Goal: Task Accomplishment & Management: Use online tool/utility

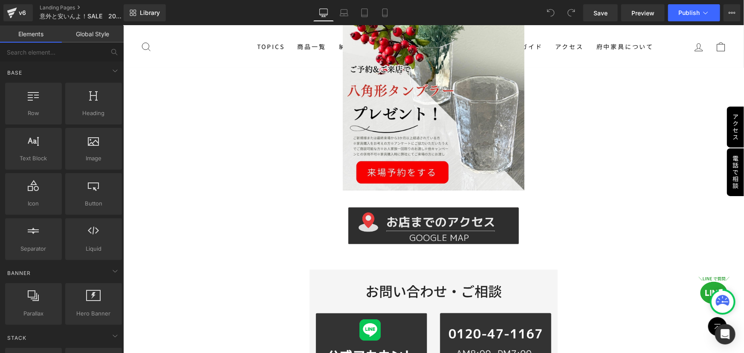
scroll to position [758, 0]
click at [423, 217] on div "Image" at bounding box center [433, 226] width 243 height 37
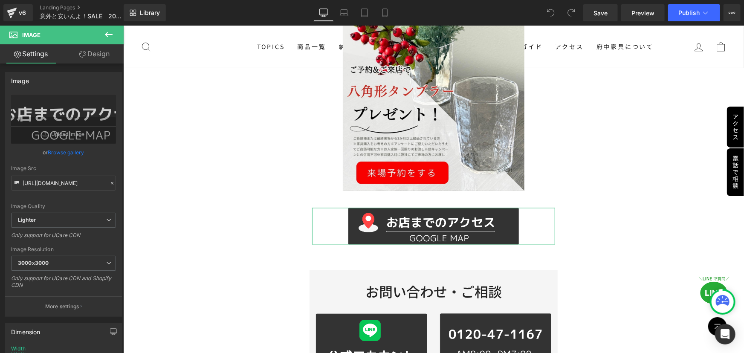
click at [95, 53] on link "Design" at bounding box center [95, 53] width 62 height 19
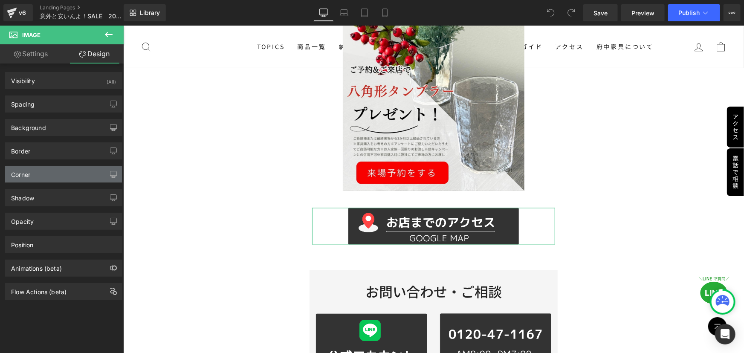
click at [34, 175] on div "Corner" at bounding box center [63, 174] width 117 height 16
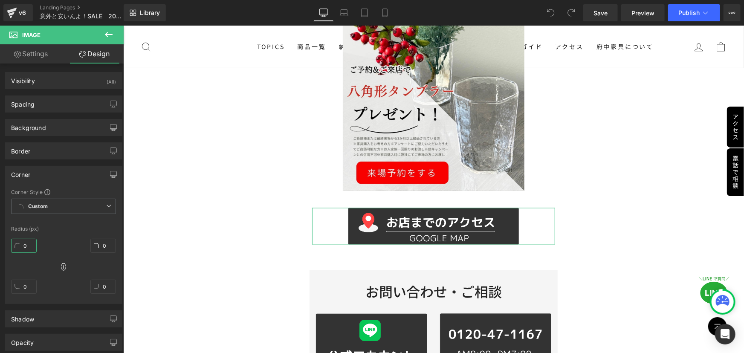
click at [29, 244] on input "0" at bounding box center [24, 246] width 26 height 14
type input "30"
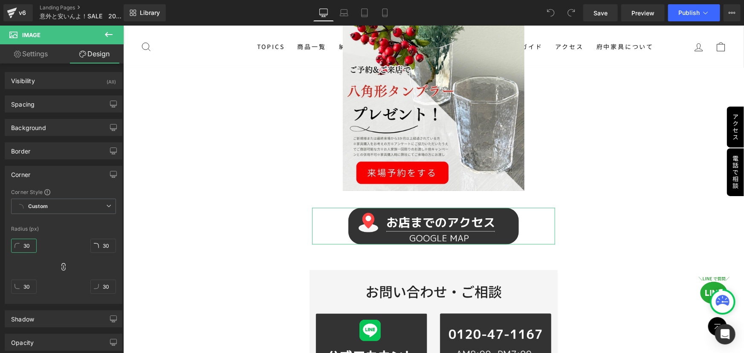
type input "30"
click at [77, 237] on div "30px 30 30px 30 30px 30 30px 30" at bounding box center [63, 269] width 105 height 68
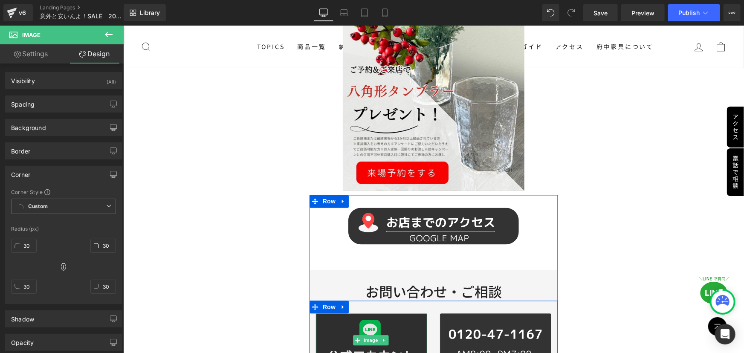
click at [334, 327] on img at bounding box center [370, 339] width 111 height 53
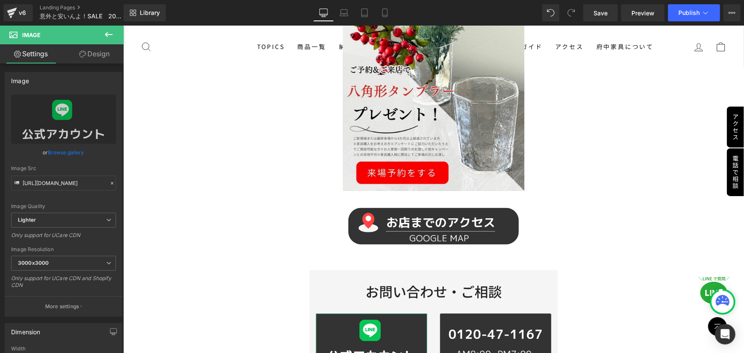
click at [94, 54] on link "Design" at bounding box center [95, 53] width 62 height 19
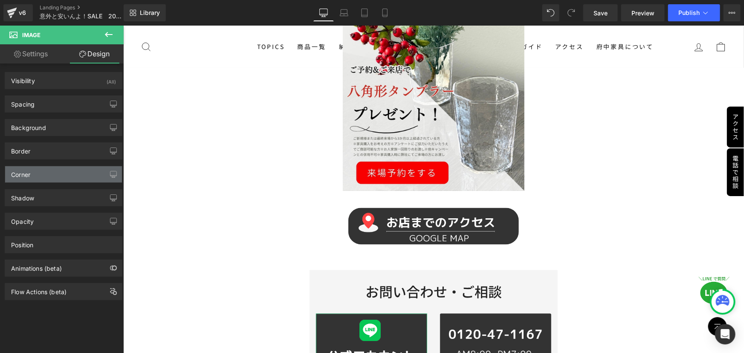
click at [39, 174] on div "Corner" at bounding box center [63, 174] width 117 height 16
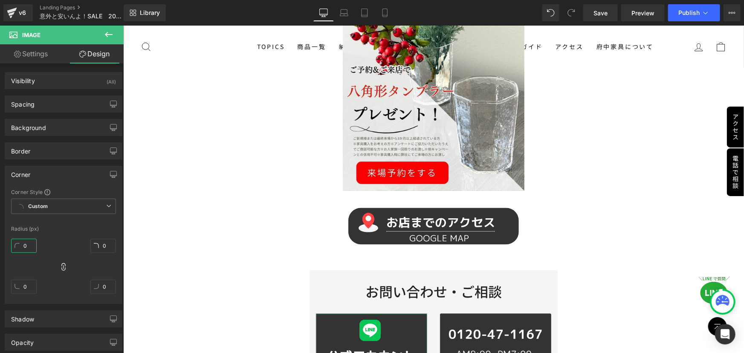
click at [29, 244] on input "0" at bounding box center [24, 246] width 26 height 14
type input "30"
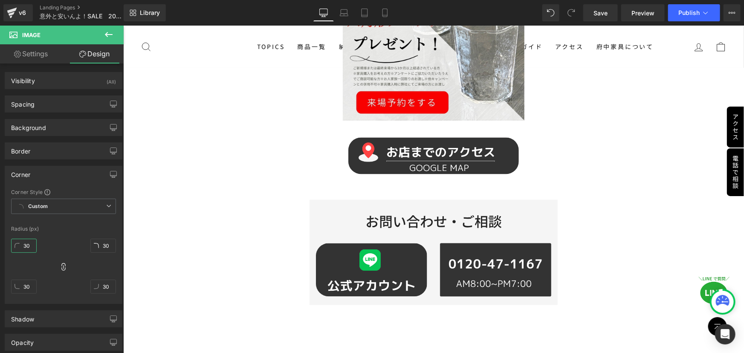
scroll to position [835, 0]
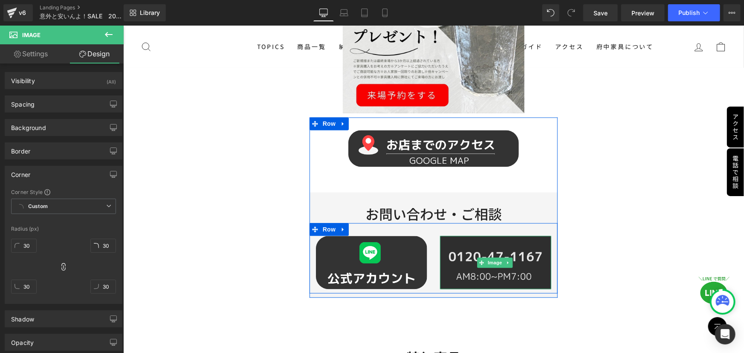
click at [480, 267] on img at bounding box center [495, 262] width 111 height 53
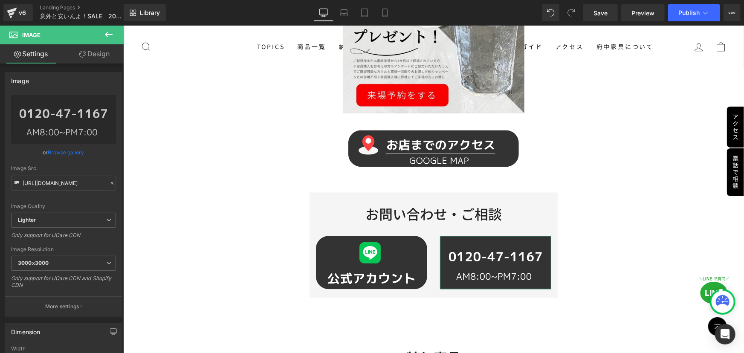
drag, startPoint x: 101, startPoint y: 53, endPoint x: 55, endPoint y: 178, distance: 133.2
click at [101, 53] on link "Design" at bounding box center [95, 53] width 62 height 19
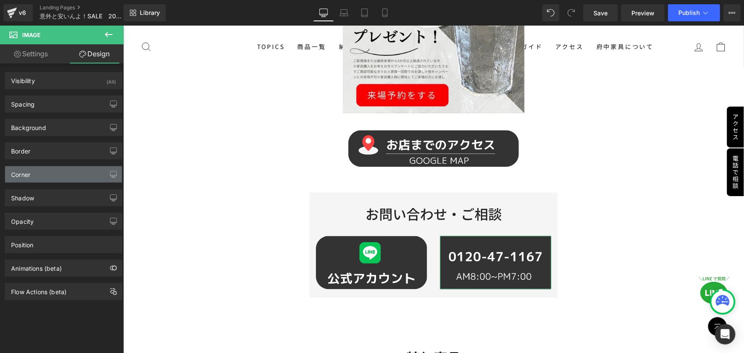
click at [50, 176] on div "Corner" at bounding box center [63, 174] width 117 height 16
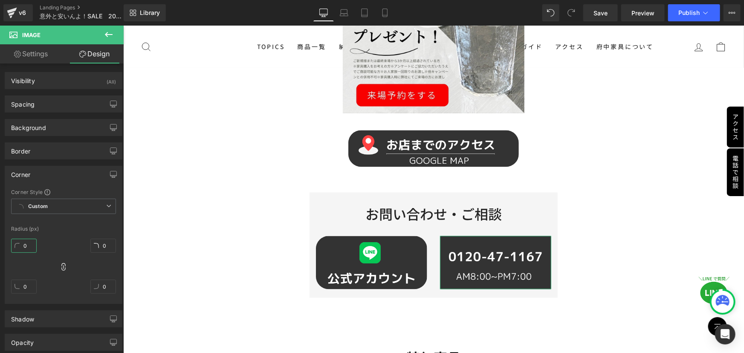
click at [28, 240] on input "0" at bounding box center [24, 246] width 26 height 14
type input "30"
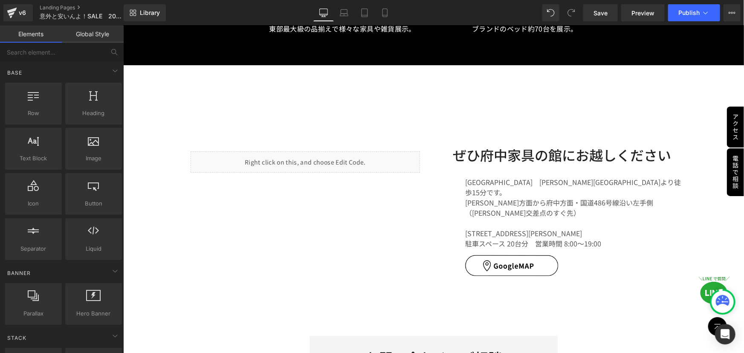
scroll to position [3315, 0]
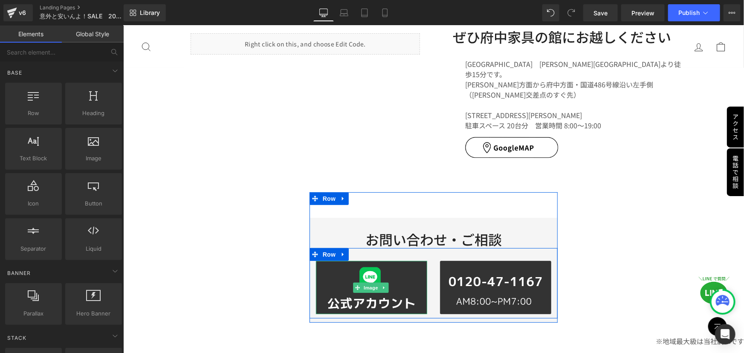
click at [383, 282] on link at bounding box center [383, 287] width 9 height 10
click at [324, 260] on img at bounding box center [370, 286] width 111 height 53
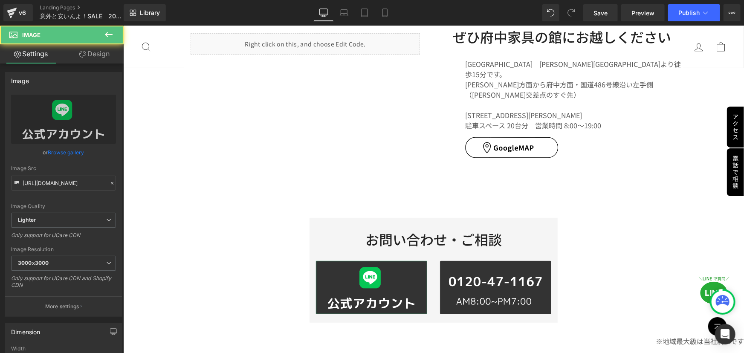
click at [95, 54] on link "Design" at bounding box center [95, 53] width 62 height 19
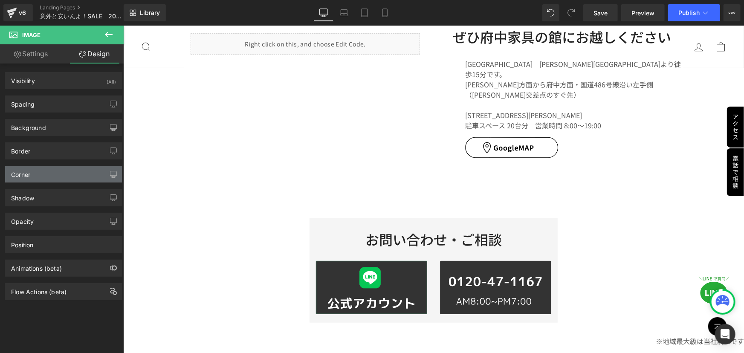
click at [50, 175] on div "Corner" at bounding box center [63, 174] width 117 height 16
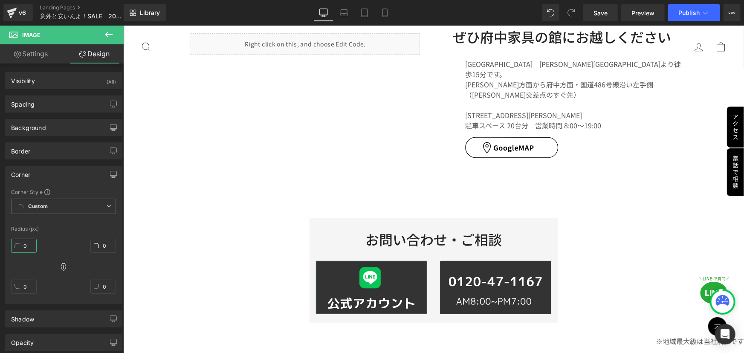
click at [31, 244] on input "0" at bounding box center [24, 246] width 26 height 14
type input "30"
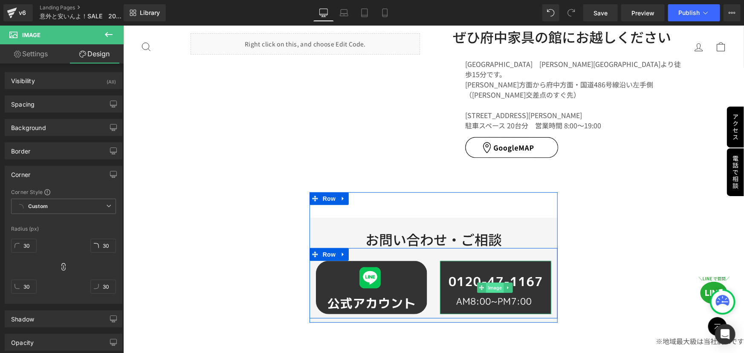
click at [486, 282] on span "Image" at bounding box center [495, 287] width 18 height 10
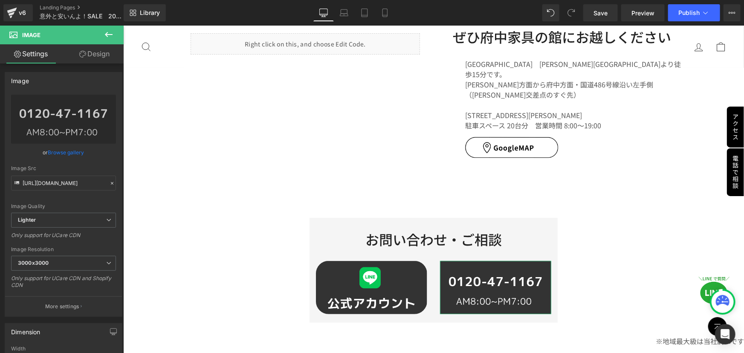
click at [104, 54] on link "Design" at bounding box center [95, 53] width 62 height 19
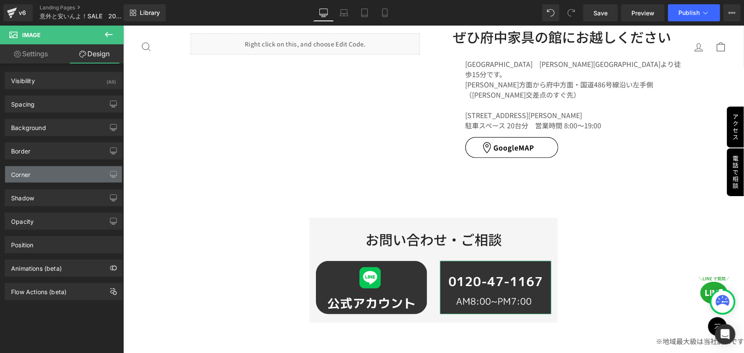
click at [26, 179] on div "Corner" at bounding box center [63, 174] width 117 height 16
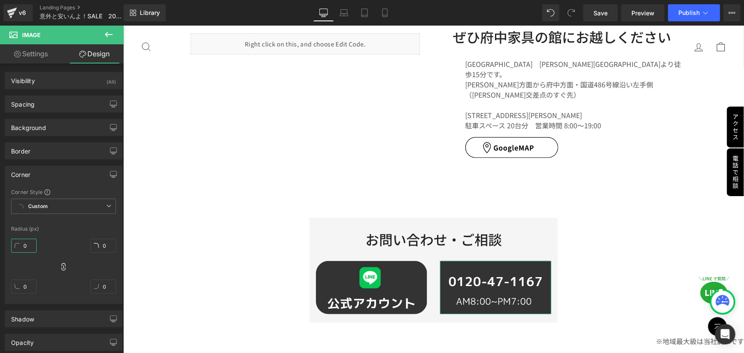
click at [29, 245] on input "0" at bounding box center [24, 246] width 26 height 14
type input "30"
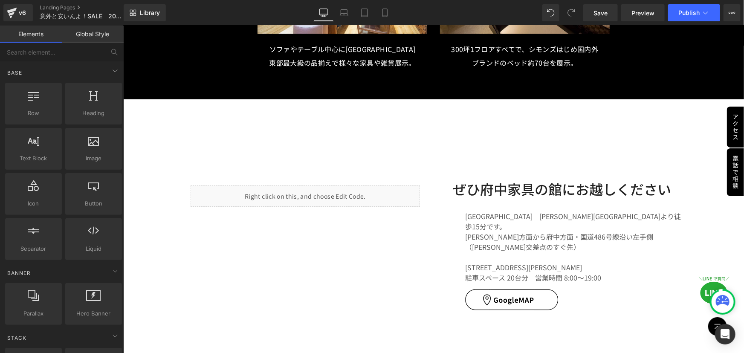
scroll to position [3160, 0]
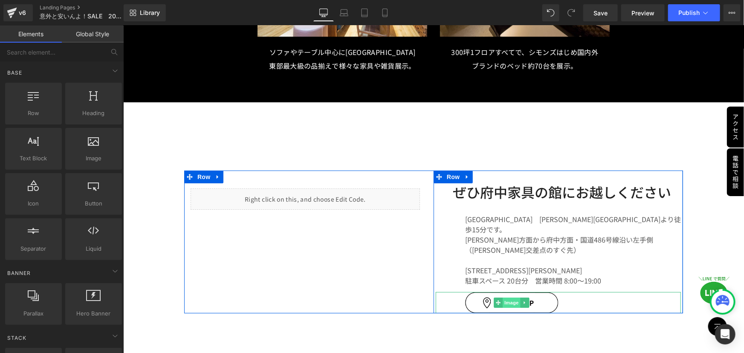
click at [509, 297] on span "Image" at bounding box center [511, 302] width 18 height 10
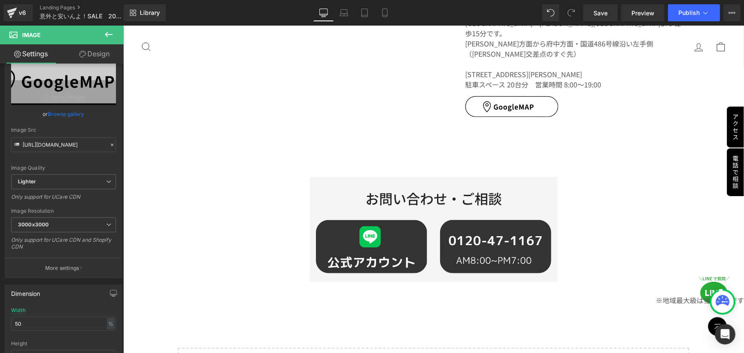
scroll to position [3199, 0]
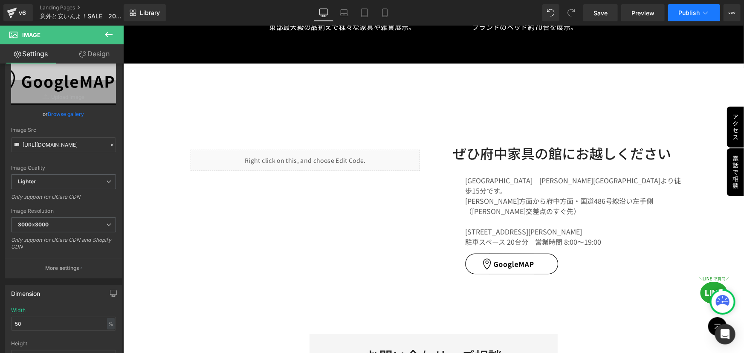
click at [694, 15] on span "Publish" at bounding box center [688, 12] width 21 height 7
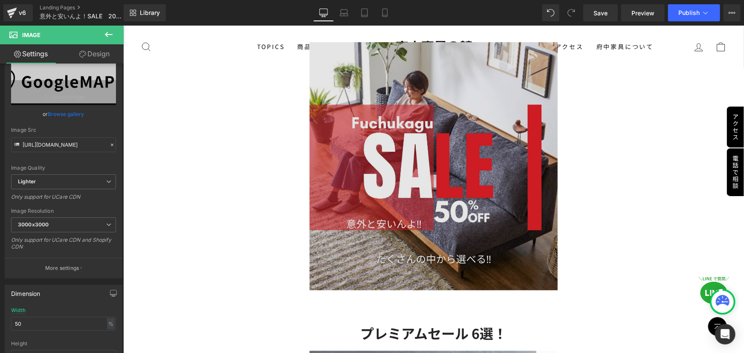
scroll to position [0, 0]
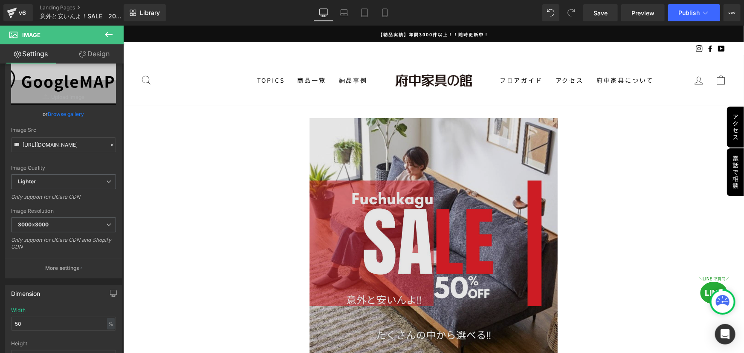
click at [436, 235] on div "Image" at bounding box center [433, 242] width 248 height 248
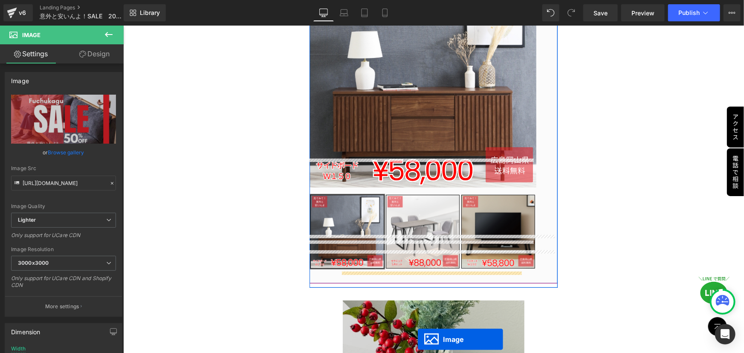
scroll to position [316, 0]
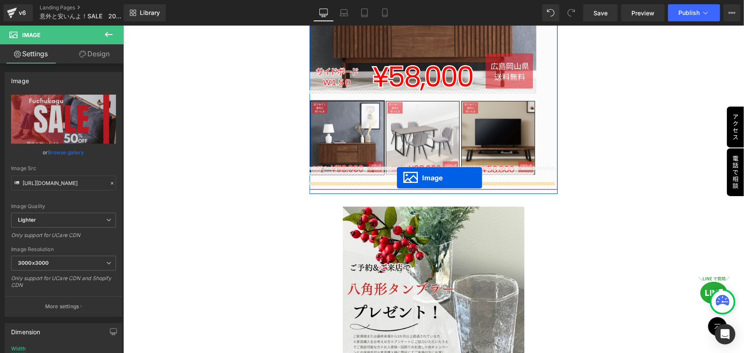
drag, startPoint x: 415, startPoint y: 163, endPoint x: 396, endPoint y: 177, distance: 23.1
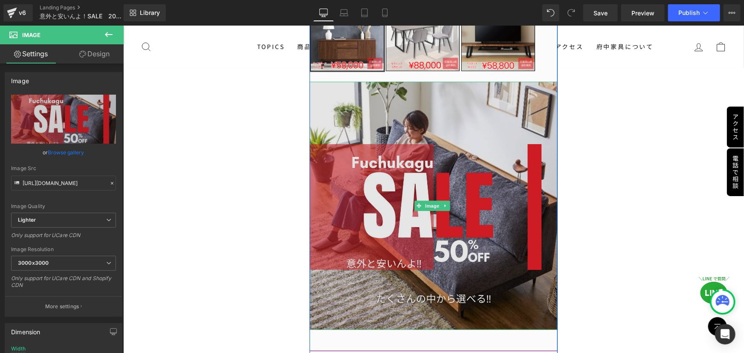
scroll to position [411, 0]
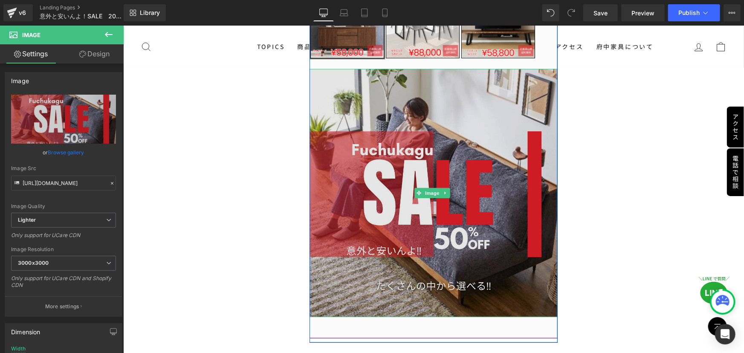
click at [418, 202] on img at bounding box center [433, 193] width 248 height 248
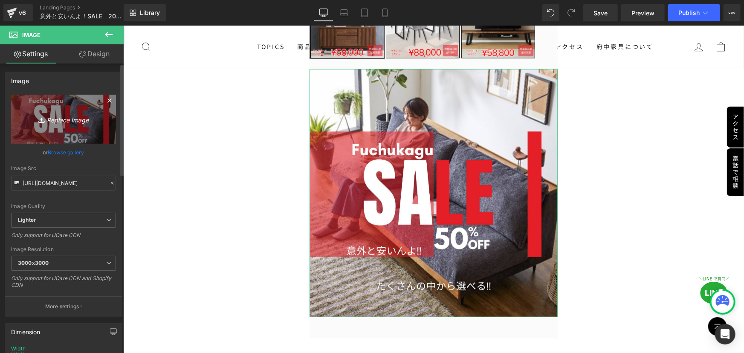
click at [53, 115] on icon "Replace Image" at bounding box center [63, 119] width 68 height 11
type input "C:\fakepath\府中家具の館.png"
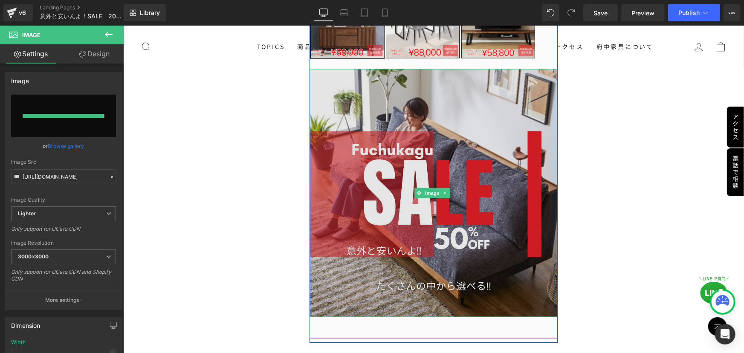
type input "[URL][DOMAIN_NAME]"
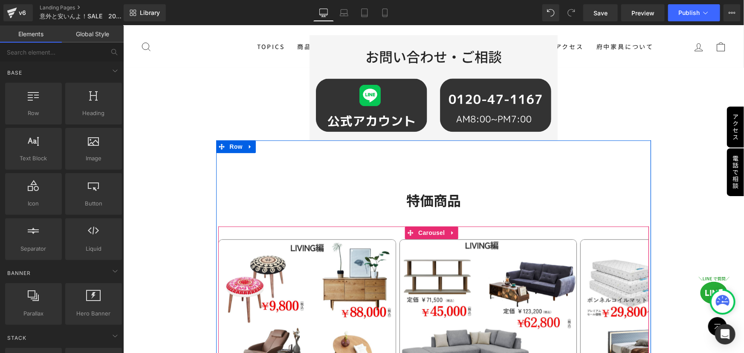
scroll to position [992, 0]
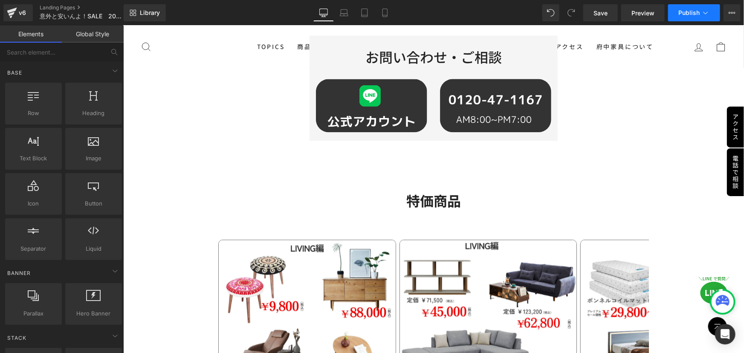
click at [698, 17] on button "Publish" at bounding box center [694, 12] width 52 height 17
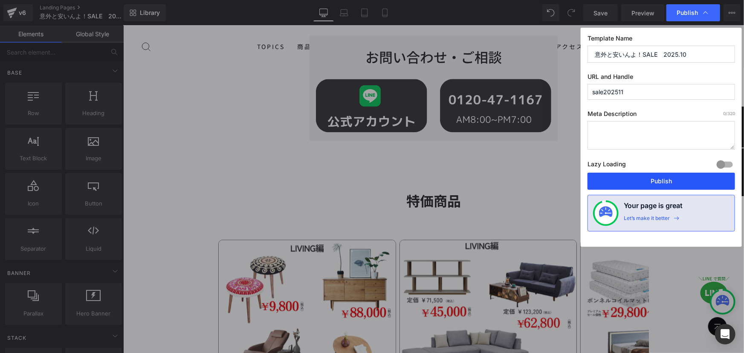
click at [664, 186] on button "Publish" at bounding box center [661, 181] width 148 height 17
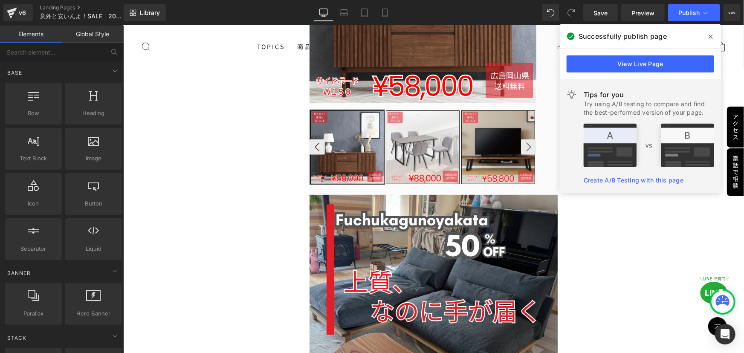
scroll to position [271, 0]
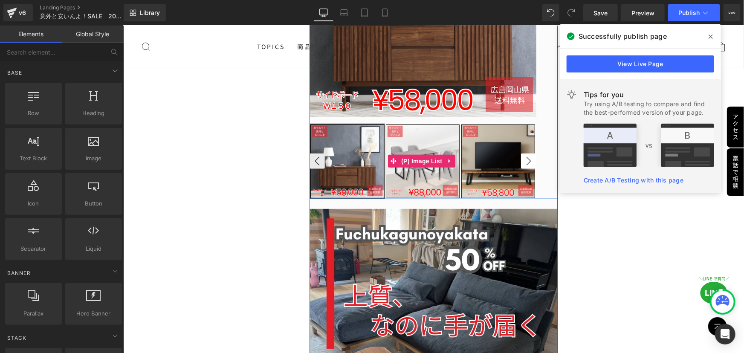
click at [523, 156] on button "›" at bounding box center [528, 160] width 15 height 15
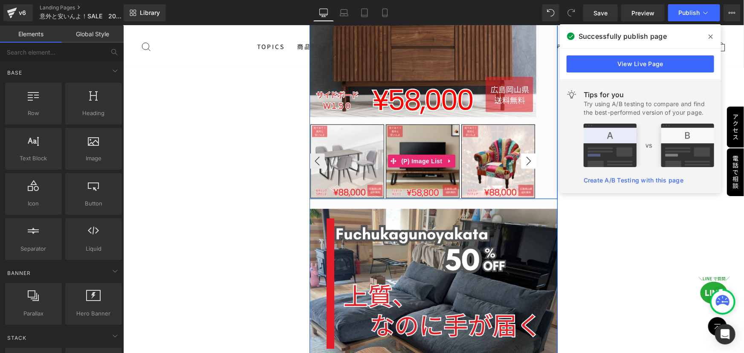
click at [523, 156] on button "›" at bounding box center [528, 160] width 15 height 15
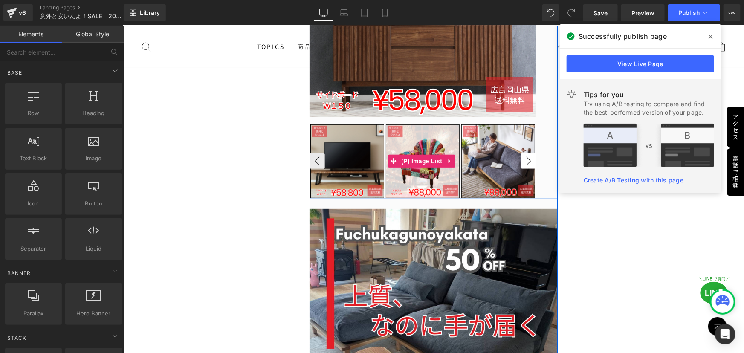
click at [523, 156] on button "›" at bounding box center [528, 160] width 15 height 15
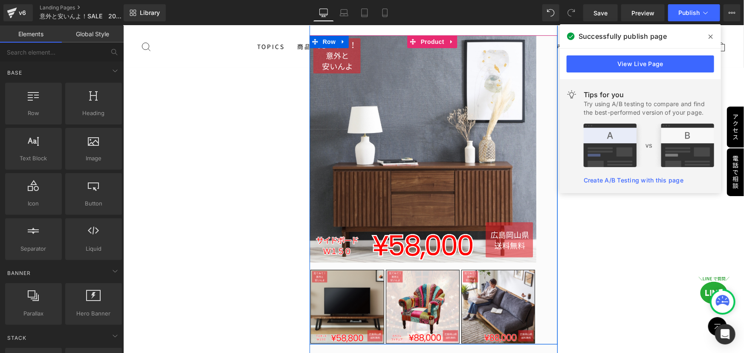
scroll to position [0, 0]
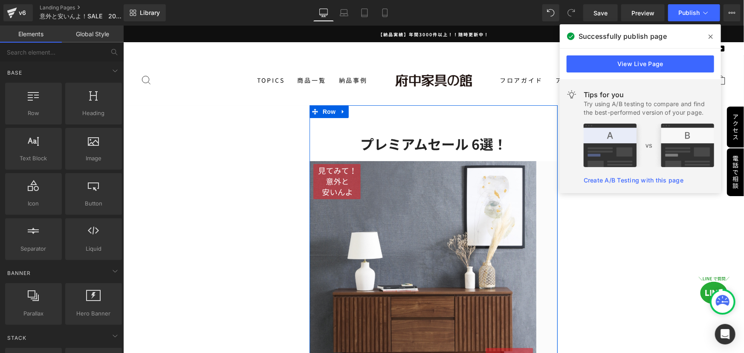
click at [425, 143] on span "Heading" at bounding box center [428, 144] width 23 height 10
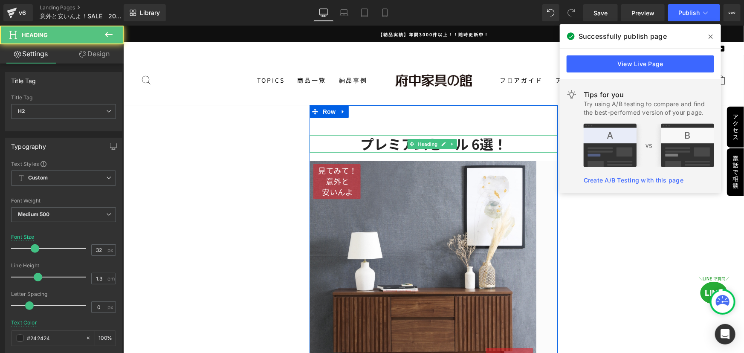
click at [374, 148] on strong "プレミアムセール 6選！" at bounding box center [433, 143] width 147 height 20
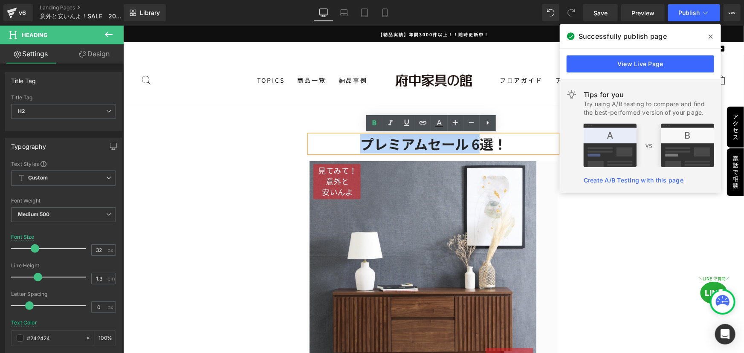
drag, startPoint x: 359, startPoint y: 145, endPoint x: 477, endPoint y: 148, distance: 117.3
click at [477, 148] on strong "プレミアムセール 6選！" at bounding box center [433, 143] width 147 height 20
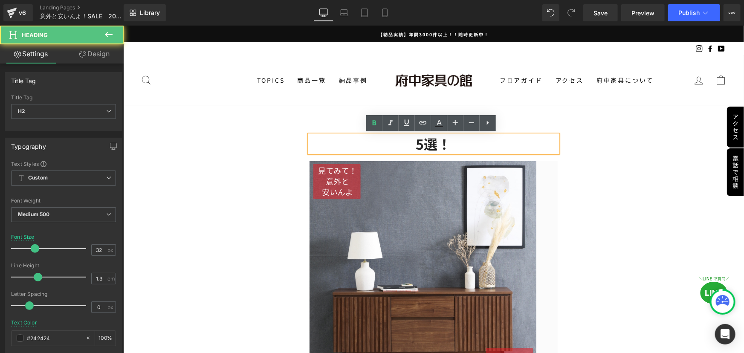
click at [433, 139] on strong "5選！" at bounding box center [432, 143] width 35 height 20
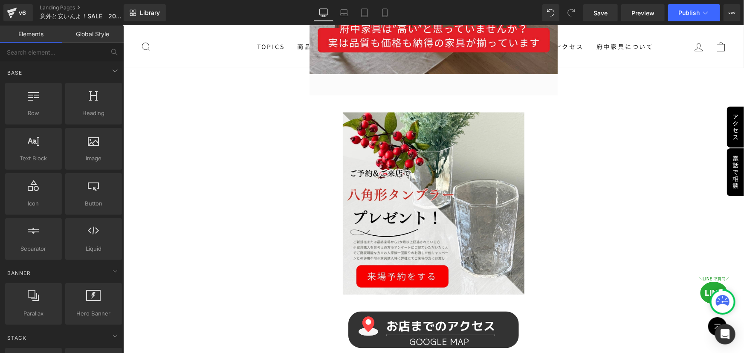
scroll to position [659, 0]
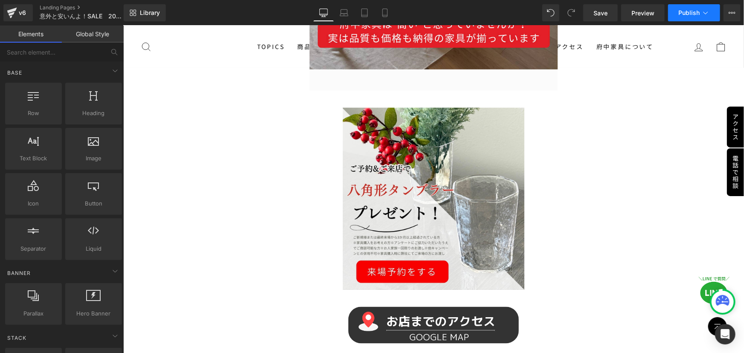
click at [694, 11] on span "Publish" at bounding box center [688, 12] width 21 height 7
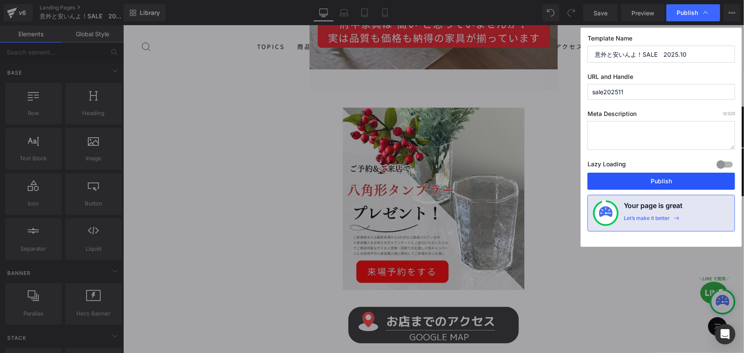
click at [654, 183] on button "Publish" at bounding box center [661, 181] width 148 height 17
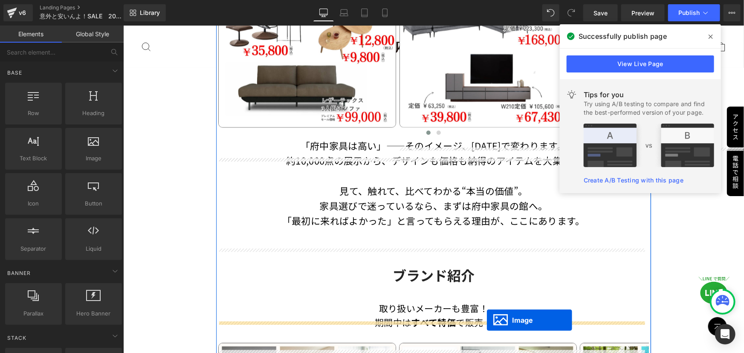
scroll to position [1133, 0]
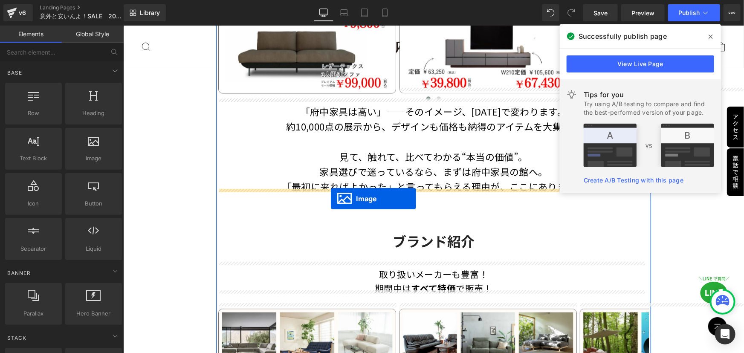
drag, startPoint x: 418, startPoint y: 249, endPoint x: 330, endPoint y: 198, distance: 101.2
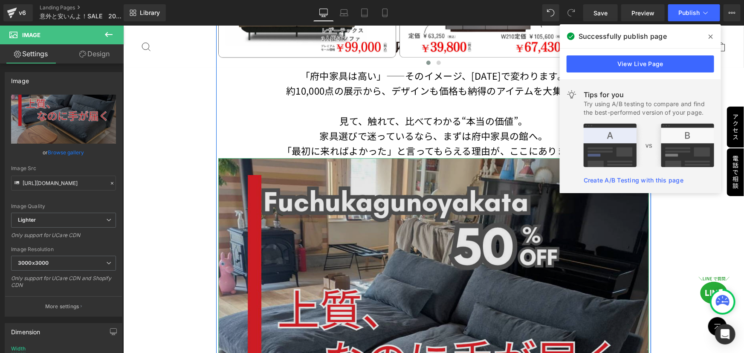
scroll to position [1249, 0]
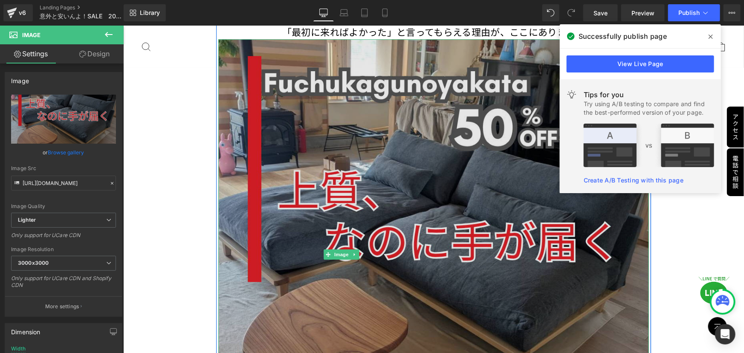
click at [340, 160] on img at bounding box center [433, 254] width 430 height 430
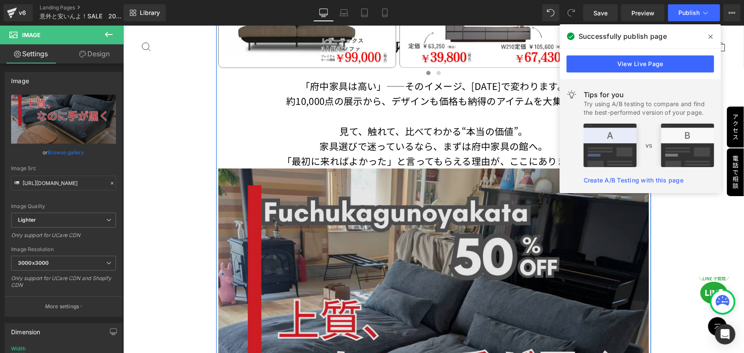
scroll to position [1172, 0]
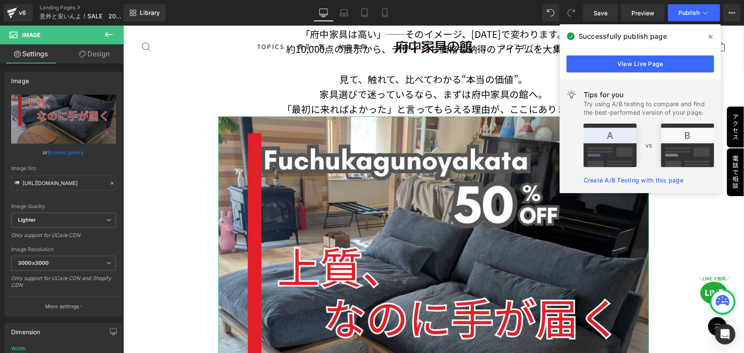
click at [102, 55] on link "Design" at bounding box center [95, 53] width 62 height 19
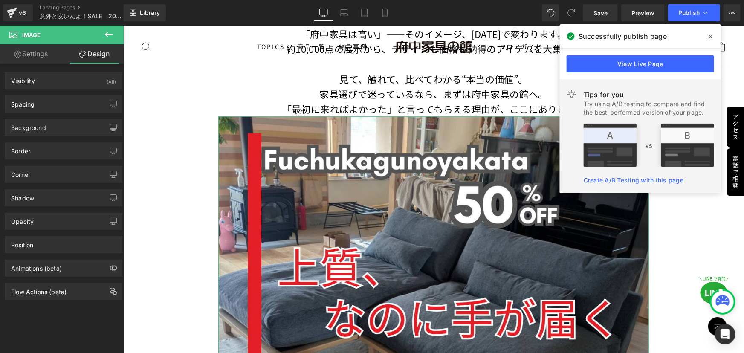
click at [27, 54] on link "Settings" at bounding box center [31, 53] width 62 height 19
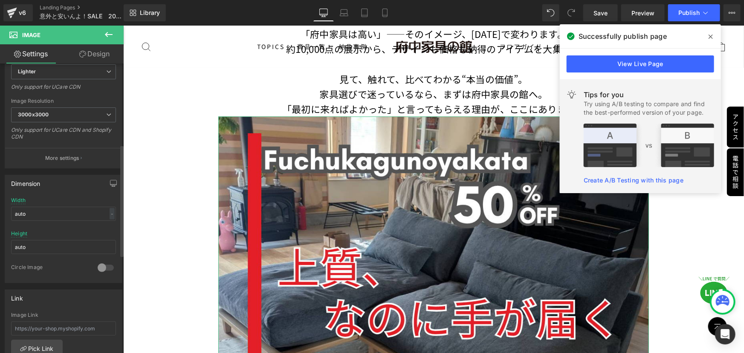
scroll to position [232, 0]
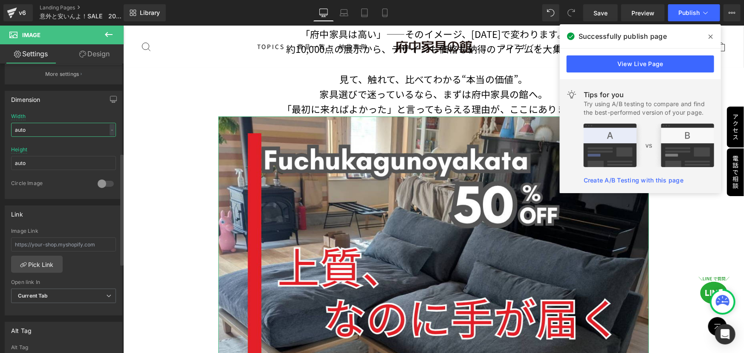
click at [52, 128] on input "auto" at bounding box center [63, 130] width 105 height 14
click at [110, 124] on div "-" at bounding box center [112, 130] width 5 height 12
click at [106, 142] on li "%" at bounding box center [110, 143] width 11 height 12
drag, startPoint x: 50, startPoint y: 132, endPoint x: 0, endPoint y: 131, distance: 50.3
click at [0, 131] on div "Dimension auto Width auto % % px auto Height auto 0 Circle Image" at bounding box center [63, 141] width 127 height 115
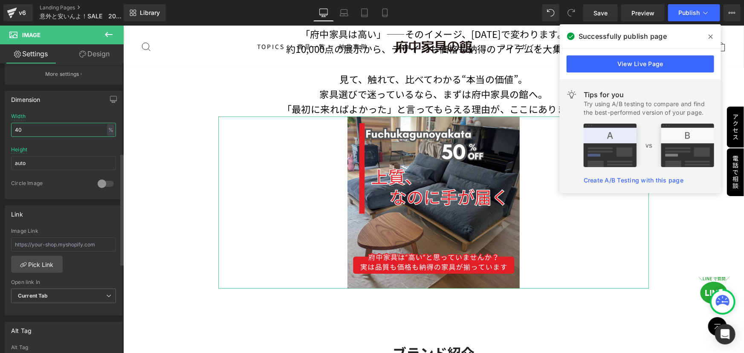
type input "4"
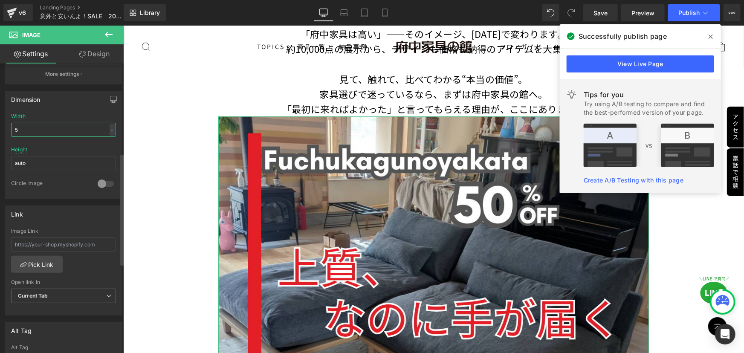
type input "50"
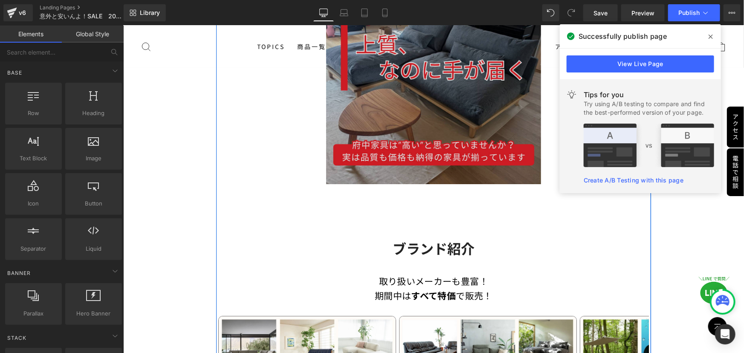
scroll to position [1288, 0]
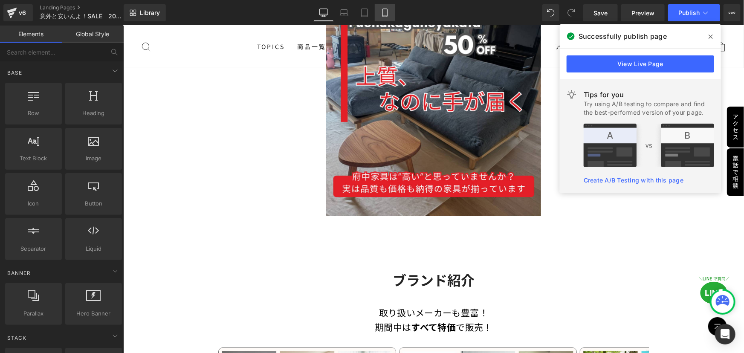
click at [385, 17] on link "Mobile" at bounding box center [385, 12] width 20 height 17
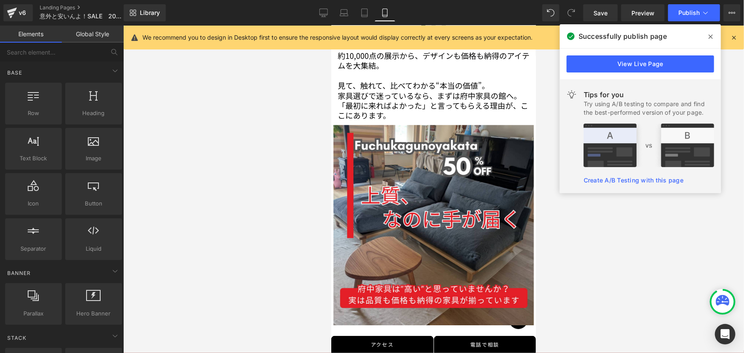
scroll to position [1010, 0]
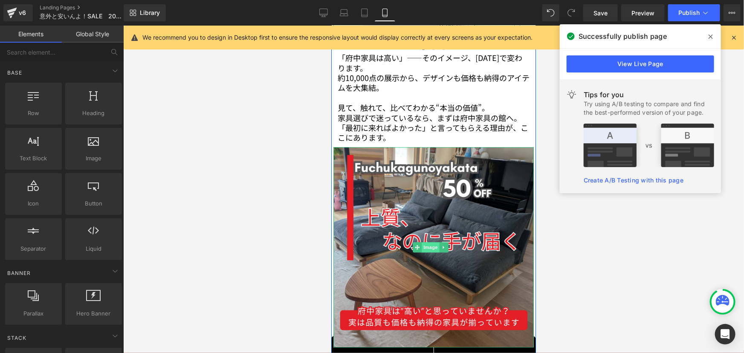
click at [427, 242] on span "Image" at bounding box center [430, 247] width 18 height 10
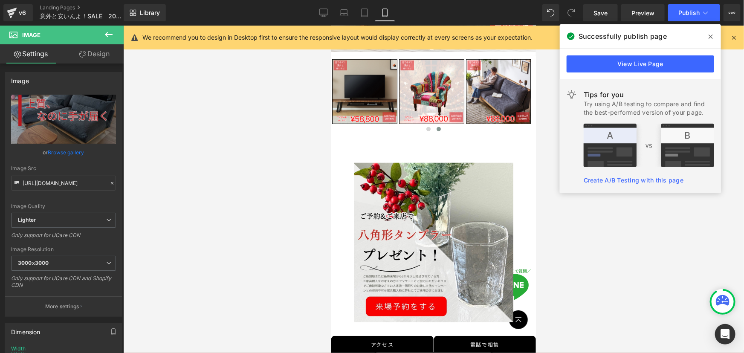
scroll to position [274, 0]
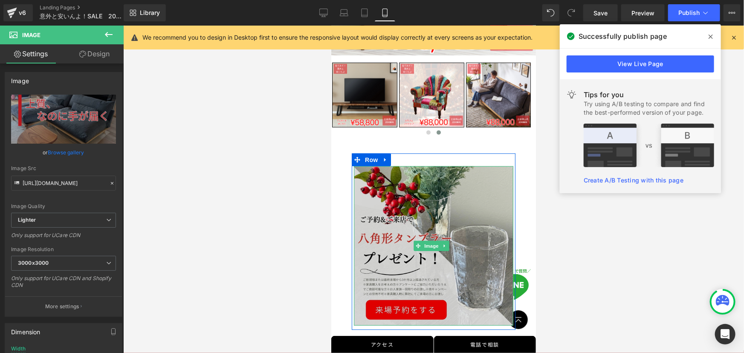
click at [403, 205] on img at bounding box center [432, 245] width 159 height 159
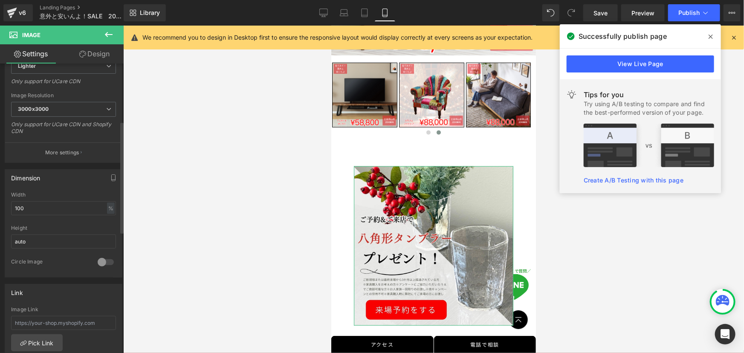
scroll to position [155, 0]
click at [368, 154] on span "Row" at bounding box center [370, 159] width 17 height 13
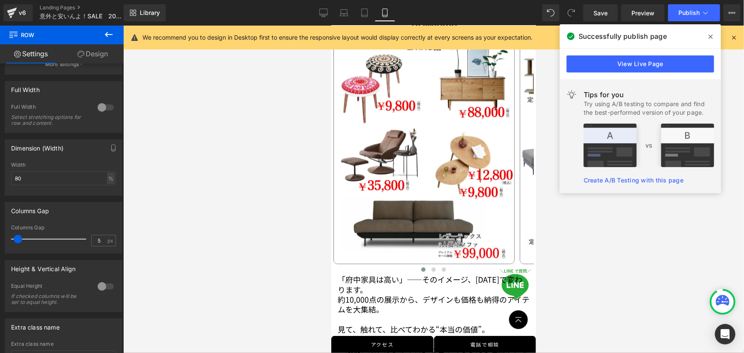
scroll to position [933, 0]
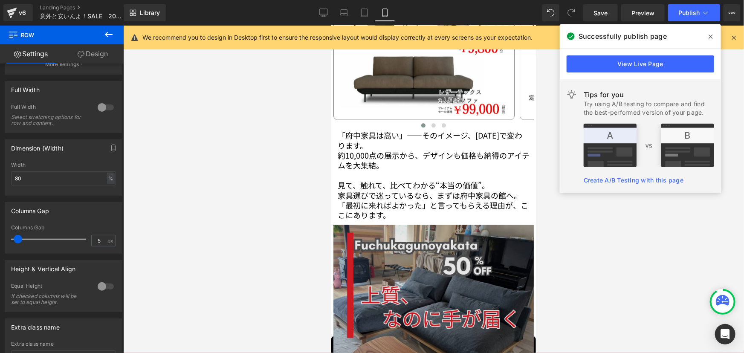
click at [389, 269] on img at bounding box center [433, 324] width 200 height 200
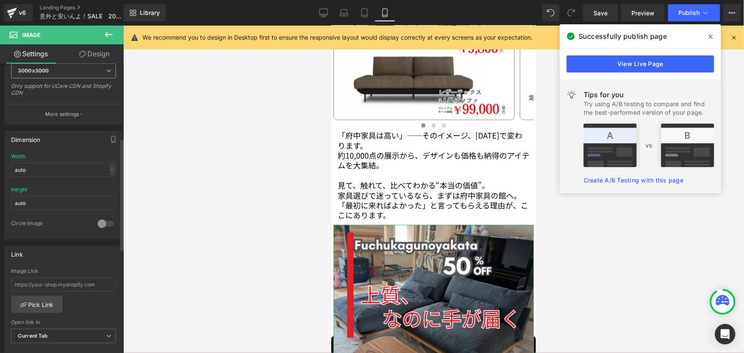
scroll to position [194, 0]
click at [48, 165] on input "auto" at bounding box center [63, 169] width 105 height 14
click at [105, 166] on input "auto" at bounding box center [63, 169] width 105 height 14
click at [110, 167] on div "-" at bounding box center [112, 169] width 5 height 12
click at [105, 180] on li "%" at bounding box center [110, 182] width 11 height 12
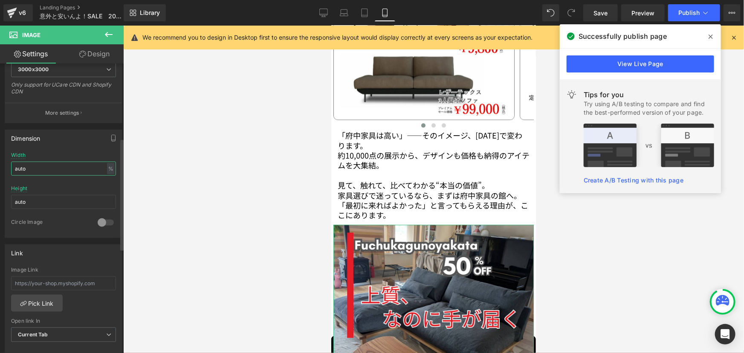
drag, startPoint x: 58, startPoint y: 168, endPoint x: 0, endPoint y: 168, distance: 57.6
click at [0, 168] on div "Dimension auto Width auto % % px auto Height auto 0 Circle Image" at bounding box center [63, 180] width 127 height 115
type input "80"
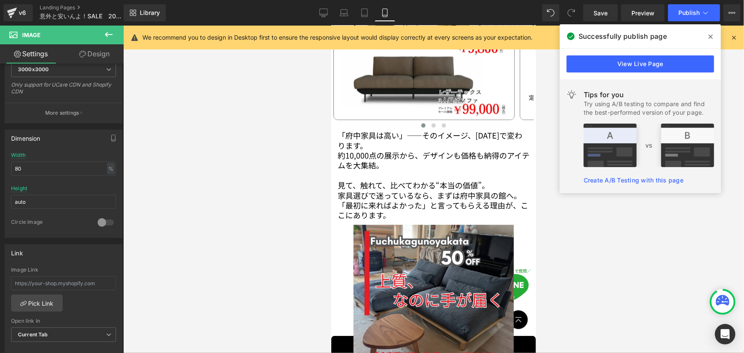
click at [299, 232] on div at bounding box center [433, 189] width 621 height 327
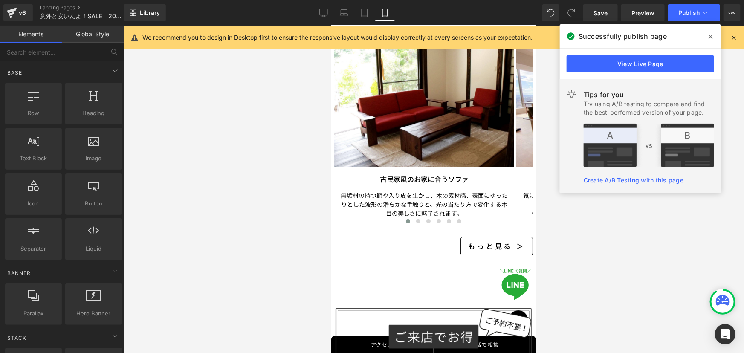
scroll to position [1708, 0]
click at [601, 266] on div at bounding box center [433, 189] width 621 height 327
click at [686, 17] on button "Publish" at bounding box center [694, 12] width 52 height 17
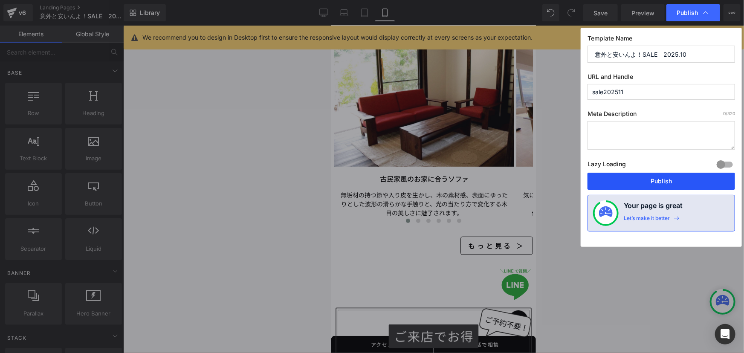
click at [649, 187] on button "Publish" at bounding box center [661, 181] width 148 height 17
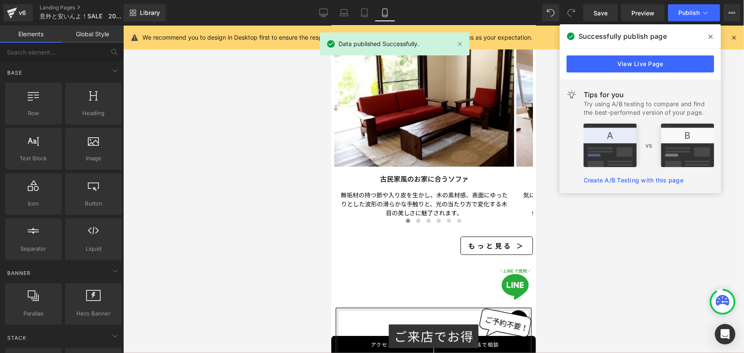
click at [592, 218] on div at bounding box center [433, 189] width 621 height 327
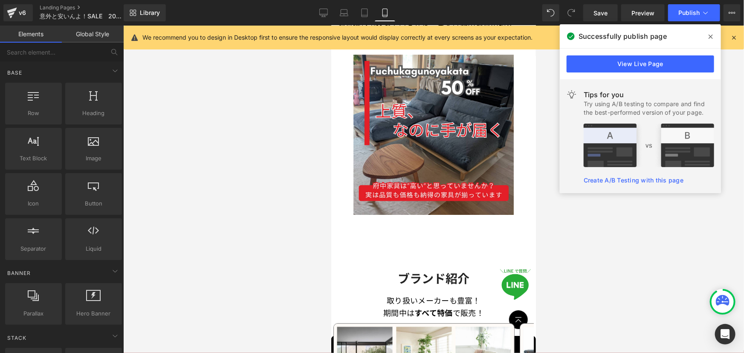
scroll to position [1033, 0]
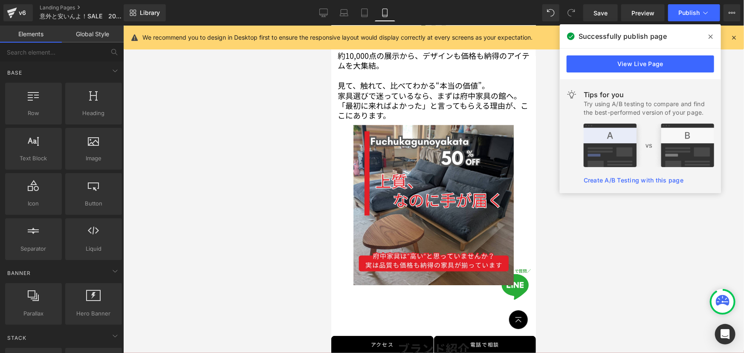
click at [251, 228] on div at bounding box center [433, 189] width 621 height 327
click at [610, 244] on div at bounding box center [433, 189] width 621 height 327
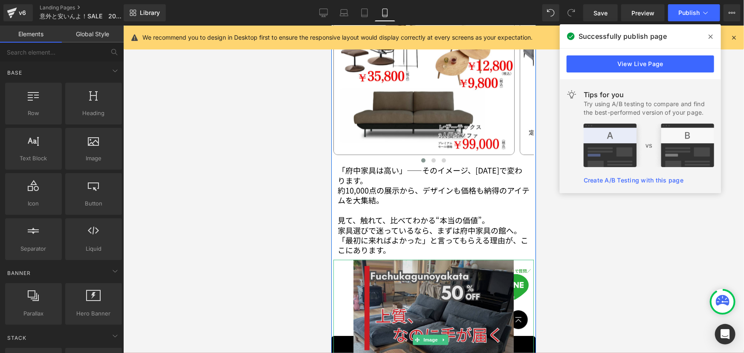
scroll to position [878, 0]
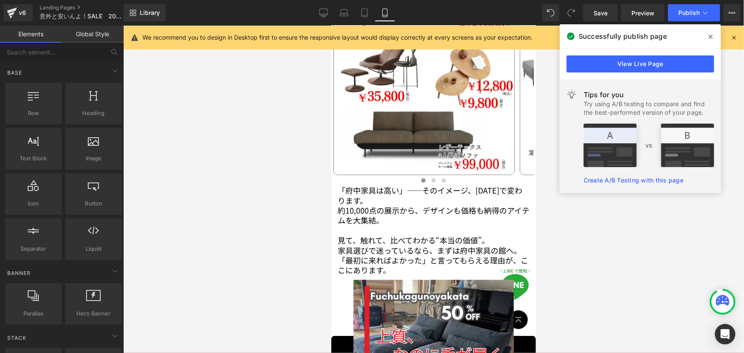
click at [193, 329] on div at bounding box center [433, 189] width 621 height 327
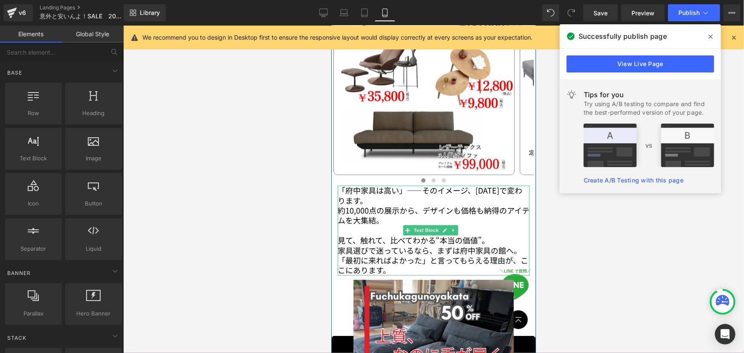
click at [402, 257] on p "「最初に来ればよかった」と言ってもらえる理由が、ここにあります。" at bounding box center [433, 265] width 192 height 20
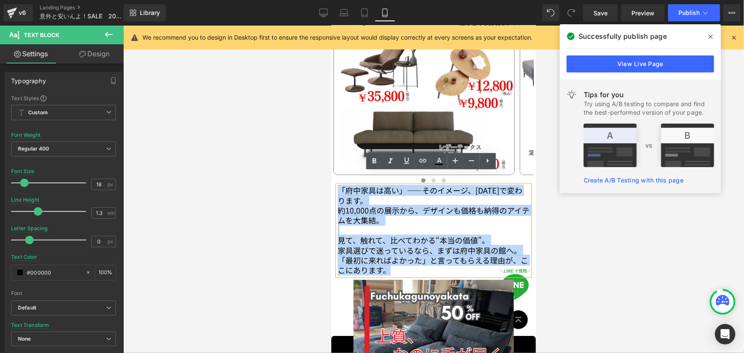
drag, startPoint x: 402, startPoint y: 257, endPoint x: 338, endPoint y: 174, distance: 104.6
click at [338, 185] on div "「府中家具は高い」――そのイメージ、[DATE]で変わります。 約10,000点の展示から、デザインも価格も納得のアイテムを大集結。 見て、触れて、比べてわか…" at bounding box center [433, 230] width 192 height 90
copy div "「府中家具は高い」――そのイメージ、[DATE]で変わります。 約10,000点の展示から、デザインも価格も納得のアイテムを大集結。 見て、触れて、比べてわか…"
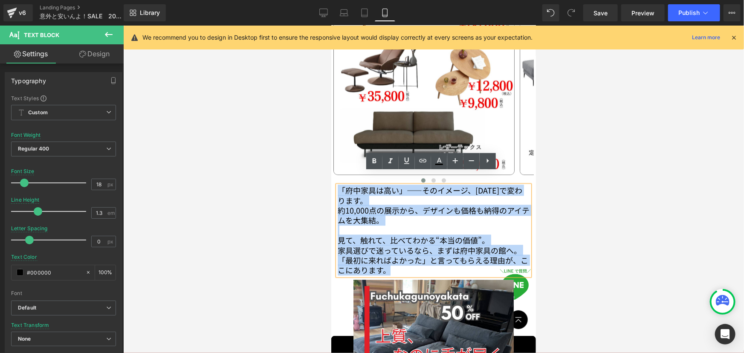
click at [428, 208] on p "約10,000点の展示から、デザインも価格も納得のアイテムを大集結。" at bounding box center [433, 215] width 192 height 20
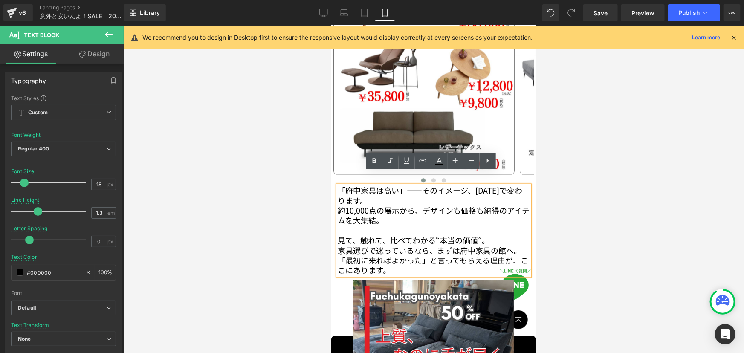
click at [245, 115] on div at bounding box center [433, 189] width 621 height 327
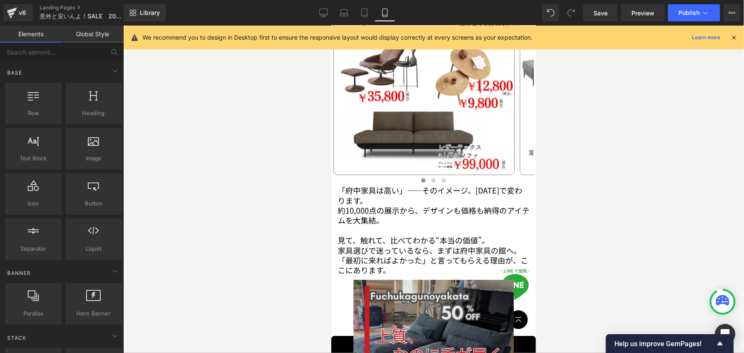
click at [439, 283] on img at bounding box center [433, 359] width 160 height 160
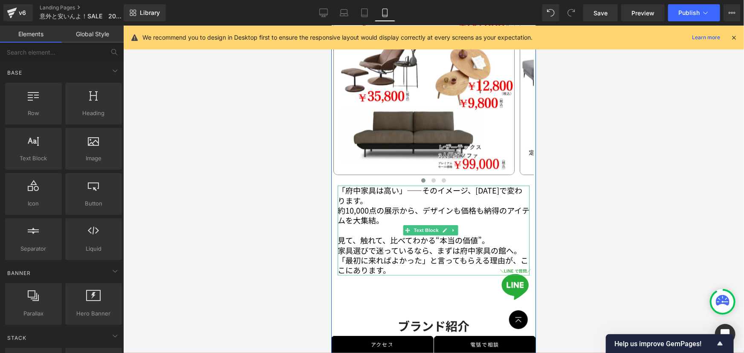
click at [405, 185] on p "「府中家具は高い」――そのイメージ、[DATE]で変わります。" at bounding box center [433, 195] width 192 height 20
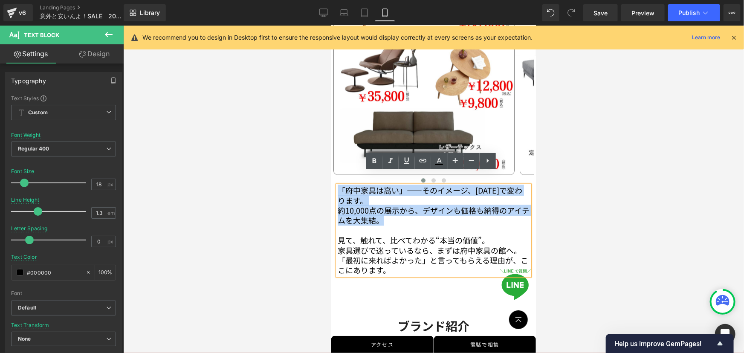
drag, startPoint x: 392, startPoint y: 208, endPoint x: 659, endPoint y: 202, distance: 267.4
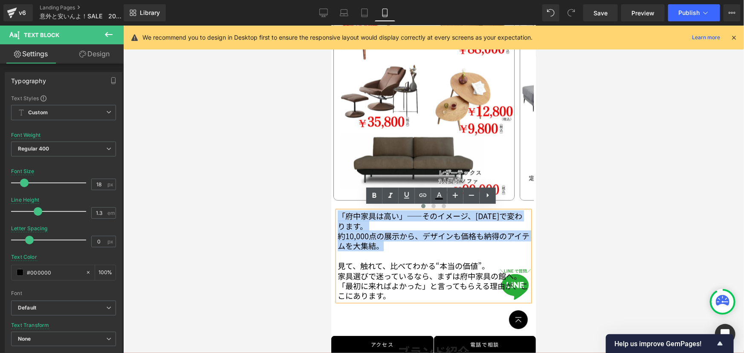
scroll to position [839, 0]
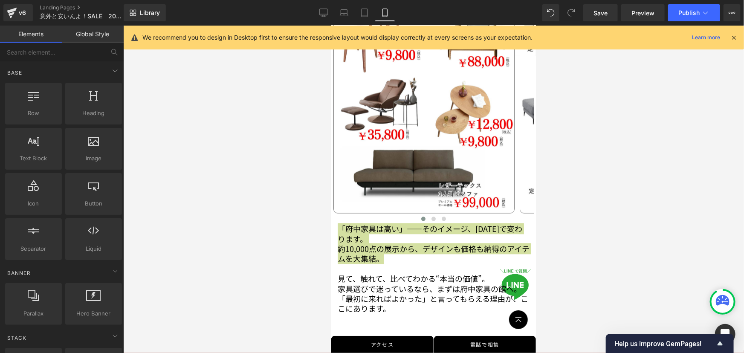
click at [598, 226] on div at bounding box center [433, 189] width 621 height 327
click at [320, 8] on link "Desktop" at bounding box center [323, 12] width 20 height 17
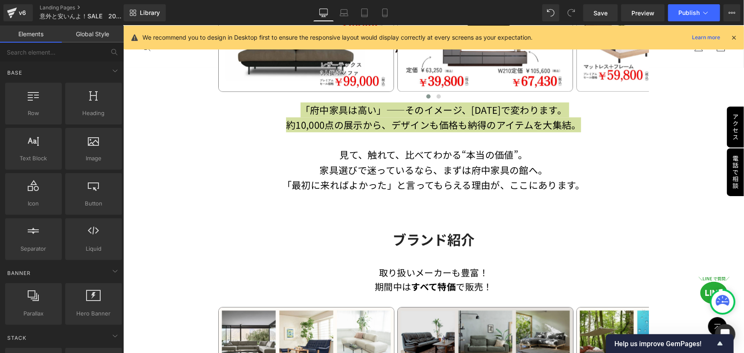
scroll to position [1054, 0]
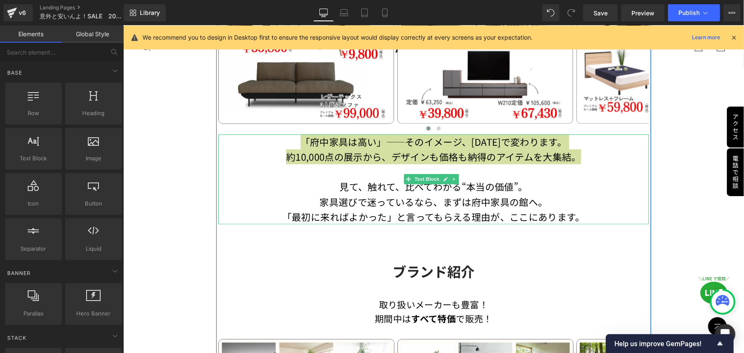
drag, startPoint x: 428, startPoint y: 171, endPoint x: 541, endPoint y: 174, distance: 112.6
click at [429, 174] on span "Text Block" at bounding box center [427, 179] width 28 height 10
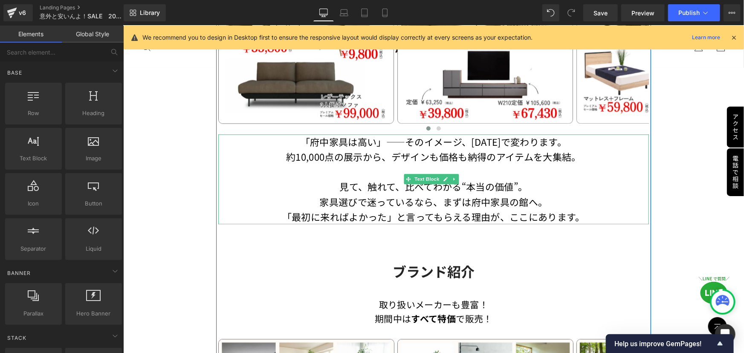
click at [481, 186] on p "見て、触れて、比べてわかる“本当の価値”。" at bounding box center [433, 186] width 430 height 15
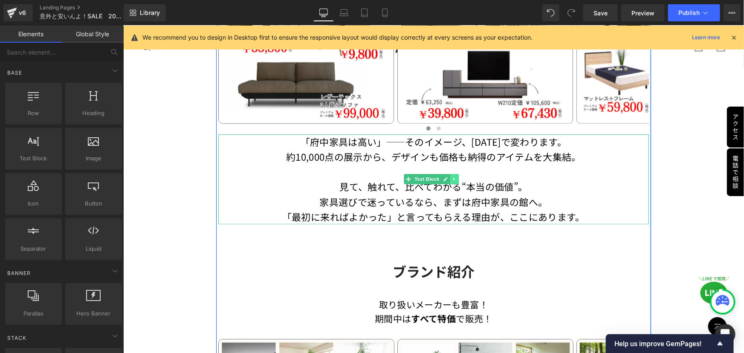
click at [456, 174] on link at bounding box center [454, 179] width 9 height 10
click at [450, 176] on icon at bounding box center [449, 178] width 5 height 5
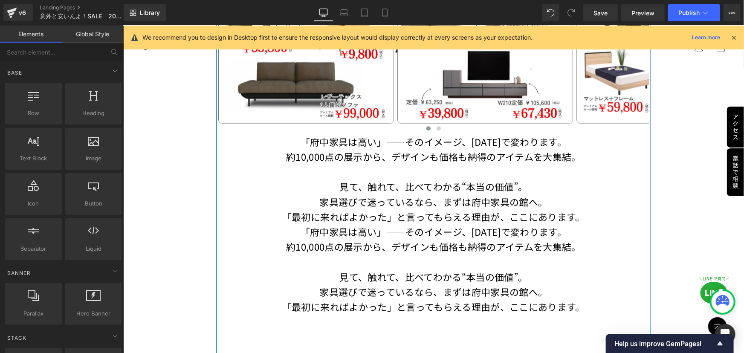
click at [425, 254] on p at bounding box center [433, 261] width 430 height 15
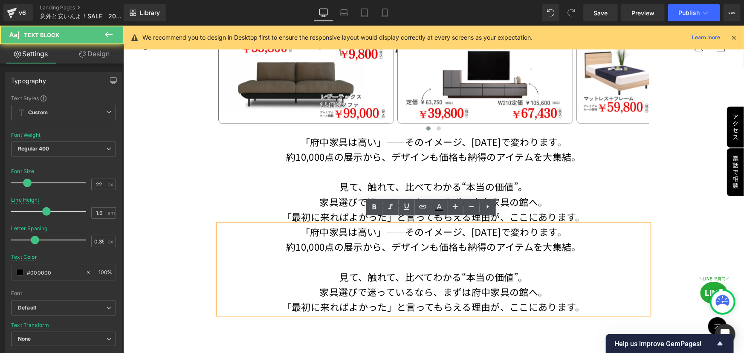
click at [372, 254] on p at bounding box center [433, 261] width 430 height 15
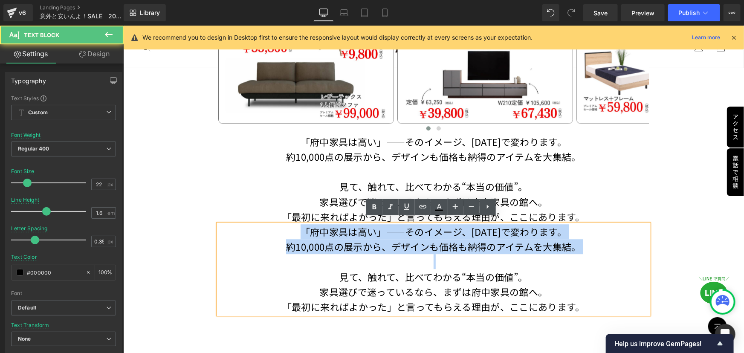
drag, startPoint x: 429, startPoint y: 252, endPoint x: 302, endPoint y: 221, distance: 130.3
click at [302, 224] on div "「府中家具は高い」――そのイメージ、[DATE]で変わります。 約10,000点の展示から、デザインも価格も納得のアイテムを大集結。 見て、触れて、比べてわか…" at bounding box center [433, 269] width 430 height 90
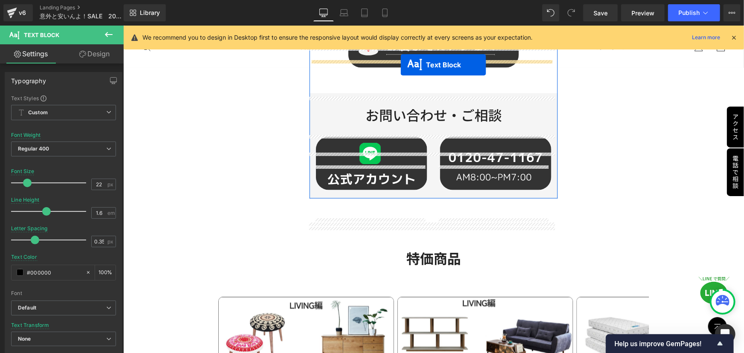
scroll to position [627, 0]
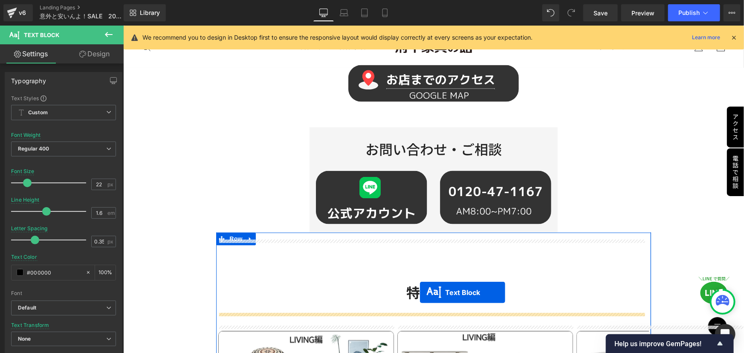
drag, startPoint x: 397, startPoint y: 172, endPoint x: 419, endPoint y: 292, distance: 121.9
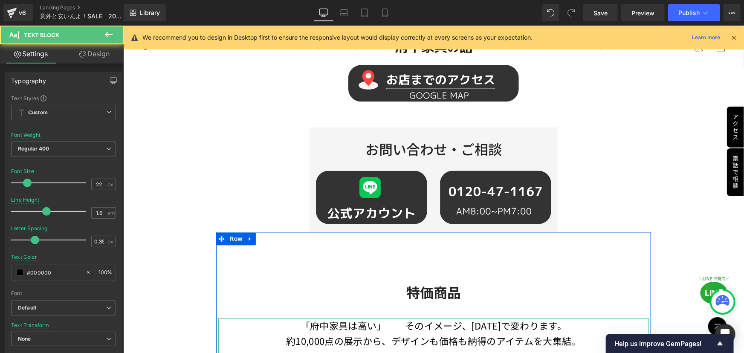
click at [399, 333] on p "約10,000点の展示から、デザインも価格も納得のアイテムを大集結。" at bounding box center [433, 340] width 430 height 15
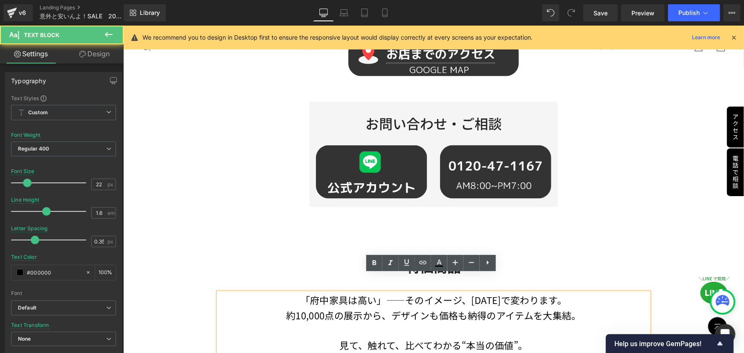
scroll to position [665, 0]
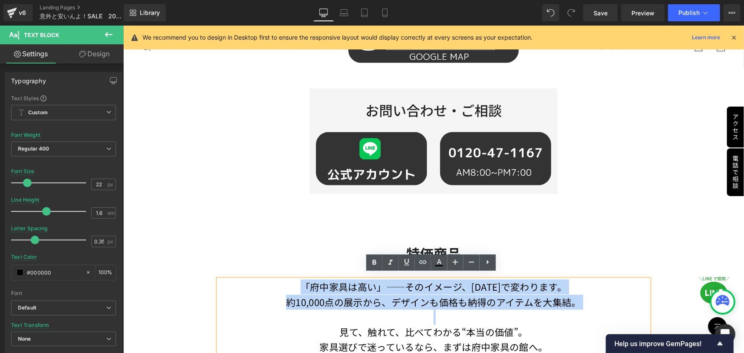
drag, startPoint x: 291, startPoint y: 281, endPoint x: 559, endPoint y: 309, distance: 269.6
click at [559, 309] on div "「府中家具は高い」――そのイメージ、[DATE]で変わります。 約10,000点の展示から、デザインも価格も納得のアイテムを大集結。 見て、触れて、比べてわか…" at bounding box center [433, 324] width 430 height 90
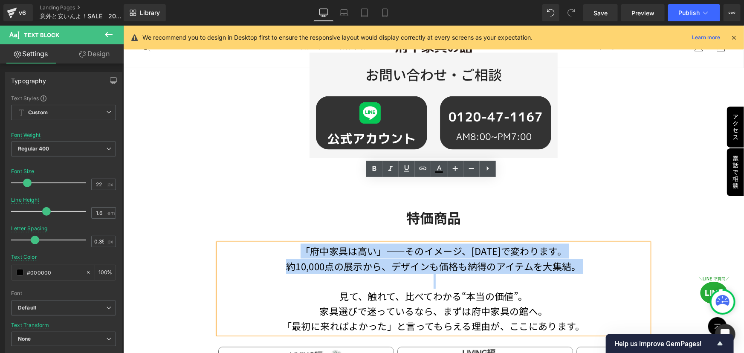
scroll to position [782, 0]
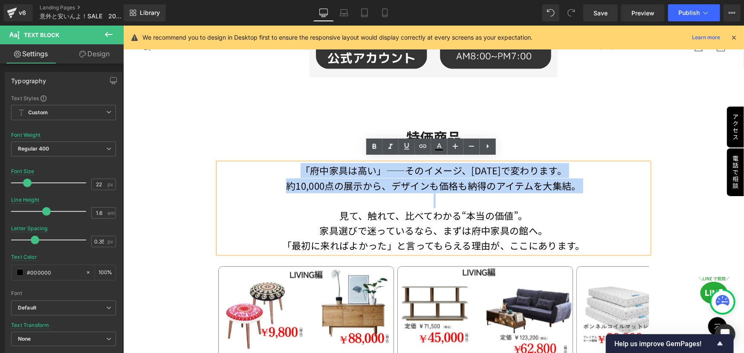
click at [347, 196] on p at bounding box center [433, 200] width 430 height 15
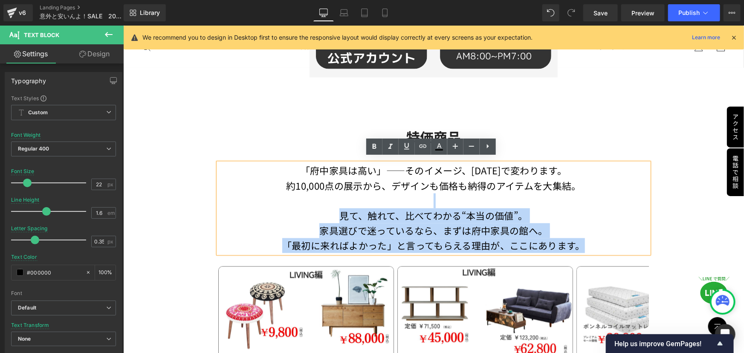
drag, startPoint x: 428, startPoint y: 195, endPoint x: 598, endPoint y: 240, distance: 175.2
click at [598, 240] on div "「府中家具は高い」――そのイメージ、[DATE]で変わります。 約10,000点の展示から、デザインも価格も納得のアイテムを大集結。 見て、触れて、比べてわか…" at bounding box center [433, 208] width 430 height 90
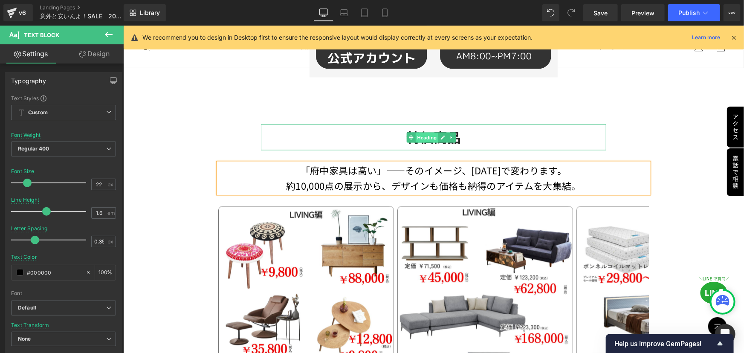
click at [432, 135] on span "Heading" at bounding box center [426, 137] width 23 height 10
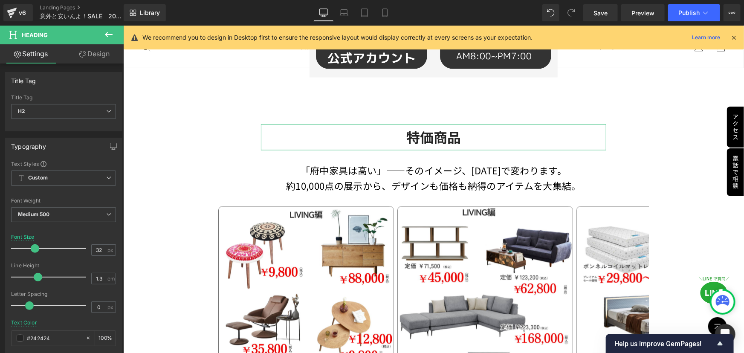
click at [85, 54] on link "Design" at bounding box center [95, 53] width 62 height 19
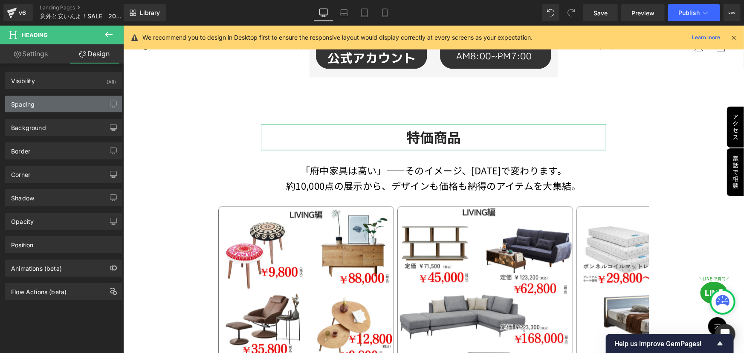
type input "80"
type input "100"
type input "30"
type input "100"
type input "10"
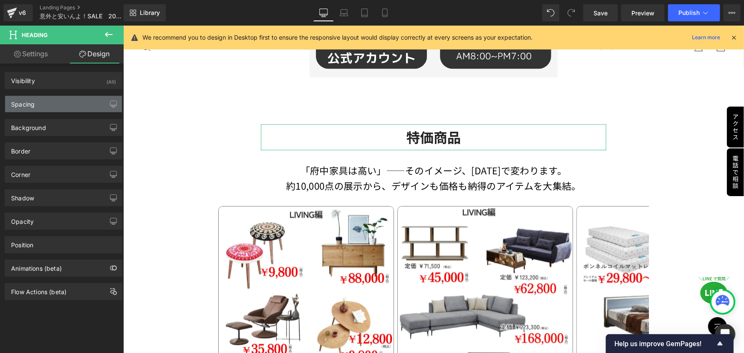
type input "0"
type input "10"
type input "0"
click at [37, 106] on div "Spacing" at bounding box center [63, 104] width 117 height 16
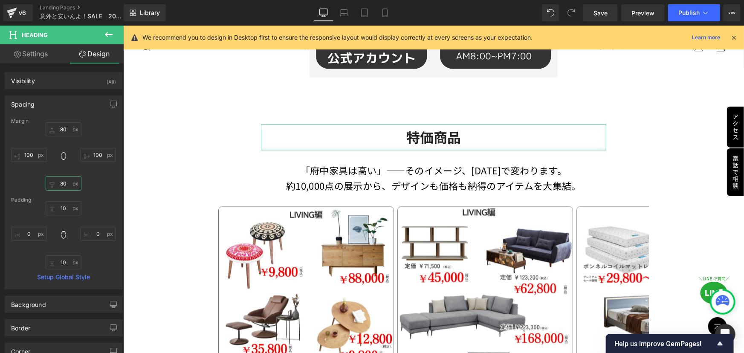
click at [67, 182] on input "30" at bounding box center [64, 183] width 36 height 14
type input "10"
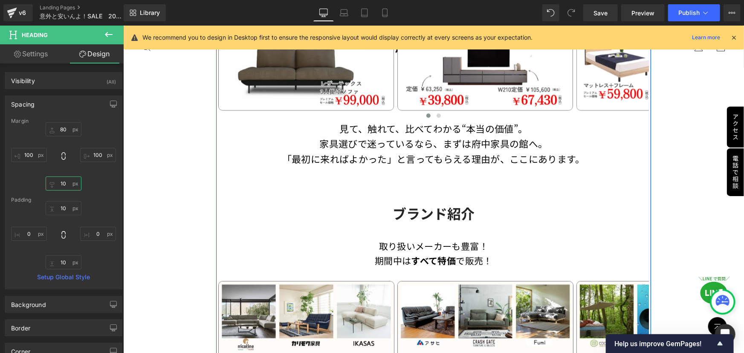
scroll to position [1092, 0]
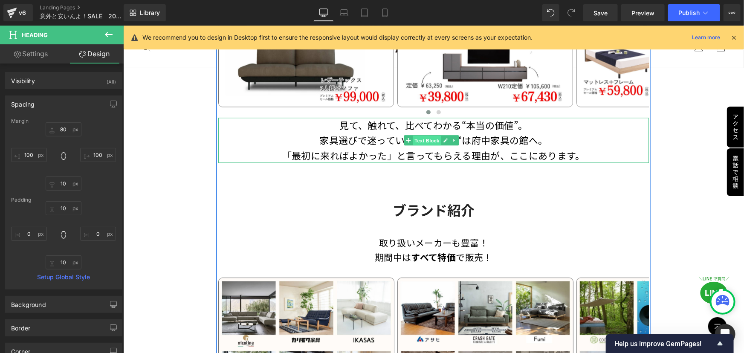
click at [422, 135] on span "Text Block" at bounding box center [427, 140] width 28 height 10
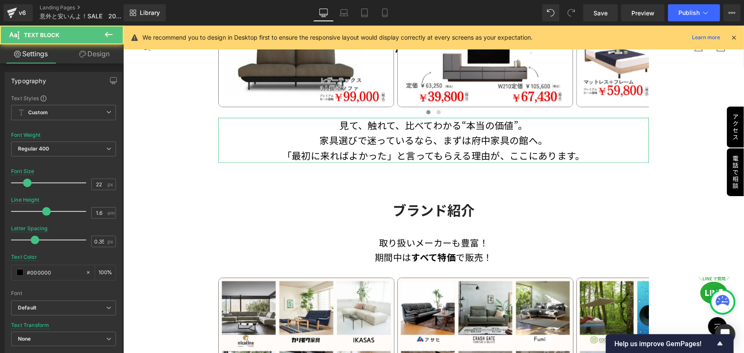
click at [99, 55] on link "Design" at bounding box center [95, 53] width 62 height 19
click at [0, 0] on div "Spacing" at bounding box center [0, 0] width 0 height 0
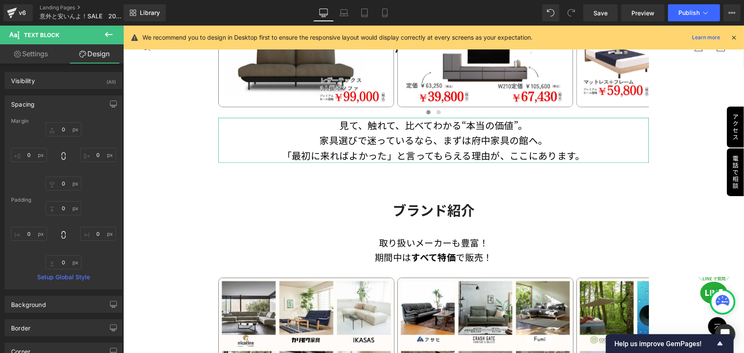
type input "0"
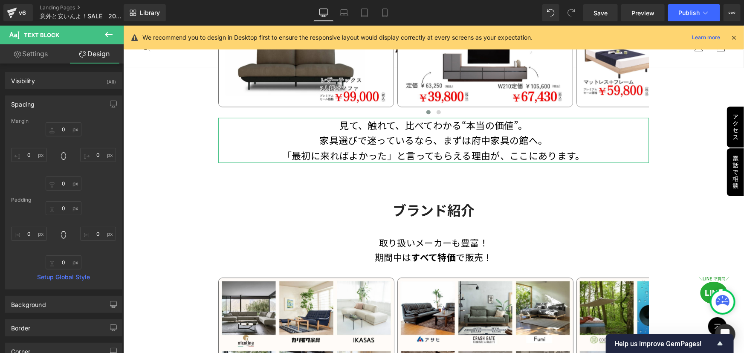
type input "0"
click at [68, 131] on input "0" at bounding box center [64, 129] width 36 height 14
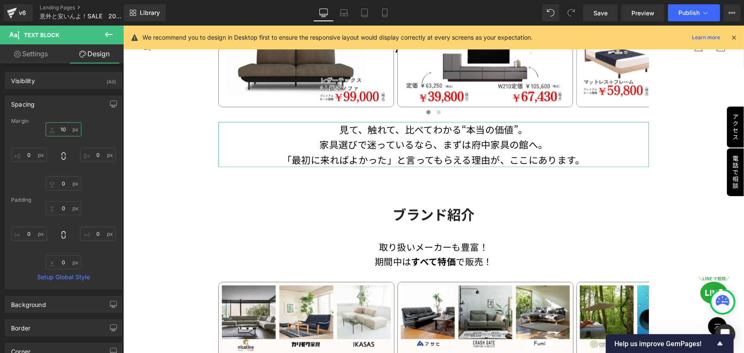
type input "10"
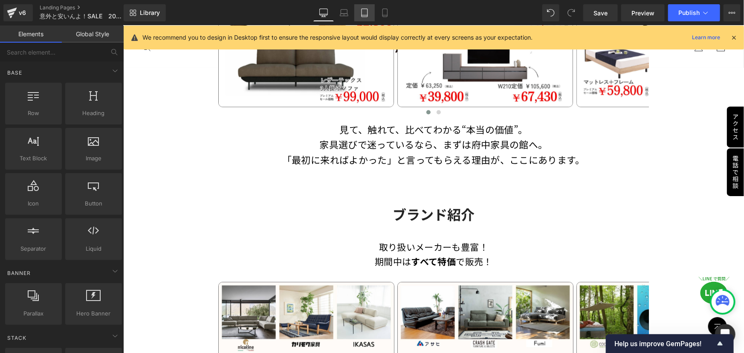
click at [374, 6] on link "Tablet" at bounding box center [364, 12] width 20 height 17
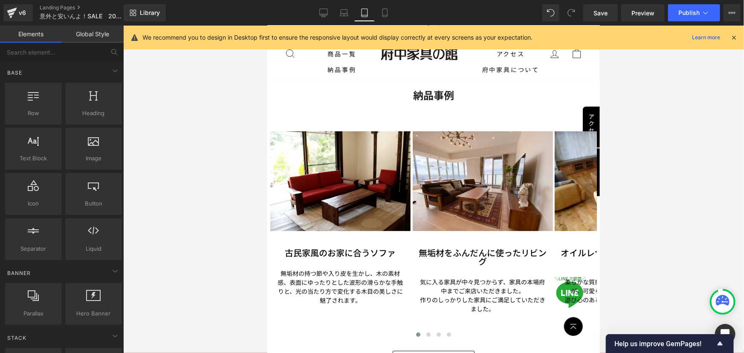
click at [399, 13] on div "Library Tablet Desktop Laptop Tablet Mobile Save Preview Publish Scheduled View…" at bounding box center [434, 12] width 620 height 17
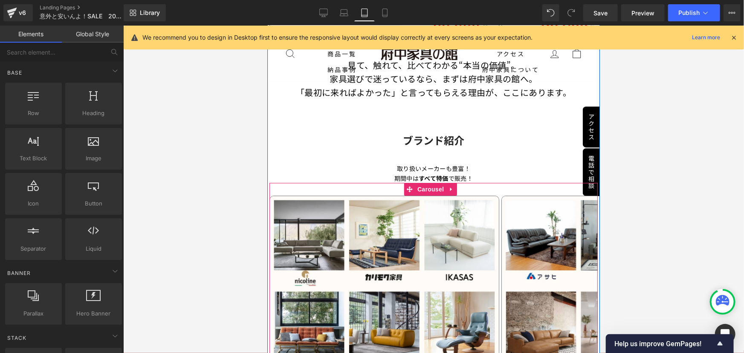
scroll to position [1270, 0]
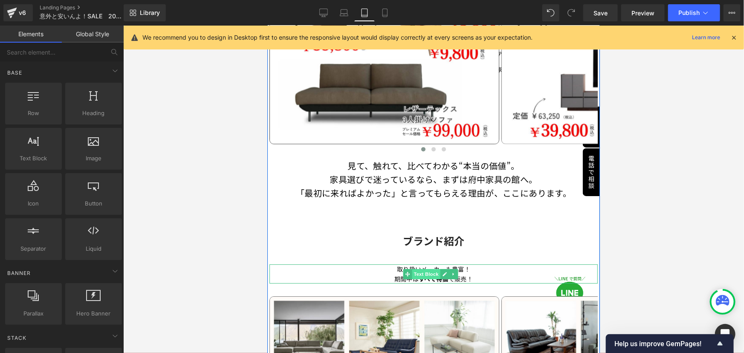
click at [428, 269] on span "Text Block" at bounding box center [426, 274] width 28 height 10
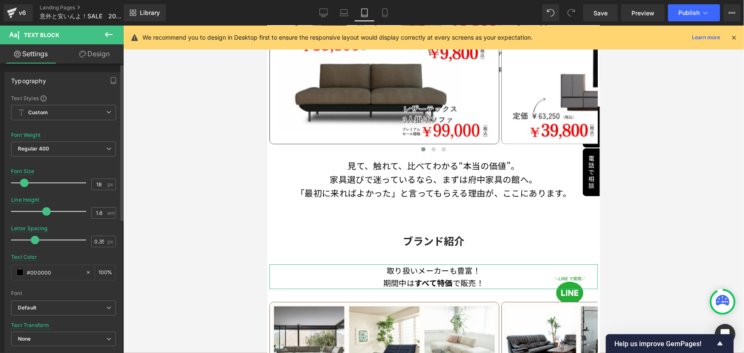
type input "19"
click at [25, 182] on span at bounding box center [25, 183] width 9 height 9
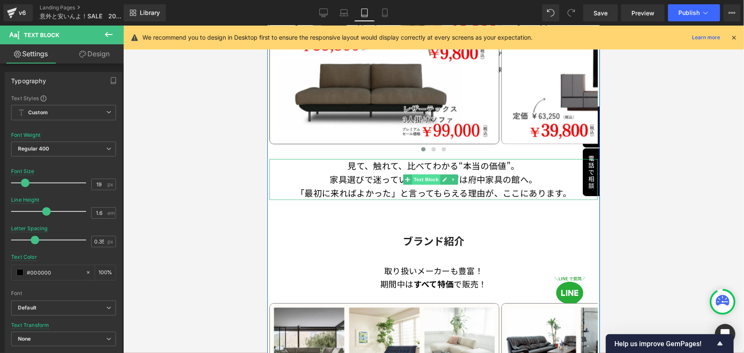
click at [422, 174] on span "Text Block" at bounding box center [426, 179] width 28 height 10
drag, startPoint x: 430, startPoint y: 268, endPoint x: 416, endPoint y: 236, distance: 34.8
click at [430, 272] on span "Text Block" at bounding box center [426, 277] width 28 height 10
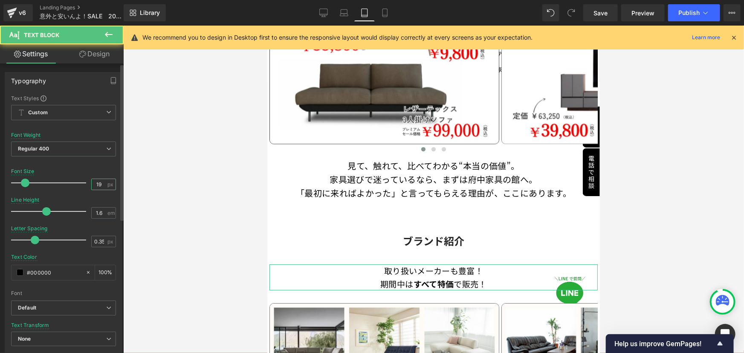
click at [100, 186] on input "19" at bounding box center [99, 184] width 15 height 11
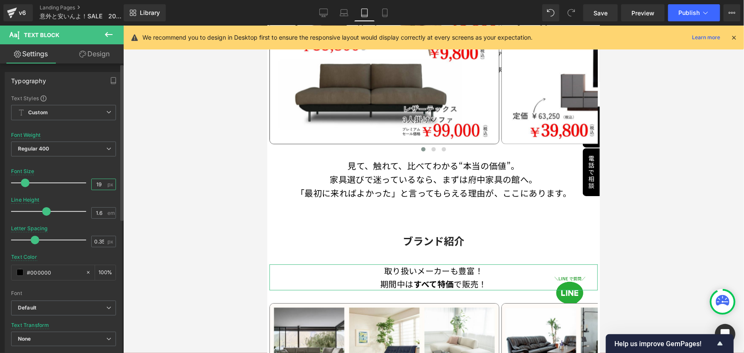
type input "1"
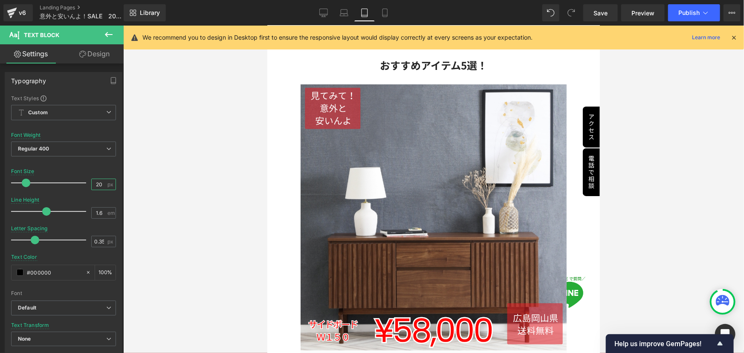
scroll to position [0, 0]
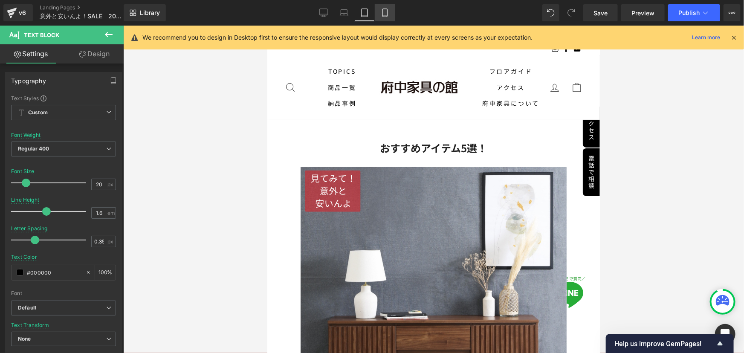
click at [387, 12] on icon at bounding box center [384, 13] width 5 height 8
type input "18"
type input "0.3"
type input "100"
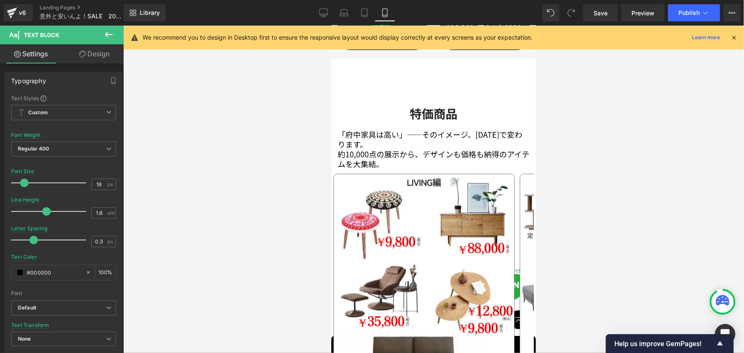
scroll to position [697, 0]
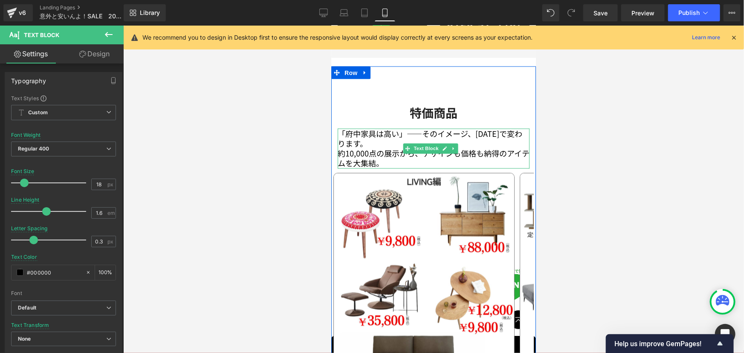
click at [364, 131] on p "「府中家具は高い」――そのイメージ、[DATE]で変わります。" at bounding box center [433, 138] width 192 height 20
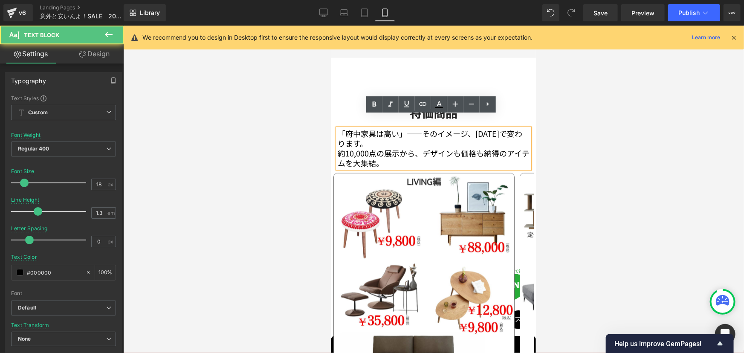
click at [403, 128] on p "「府中家具は高い」――そのイメージ、[DATE]で変わります。" at bounding box center [433, 138] width 192 height 20
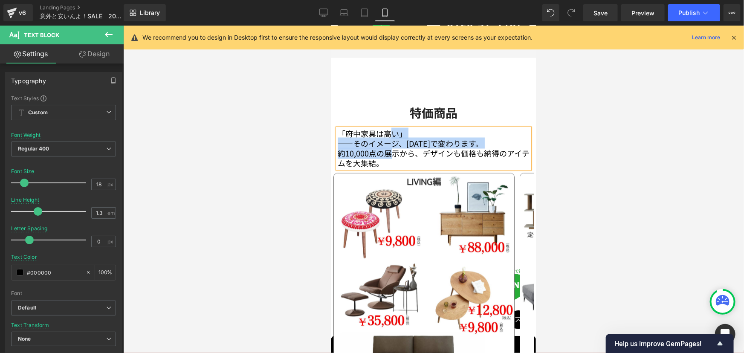
drag, startPoint x: 393, startPoint y: 117, endPoint x: 393, endPoint y: 145, distance: 27.7
click at [393, 145] on div "「府中家具は高い」 ――そのイメージ、[DATE]で変わります。 約10,000点の展示から、デザインも価格も納得のアイテムを大集結。" at bounding box center [433, 148] width 192 height 40
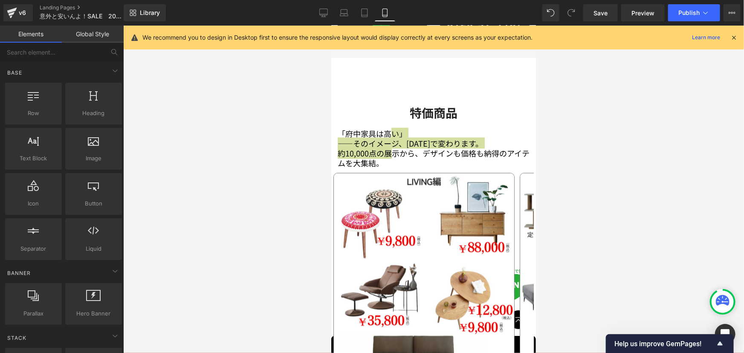
click at [606, 133] on div at bounding box center [433, 189] width 621 height 327
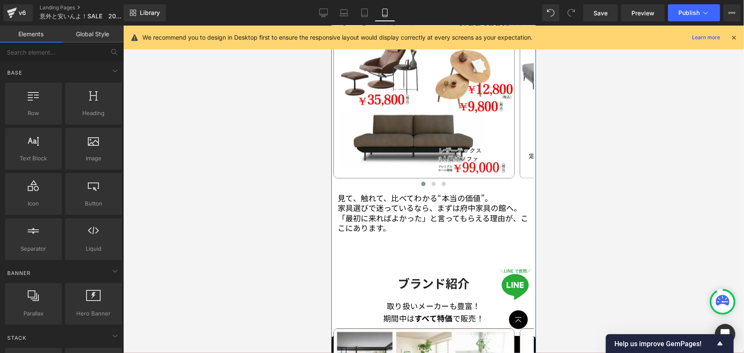
scroll to position [930, 0]
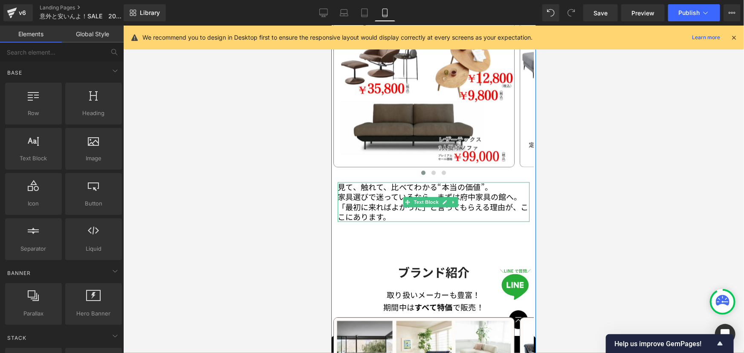
click at [365, 202] on p "「最初に来ればよかった」と言ってもらえる理由が、ここにあります。" at bounding box center [433, 212] width 192 height 20
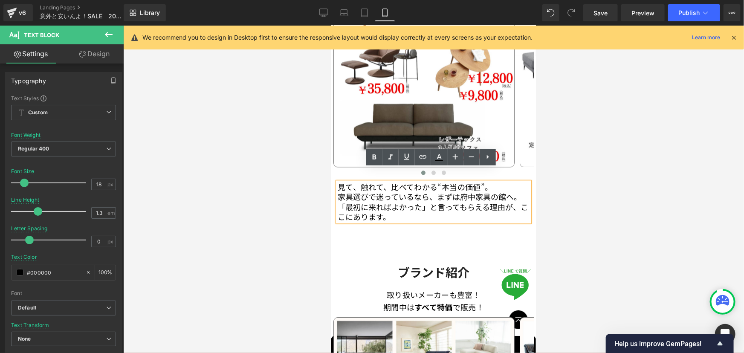
click at [519, 191] on p "家具選びで迷っているなら、まずは府中家具の館へ。" at bounding box center [433, 196] width 192 height 10
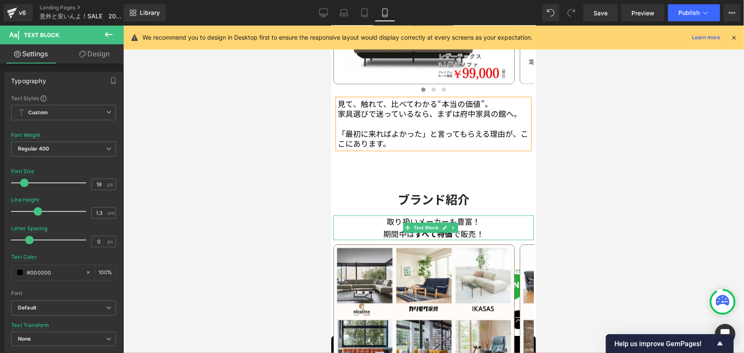
scroll to position [1007, 0]
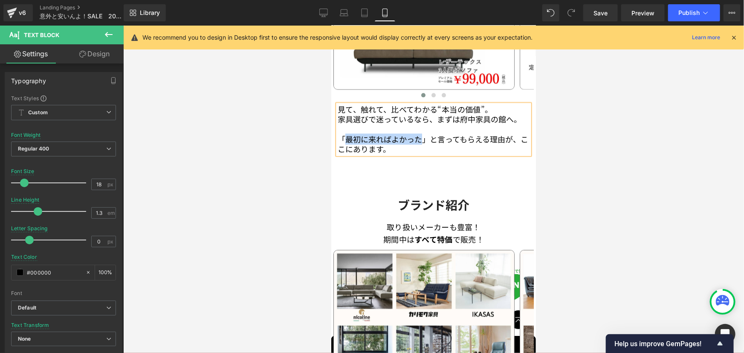
drag, startPoint x: 419, startPoint y: 127, endPoint x: 345, endPoint y: 124, distance: 74.2
click at [345, 134] on p "「最初に来ればよかった」と言ってもらえる理由が、ここにあります。" at bounding box center [433, 144] width 192 height 20
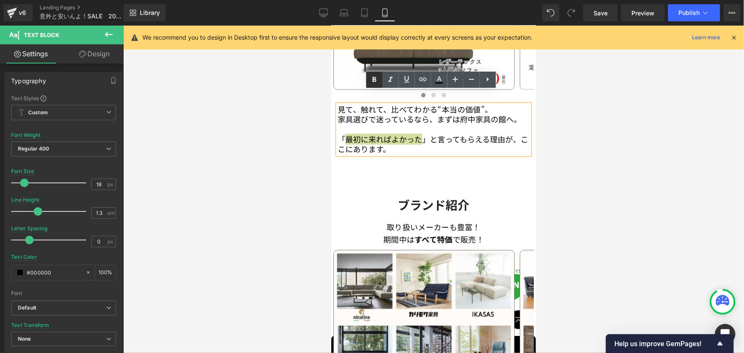
click at [378, 79] on icon at bounding box center [374, 80] width 10 height 10
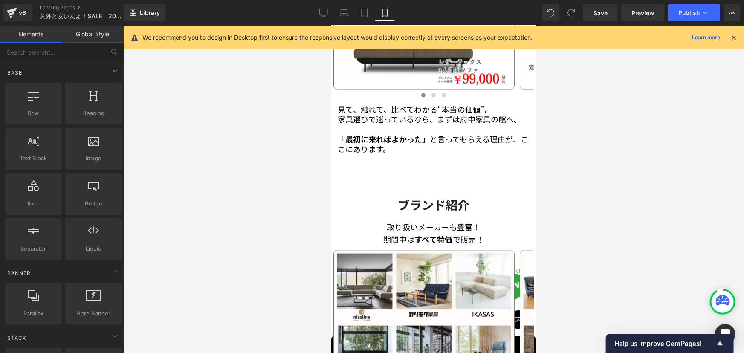
click at [604, 113] on div at bounding box center [433, 189] width 621 height 327
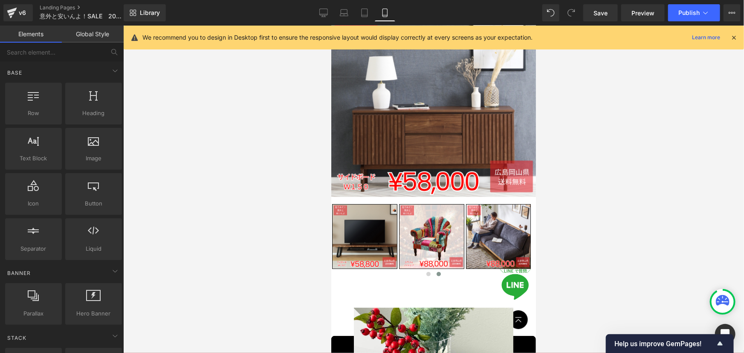
scroll to position [107, 0]
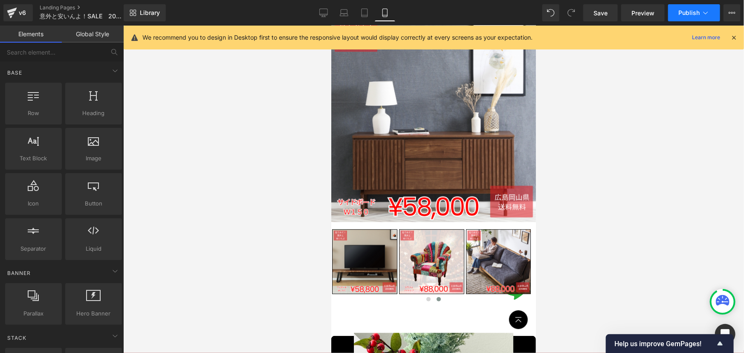
click at [685, 11] on span "Publish" at bounding box center [688, 12] width 21 height 7
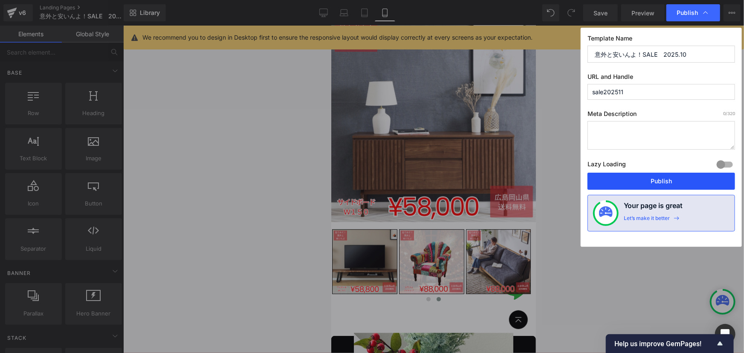
click at [639, 179] on button "Publish" at bounding box center [661, 181] width 148 height 17
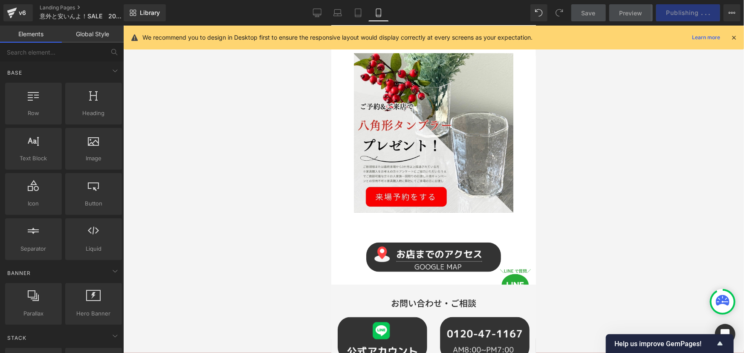
scroll to position [388, 0]
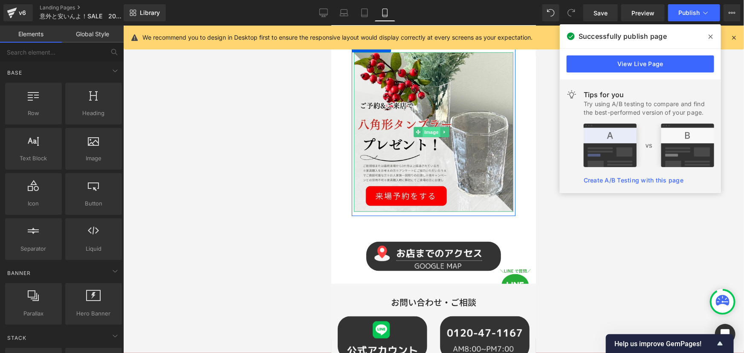
click at [428, 127] on span "Image" at bounding box center [431, 132] width 18 height 10
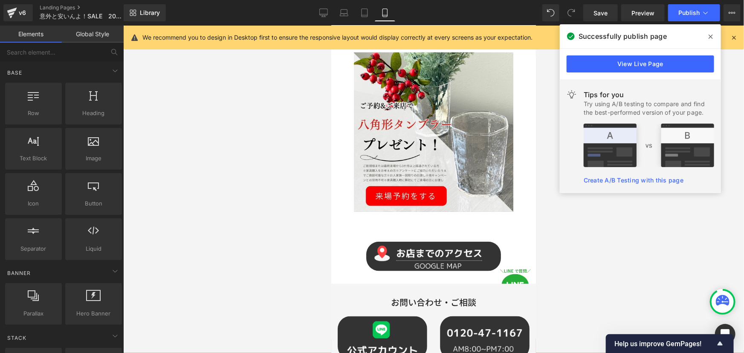
click at [180, 162] on div at bounding box center [433, 189] width 621 height 327
click at [688, 13] on span "Publish" at bounding box center [688, 12] width 21 height 7
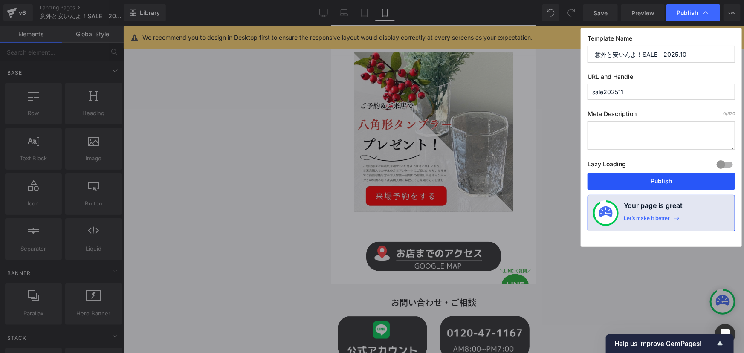
click at [654, 184] on button "Publish" at bounding box center [661, 181] width 148 height 17
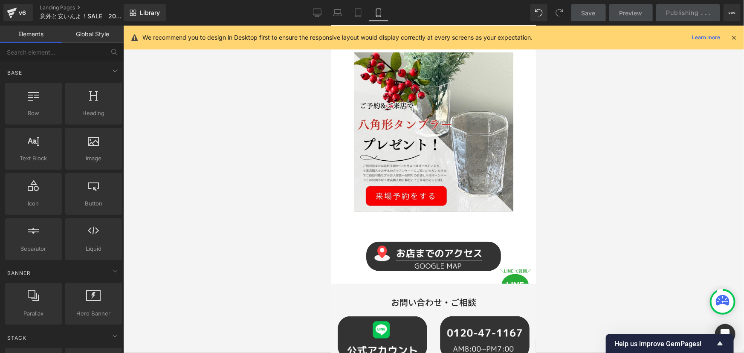
click at [195, 127] on div at bounding box center [433, 189] width 621 height 327
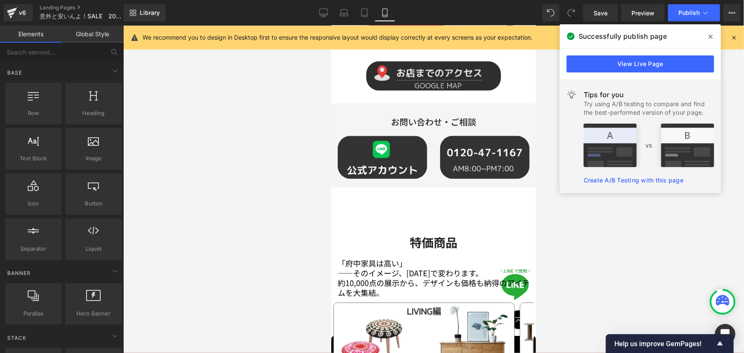
scroll to position [581, 0]
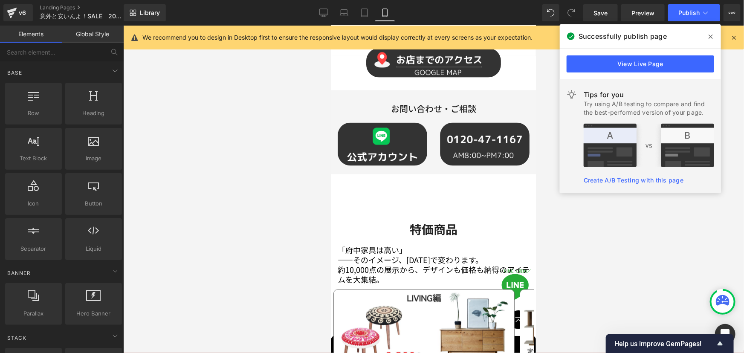
click at [414, 245] on p "「府中家具は高い」" at bounding box center [433, 250] width 192 height 10
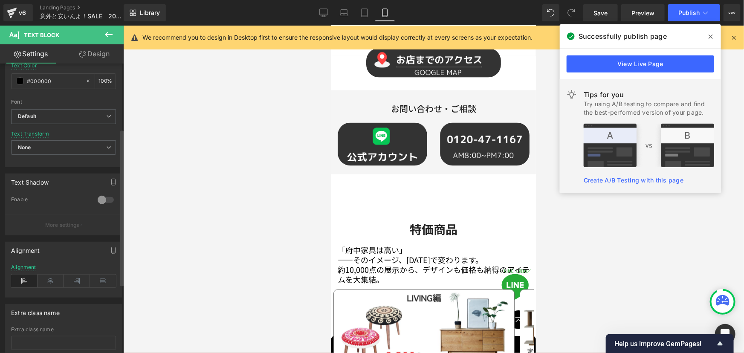
scroll to position [194, 0]
click at [46, 280] on icon at bounding box center [51, 278] width 26 height 13
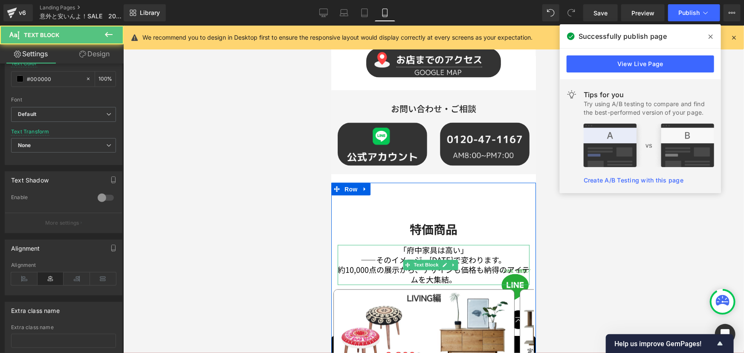
click at [452, 265] on p "約10,000点の展示から、デザインも価格も納得のアイテムを大集結。" at bounding box center [433, 275] width 192 height 20
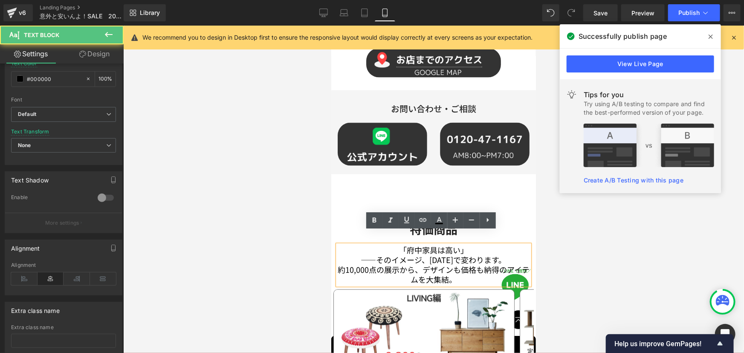
click at [510, 265] on p "約10,000点の展示から、デザインも価格も納得のアイテムを大集結。" at bounding box center [433, 275] width 192 height 20
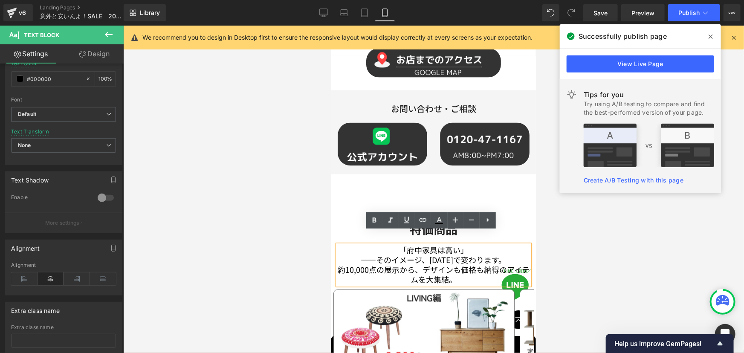
click at [498, 265] on p "約10,000点の展示から、デザインも価格も納得のアイテムを大集結。" at bounding box center [433, 275] width 192 height 20
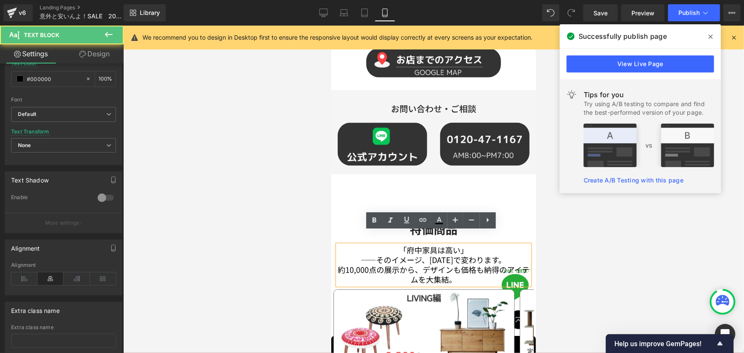
click at [509, 265] on p "約10,000点の展示から、デザインも価格も納得のアイテムを大集結。" at bounding box center [433, 275] width 192 height 20
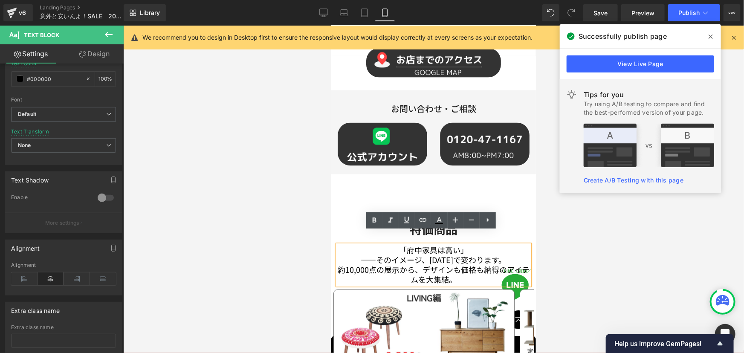
click at [484, 265] on p "約10,000点の展示から、デザインも価格も納得のアイテムを大集結。" at bounding box center [433, 275] width 192 height 20
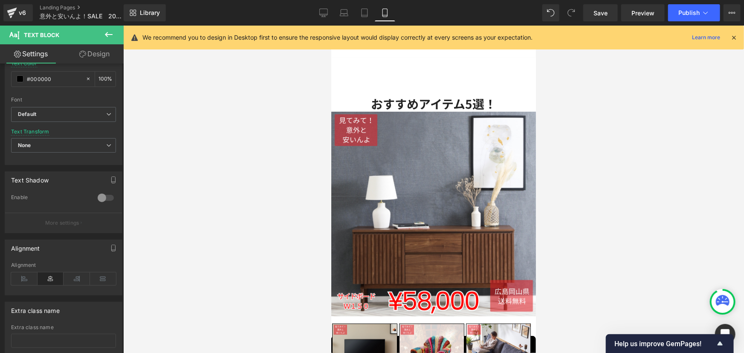
scroll to position [0, 0]
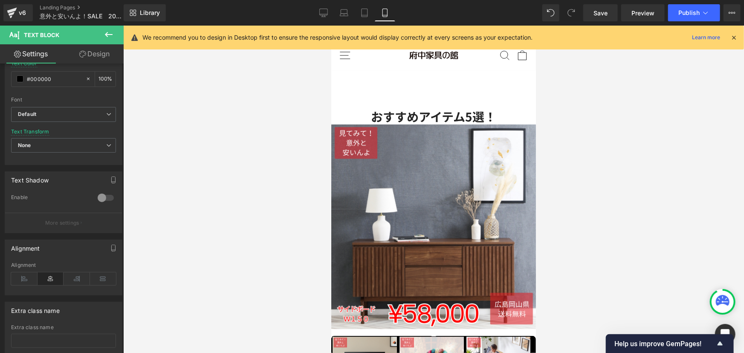
click at [614, 139] on div at bounding box center [433, 189] width 621 height 327
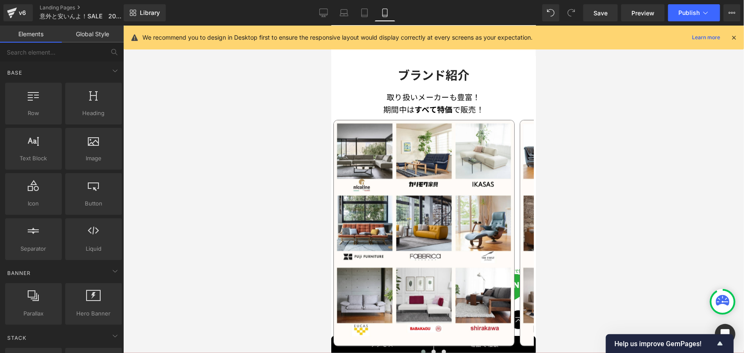
scroll to position [1142, 0]
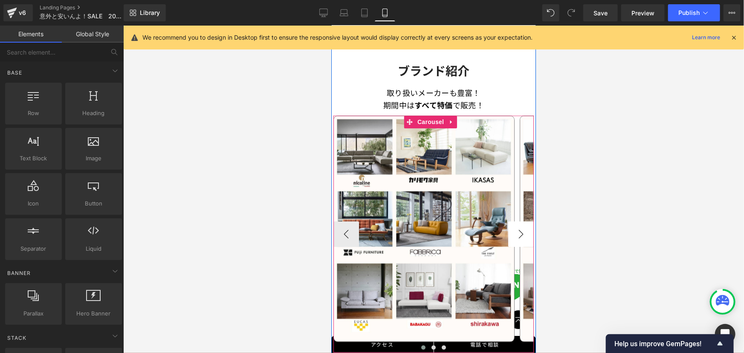
click at [514, 222] on button "›" at bounding box center [521, 234] width 26 height 26
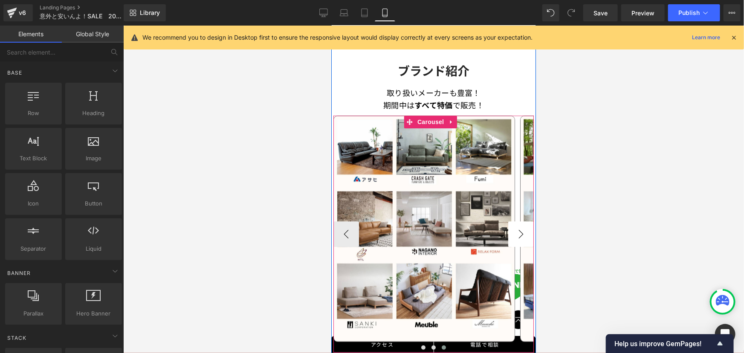
click at [514, 222] on button "›" at bounding box center [521, 234] width 26 height 26
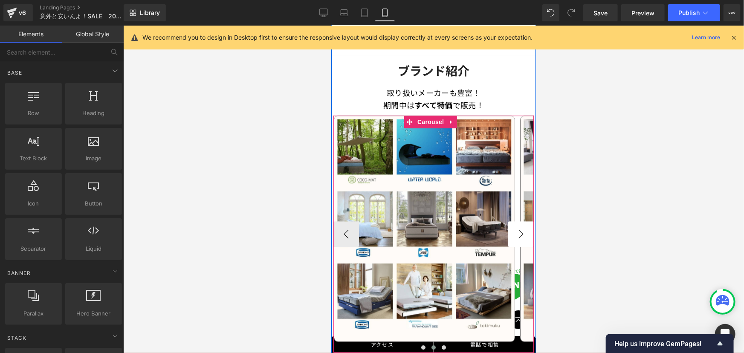
click at [514, 222] on button "›" at bounding box center [521, 234] width 26 height 26
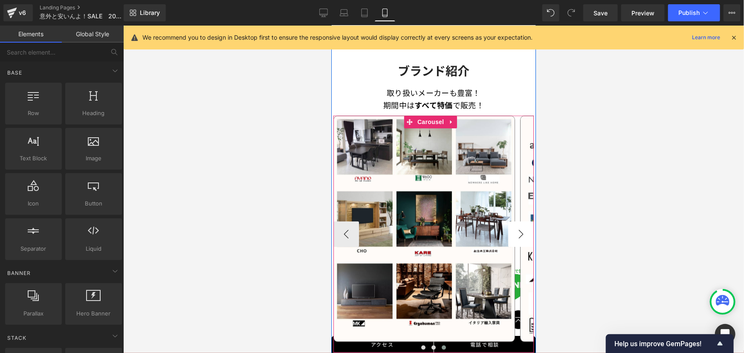
click at [514, 222] on button "›" at bounding box center [521, 234] width 26 height 26
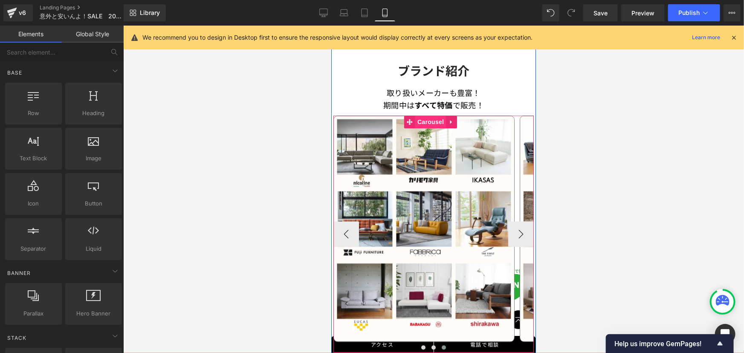
click at [423, 115] on span "Carousel" at bounding box center [430, 121] width 31 height 13
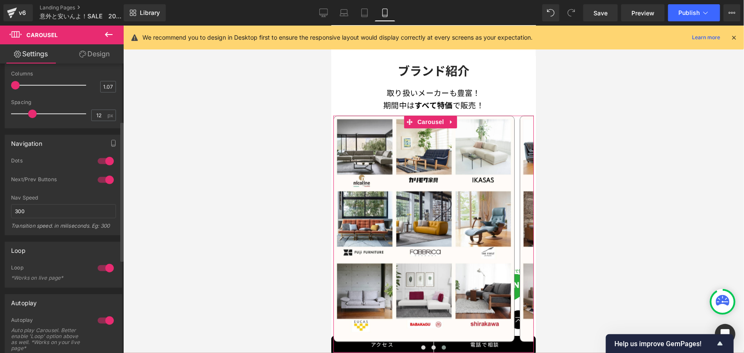
scroll to position [119, 0]
click at [104, 179] on div at bounding box center [105, 181] width 20 height 14
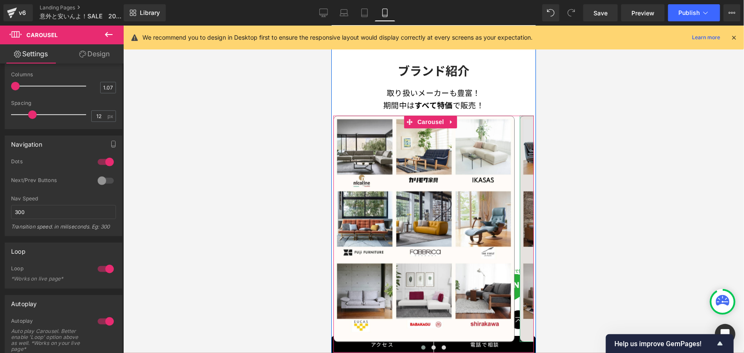
click at [523, 228] on img at bounding box center [609, 228] width 181 height 226
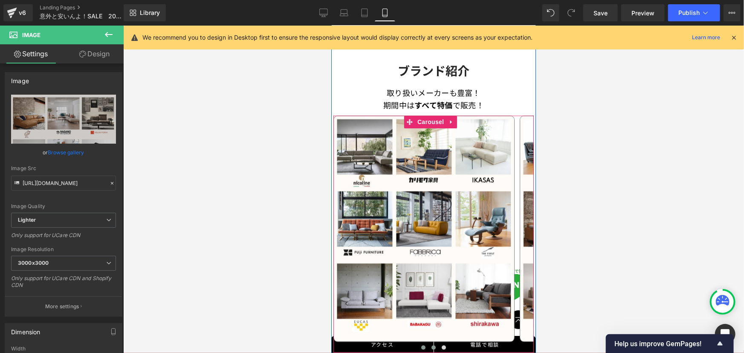
click at [428, 343] on button at bounding box center [433, 347] width 10 height 9
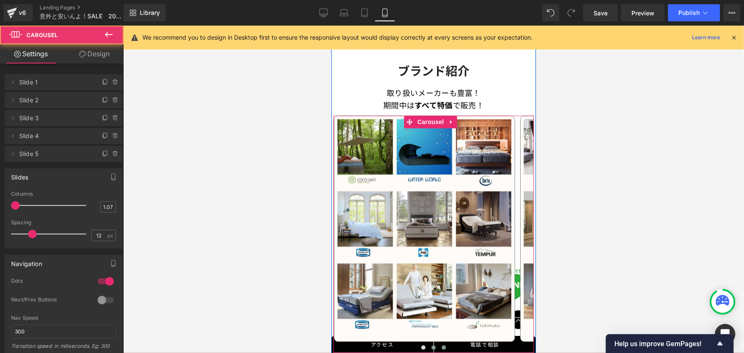
click at [441, 345] on span at bounding box center [443, 347] width 4 height 4
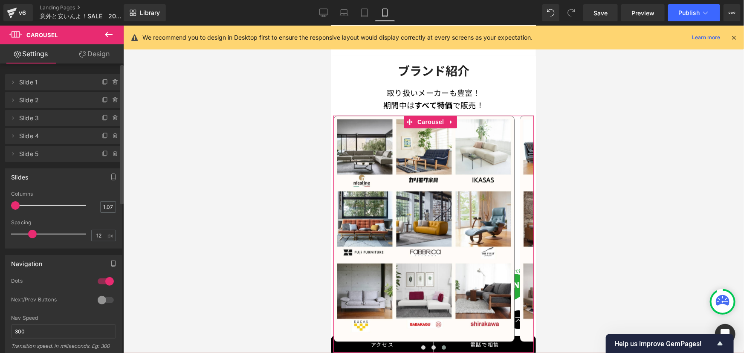
click at [106, 301] on div at bounding box center [105, 300] width 20 height 14
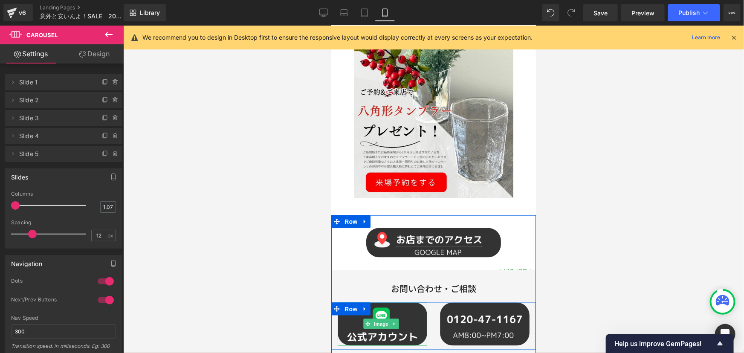
scroll to position [328, 0]
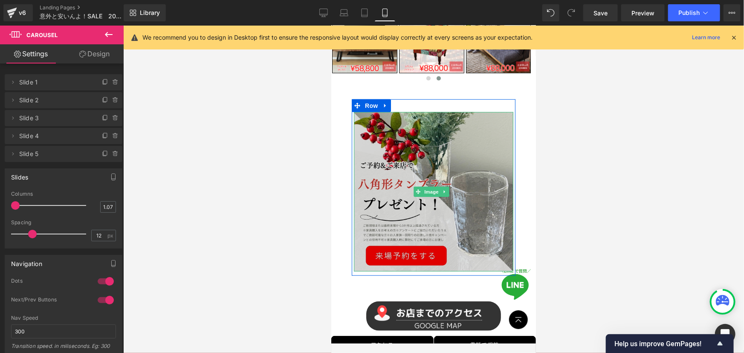
click at [423, 228] on img at bounding box center [432, 191] width 159 height 159
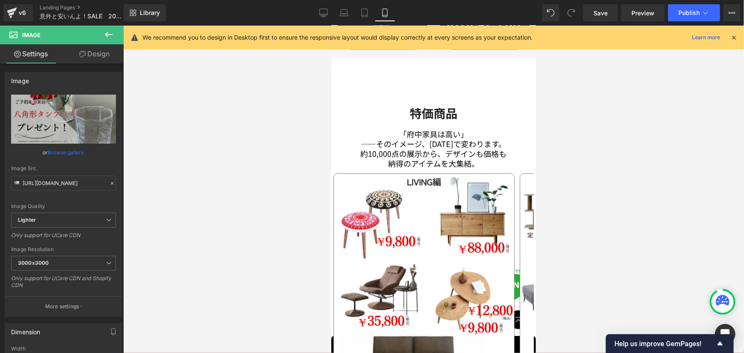
scroll to position [697, 0]
click at [419, 148] on p "約10,000点の展示から、デザインも価格も" at bounding box center [433, 153] width 192 height 10
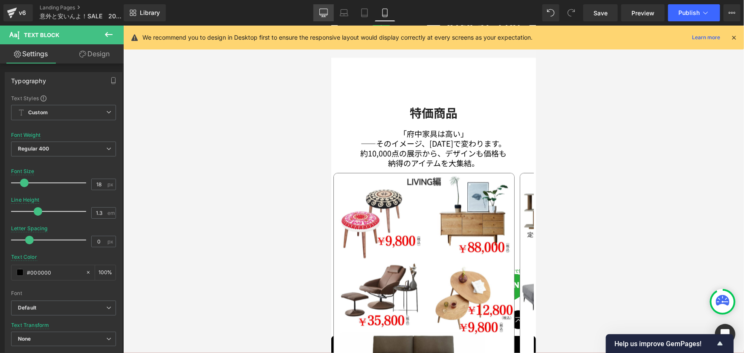
drag, startPoint x: 324, startPoint y: 12, endPoint x: 254, endPoint y: 107, distance: 118.1
click at [324, 12] on icon at bounding box center [323, 13] width 9 height 9
type input "22"
type input "1.6"
type input "0.35"
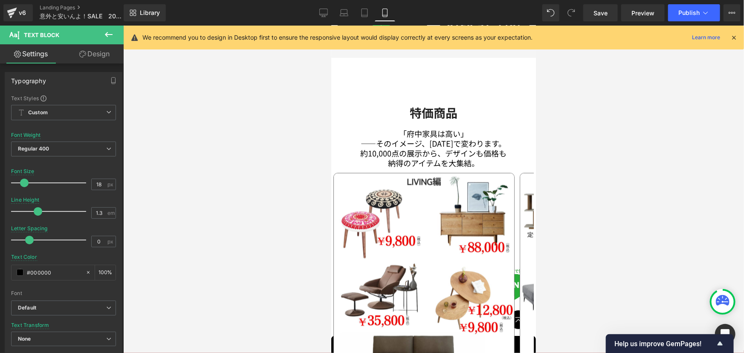
type input "100"
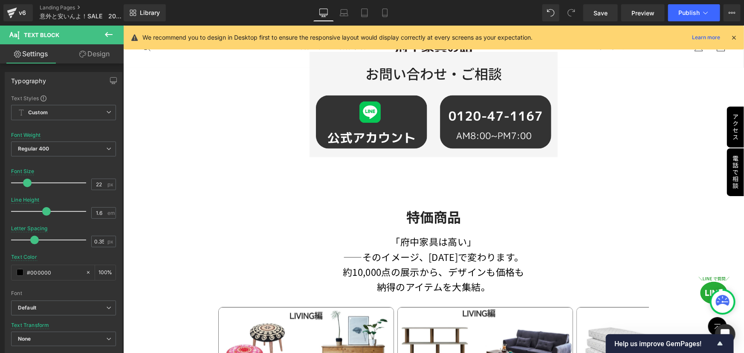
scroll to position [699, 0]
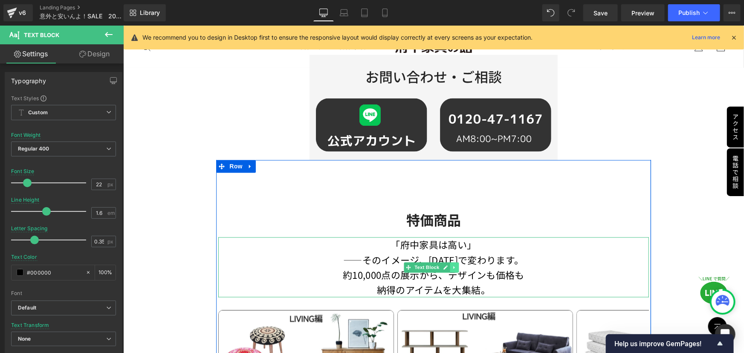
click at [454, 265] on icon at bounding box center [454, 267] width 5 height 5
click at [450, 265] on icon at bounding box center [449, 267] width 5 height 5
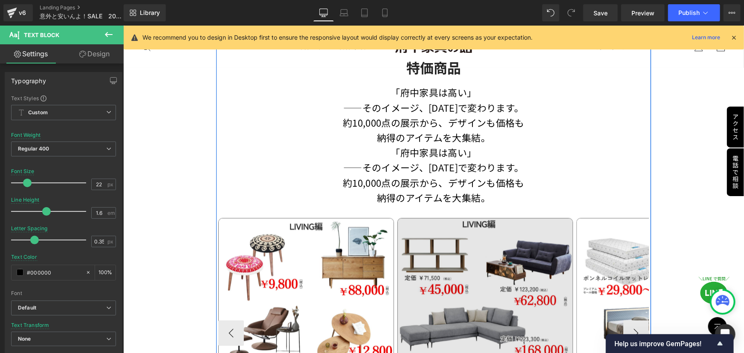
scroll to position [816, 0]
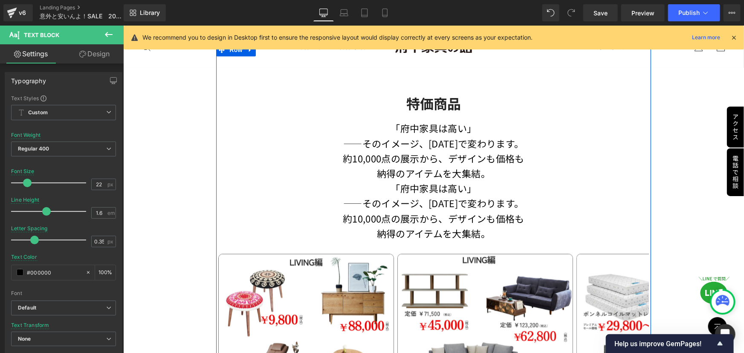
click at [425, 214] on p "約10,000点の展示から、デザインも価格も" at bounding box center [433, 218] width 430 height 15
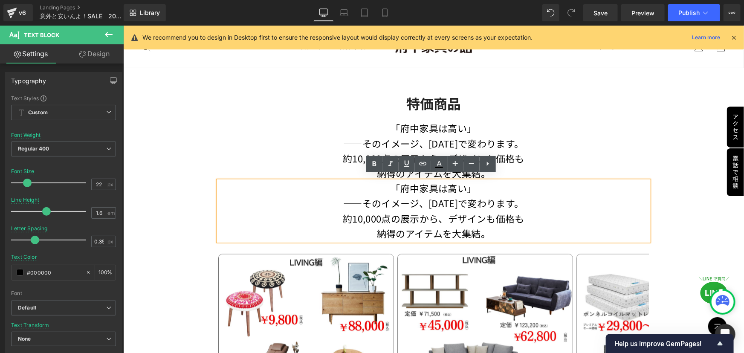
click at [343, 110] on div "特価商品 Heading" at bounding box center [432, 103] width 345 height 26
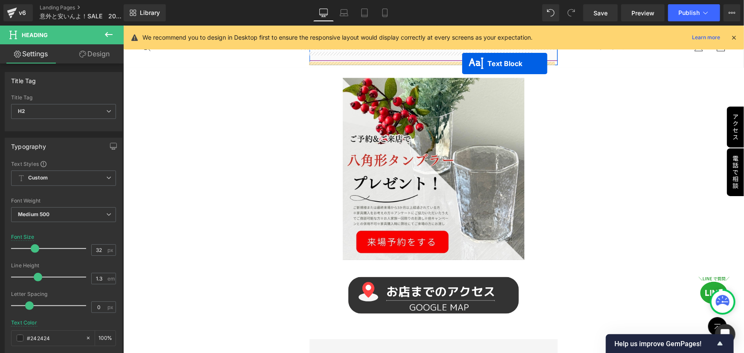
scroll to position [389, 0]
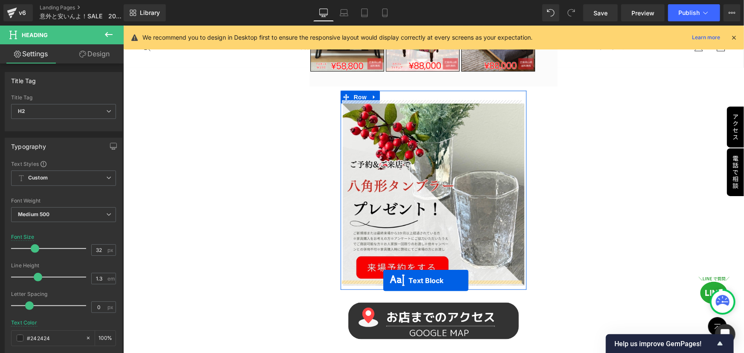
drag, startPoint x: 405, startPoint y: 204, endPoint x: 383, endPoint y: 281, distance: 79.5
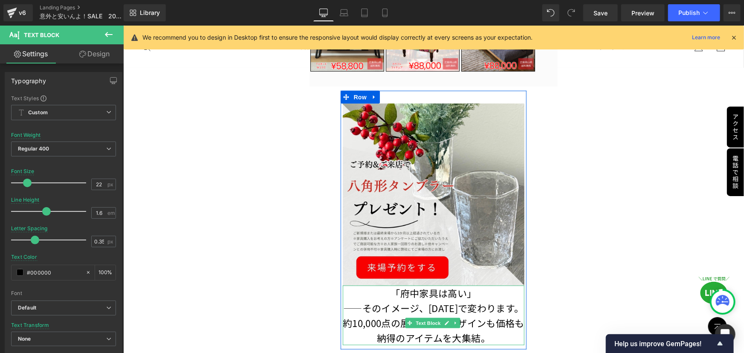
click at [396, 288] on p "「府中家具は高い」" at bounding box center [433, 292] width 182 height 15
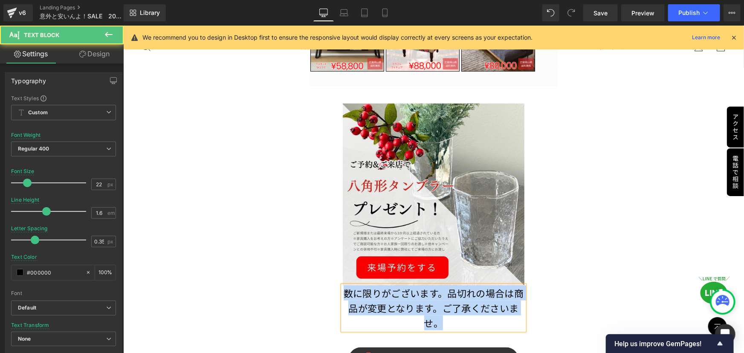
drag, startPoint x: 437, startPoint y: 319, endPoint x: 324, endPoint y: 289, distance: 116.5
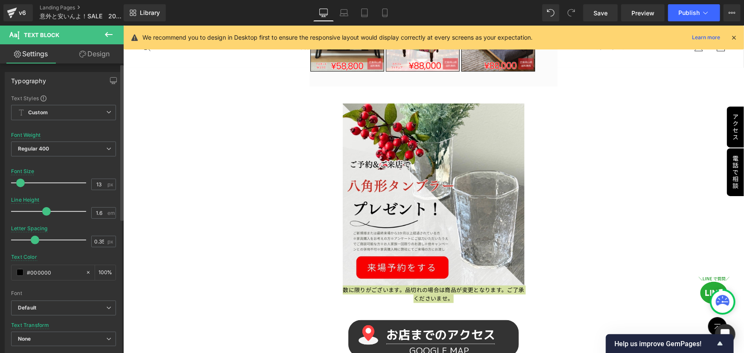
drag, startPoint x: 23, startPoint y: 179, endPoint x: 17, endPoint y: 179, distance: 6.5
click at [17, 179] on div at bounding box center [50, 182] width 71 height 17
click at [387, 12] on icon at bounding box center [385, 13] width 9 height 9
type input "18"
type input "1.3"
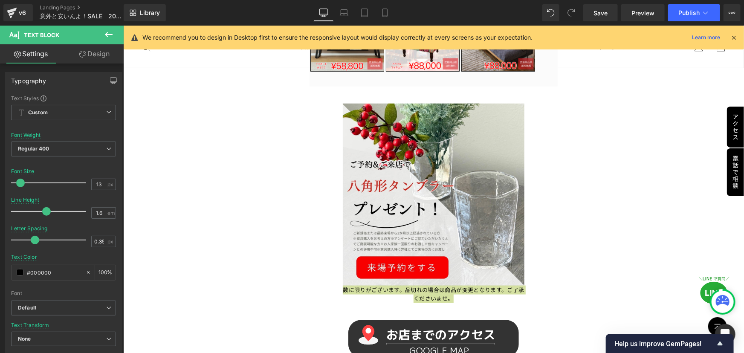
type input "0"
type input "100"
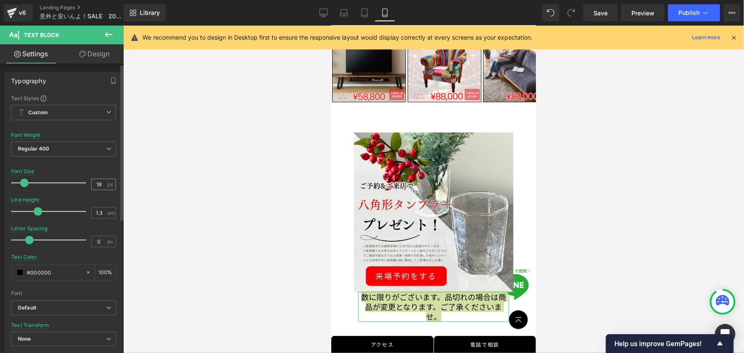
scroll to position [308, 0]
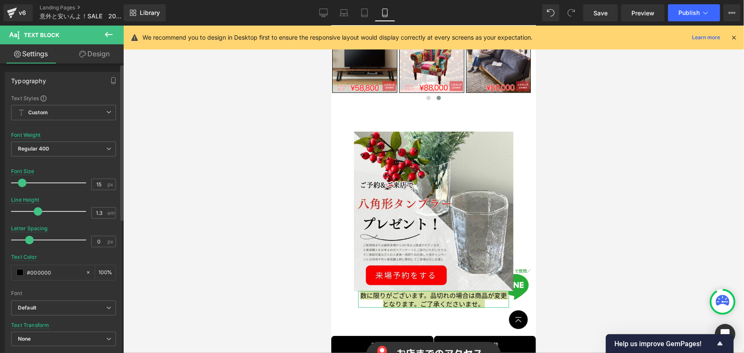
type input "14"
click at [23, 180] on span at bounding box center [21, 183] width 9 height 9
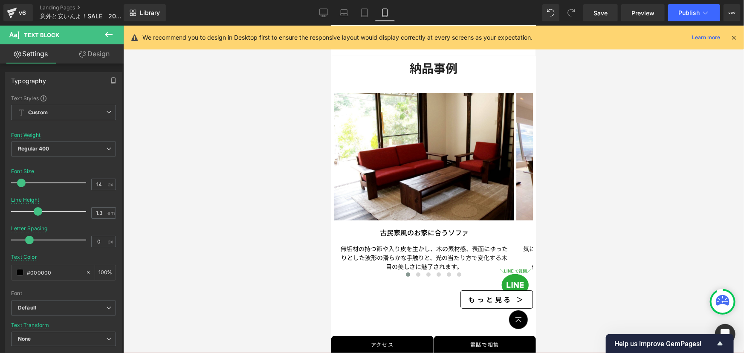
scroll to position [1510, 0]
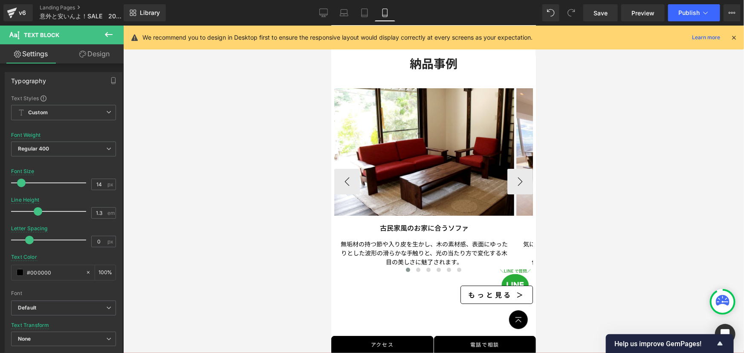
click at [404, 237] on div "無垢材の持つ節や入り皮を生かし、木の素材感、表面にゆったりとした波形の滑らかな手触りと、光の当たり方で変化する木目の美しさに魅了されます。 Text Block" at bounding box center [424, 248] width 168 height 35
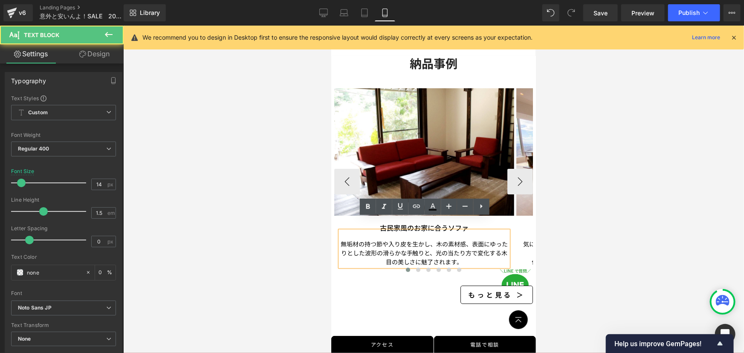
click at [395, 239] on p "無垢材の持つ節や入り皮を生かし、木の素材感、表面にゆったりとした波形の滑らかな手触りと、光の当たり方で変化する木目の美しさに魅了されます。" at bounding box center [424, 252] width 168 height 27
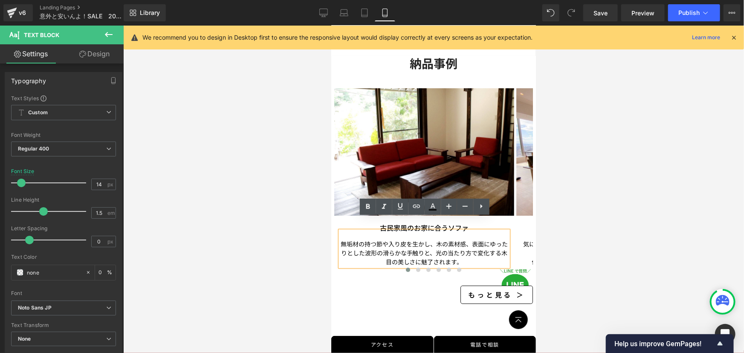
click at [282, 249] on div at bounding box center [433, 189] width 621 height 327
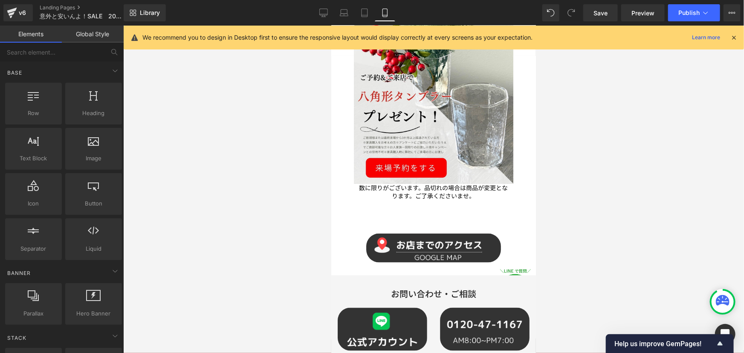
scroll to position [425, 0]
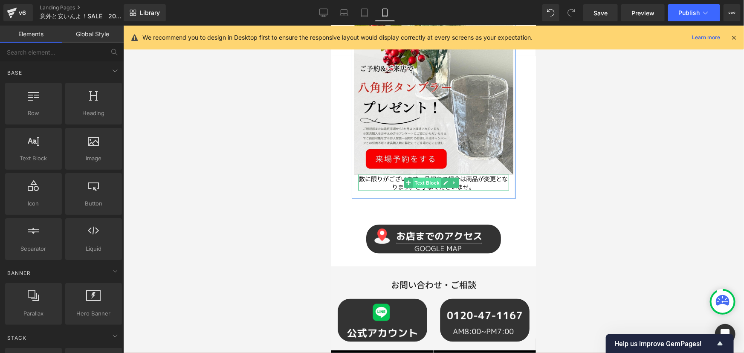
click at [420, 177] on span "Text Block" at bounding box center [426, 182] width 28 height 10
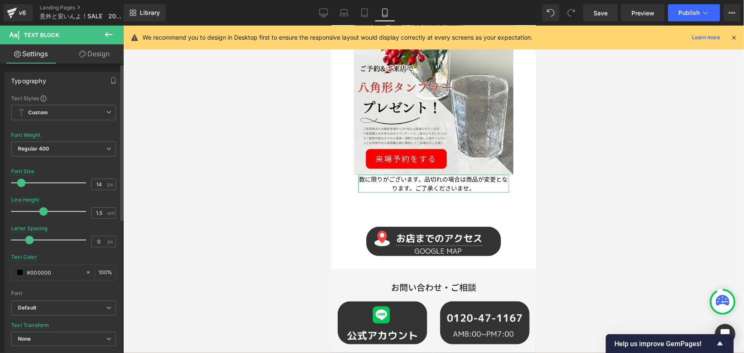
type input "1.4"
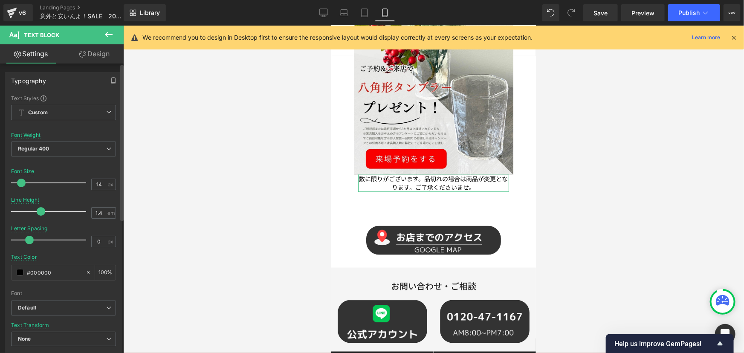
click at [38, 211] on span at bounding box center [41, 211] width 9 height 9
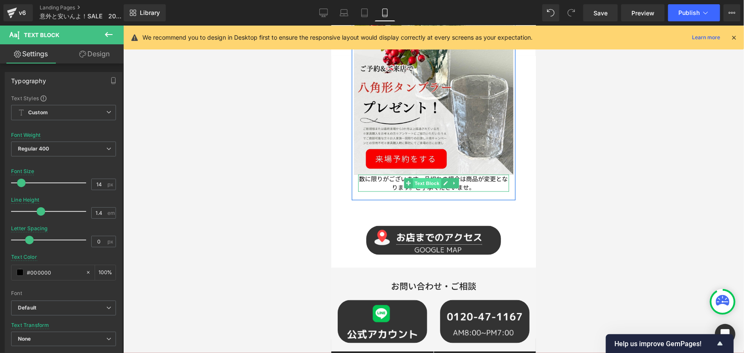
click at [420, 178] on span "Text Block" at bounding box center [426, 183] width 28 height 10
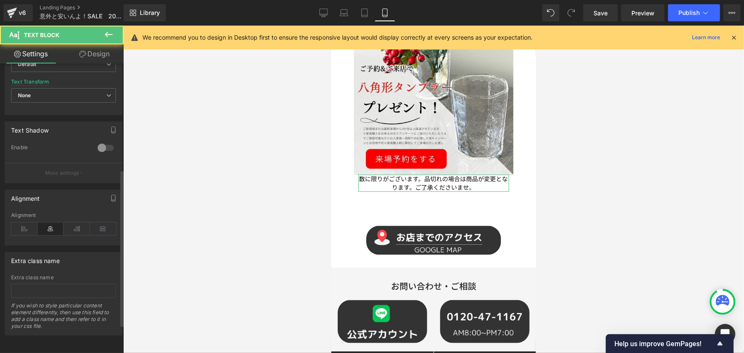
scroll to position [248, 0]
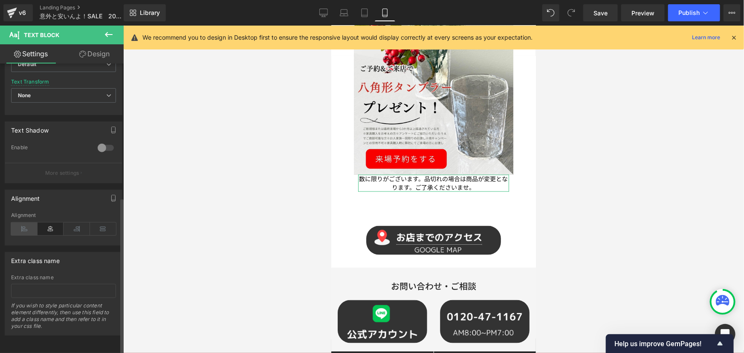
click at [24, 223] on icon at bounding box center [24, 229] width 26 height 13
click at [248, 225] on div at bounding box center [433, 189] width 621 height 327
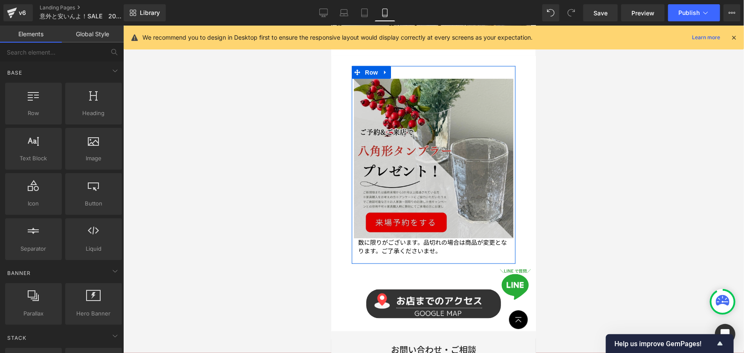
scroll to position [347, 0]
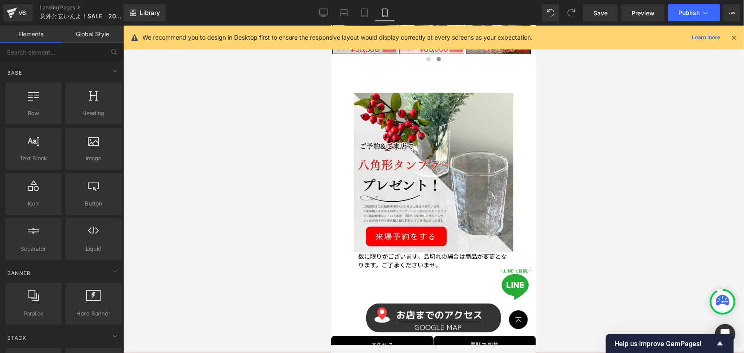
click at [600, 180] on div at bounding box center [433, 189] width 621 height 327
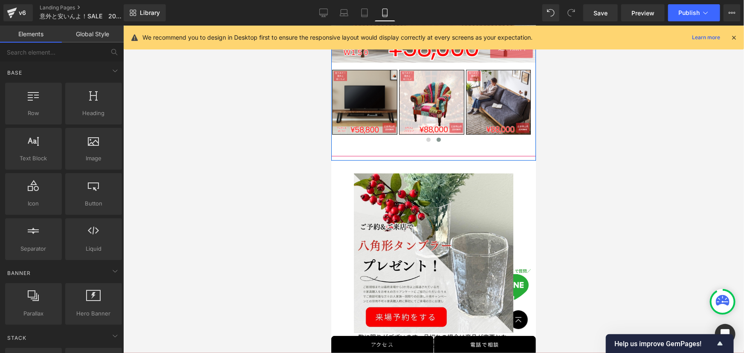
scroll to position [271, 0]
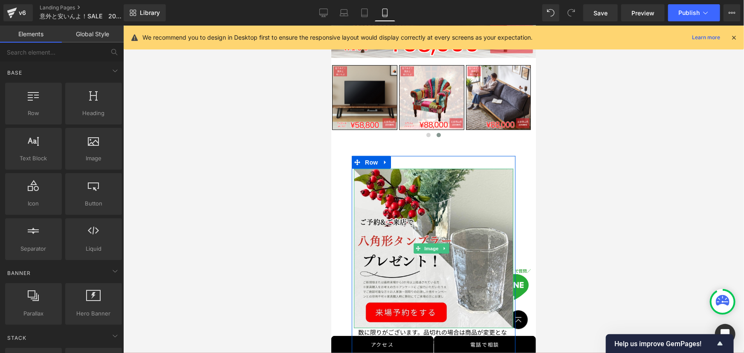
drag, startPoint x: 429, startPoint y: 240, endPoint x: 432, endPoint y: 143, distance: 96.8
click at [429, 243] on span "Image" at bounding box center [431, 248] width 18 height 10
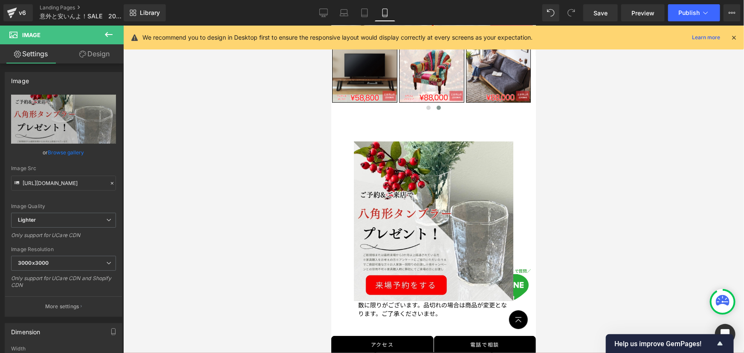
scroll to position [388, 0]
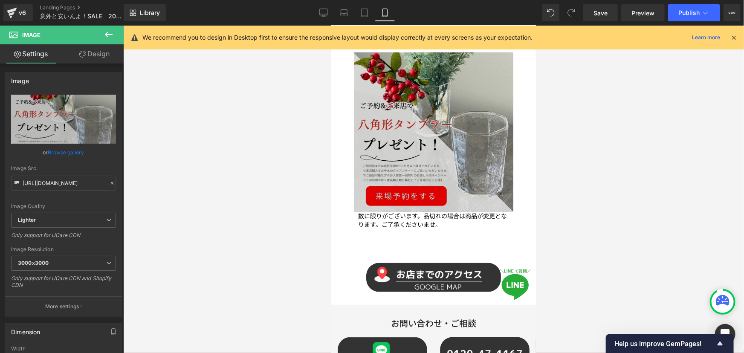
click at [410, 187] on img at bounding box center [432, 131] width 159 height 159
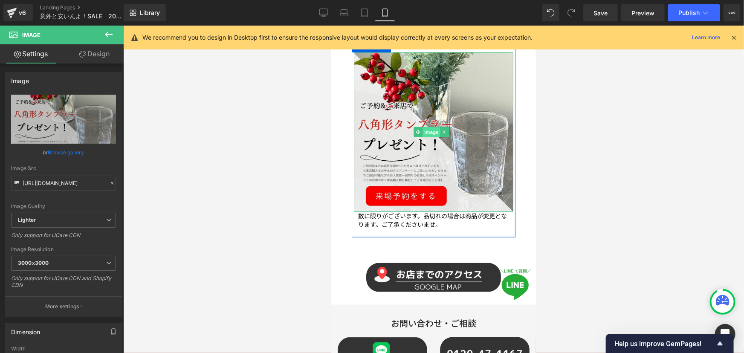
click at [428, 127] on span "Image" at bounding box center [431, 132] width 18 height 10
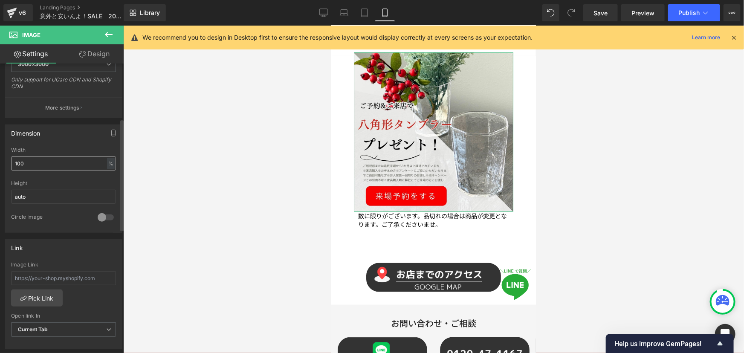
scroll to position [232, 0]
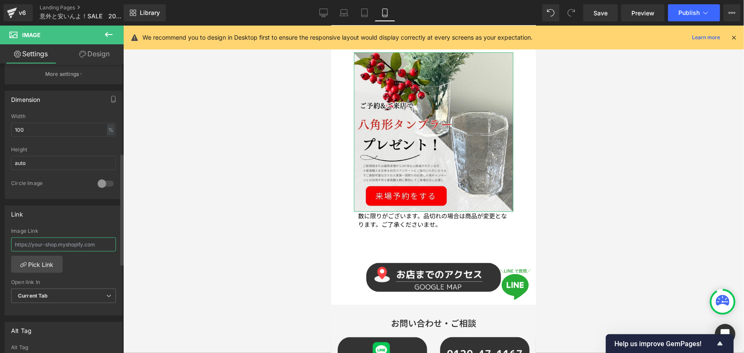
click at [90, 241] on input "text" at bounding box center [63, 244] width 105 height 14
paste input "[URL][DOMAIN_NAME]"
type input "[URL][DOMAIN_NAME]"
click at [161, 256] on div at bounding box center [433, 189] width 621 height 327
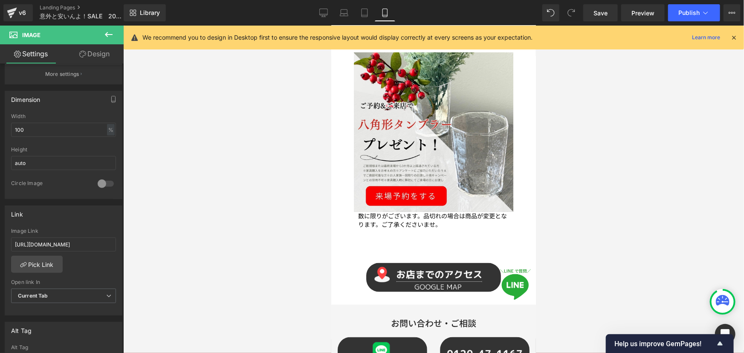
scroll to position [0, 0]
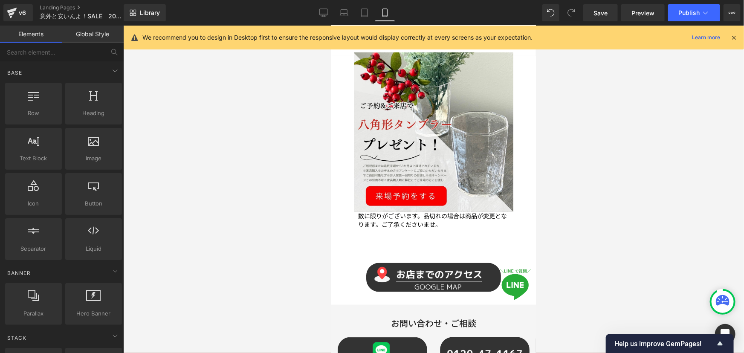
click at [607, 188] on div at bounding box center [433, 189] width 621 height 327
click at [679, 22] on div "Library Mobile Desktop Laptop Tablet Mobile Save Preview Publish Scheduled View…" at bounding box center [434, 13] width 620 height 26
click at [685, 16] on span "Publish" at bounding box center [688, 12] width 21 height 7
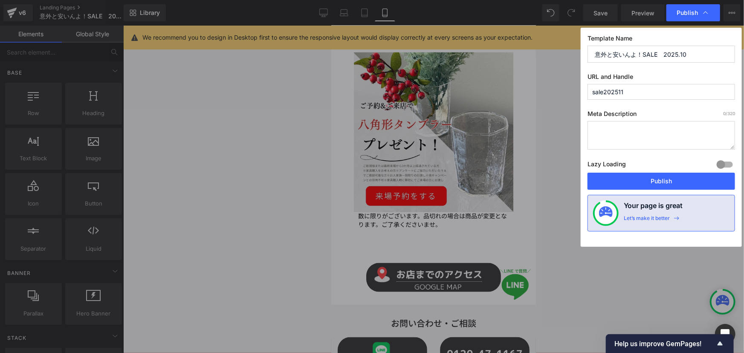
click at [665, 181] on button "Publish" at bounding box center [661, 181] width 148 height 17
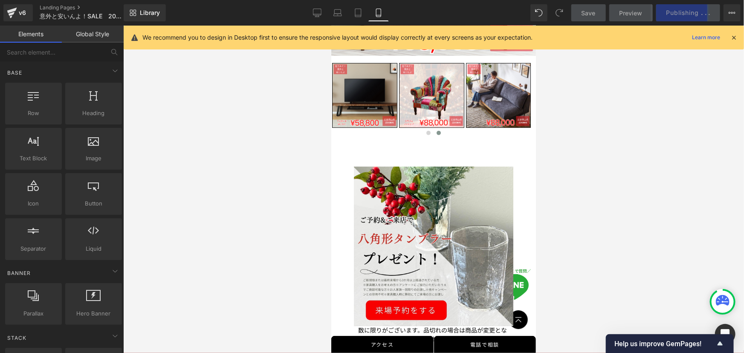
scroll to position [271, 0]
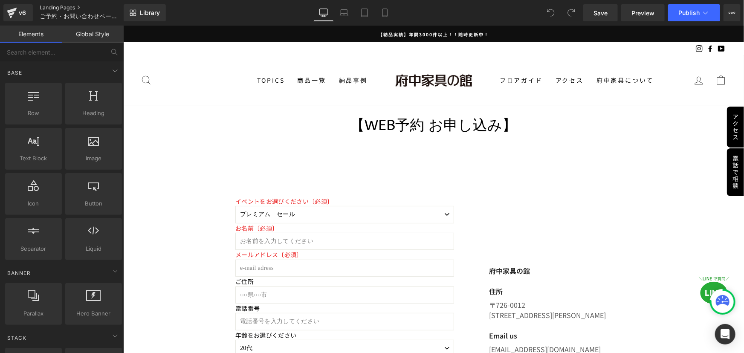
click at [69, 6] on link "Landing Pages" at bounding box center [89, 7] width 98 height 7
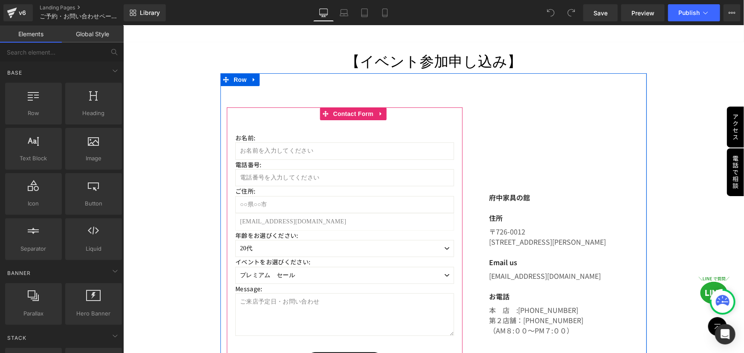
scroll to position [77, 0]
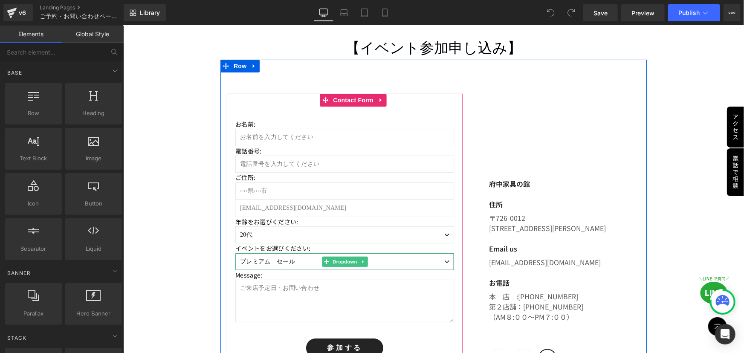
click at [442, 262] on select "プレミアム　セール ペルシャ・ギャッベ展示即売会 テンピュールフェア　TEMPUR®" at bounding box center [344, 261] width 219 height 17
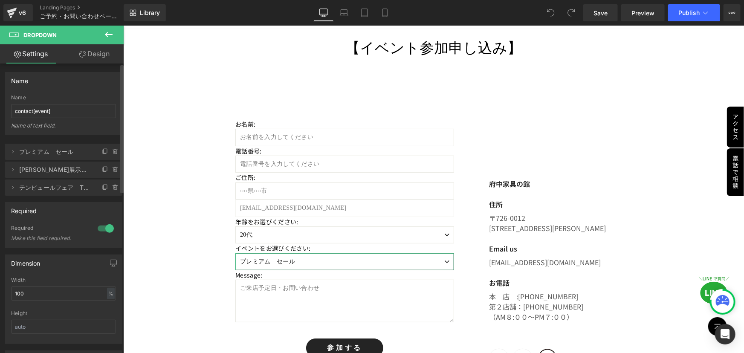
click at [59, 153] on span "プレミアム　セール" at bounding box center [55, 152] width 72 height 16
click at [43, 152] on span "プレミアム　セール" at bounding box center [55, 152] width 72 height 16
click at [10, 153] on icon at bounding box center [12, 151] width 7 height 7
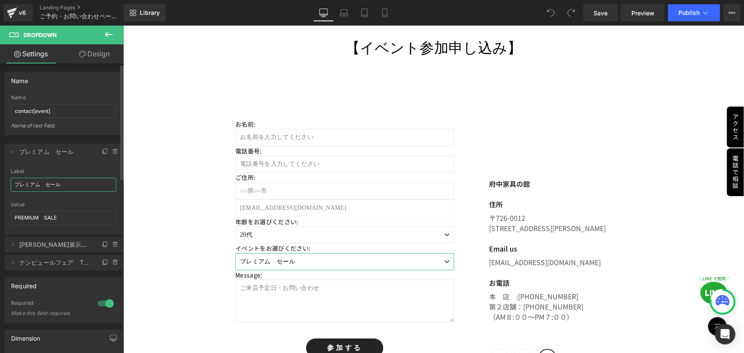
click at [53, 183] on input "プレミアム　セール" at bounding box center [64, 185] width 106 height 14
drag, startPoint x: 43, startPoint y: 185, endPoint x: 0, endPoint y: 178, distance: 43.5
click at [0, 178] on div "Delete Cancel プレミアム　セール プレミアム　セール Label プレミアム　セール PREMIUM　SALE Value PREMIUM　SA…" at bounding box center [63, 203] width 127 height 136
click at [115, 244] on icon at bounding box center [115, 245] width 0 height 2
click at [111, 243] on button "Delete" at bounding box center [106, 245] width 27 height 11
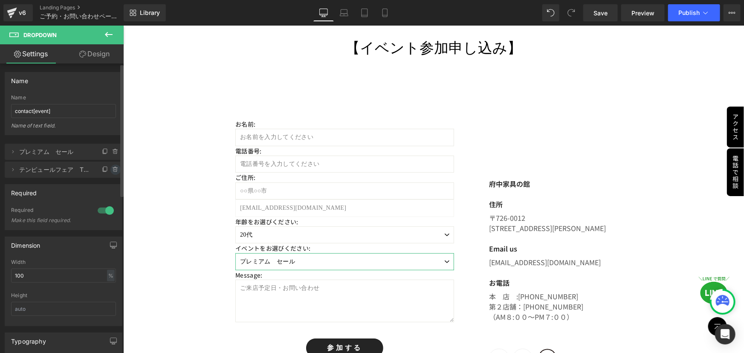
click at [112, 168] on icon at bounding box center [115, 169] width 7 height 7
click at [110, 168] on button "Delete" at bounding box center [106, 170] width 27 height 11
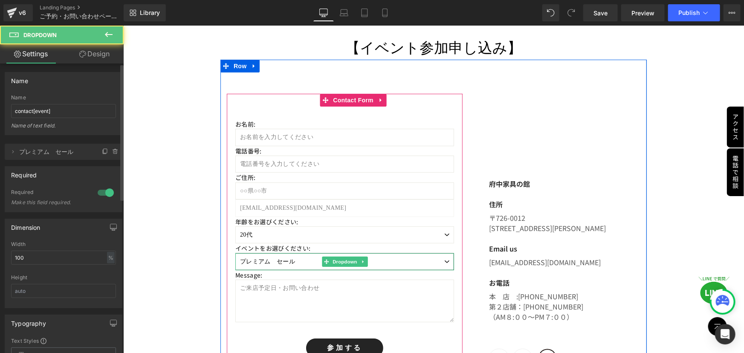
click at [440, 259] on select "プレミアム　セール" at bounding box center [344, 261] width 219 height 17
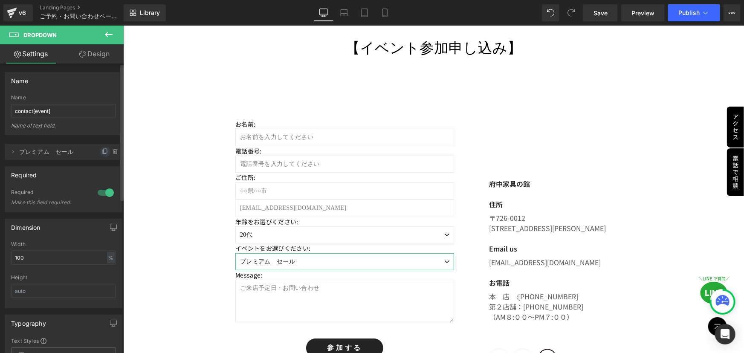
click at [102, 149] on icon at bounding box center [105, 151] width 7 height 7
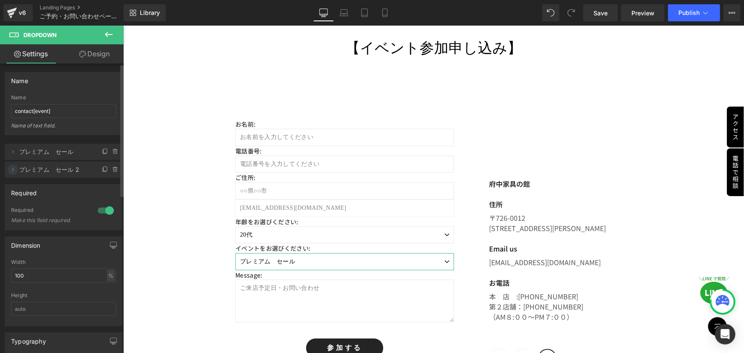
click at [13, 171] on icon at bounding box center [12, 169] width 7 height 7
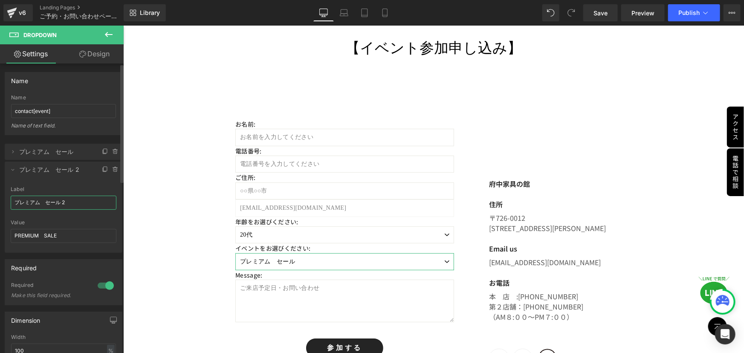
click at [61, 204] on input "プレミアム　セール 2" at bounding box center [64, 203] width 106 height 14
drag, startPoint x: 78, startPoint y: 205, endPoint x: 8, endPoint y: 201, distance: 70.8
click at [8, 201] on div "プレミアム　セール 2 Label プレミアム　セール 2 PREMIUM　SALE Value PREMIUM　SALE" at bounding box center [64, 219] width 118 height 67
drag, startPoint x: 52, startPoint y: 200, endPoint x: 0, endPoint y: 199, distance: 51.6
click at [0, 199] on div "PREMIUM　SALE => プレミアム　セール PREMIUM　SALE => その他 Delete Cancel プレミアム　セール プレミアム　セール…" at bounding box center [63, 194] width 127 height 118
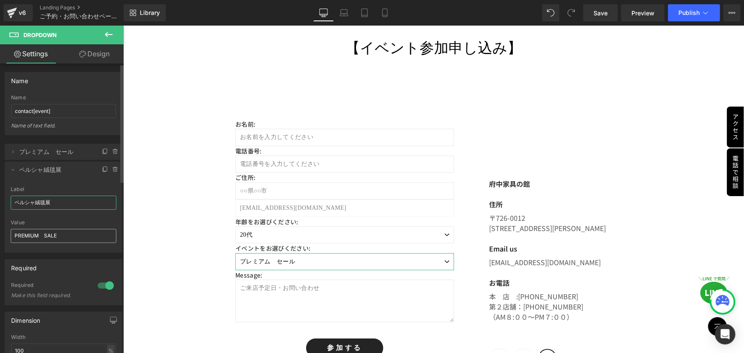
type input "ペルシャ絨毯展"
click at [36, 234] on input "PREMIUM　SALE" at bounding box center [64, 236] width 106 height 14
drag, startPoint x: 55, startPoint y: 234, endPoint x: 0, endPoint y: 229, distance: 55.7
click at [0, 229] on div "PREMIUM　SALE => プレミアム　セール PREMIUM　SALE => ペルシャ絨毯展 Delete Cancel プレミアム　セール プレミアム…" at bounding box center [63, 194] width 127 height 118
drag, startPoint x: 45, startPoint y: 237, endPoint x: 0, endPoint y: 231, distance: 45.6
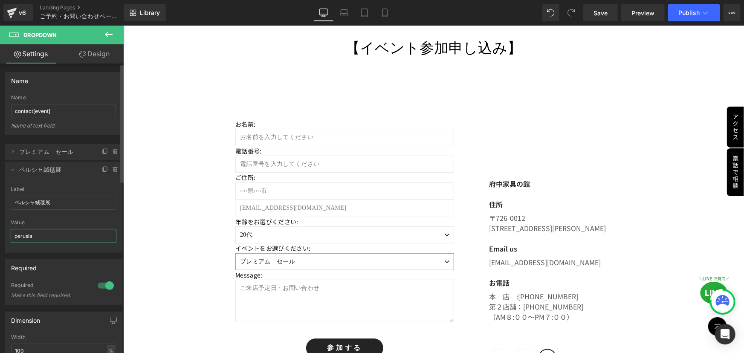
click at [0, 231] on div "PREMIUM　SALE => プレミアム　セール perusia => ペルシャ絨毯展 Delete Cancel プレミアム　セール プレミアム　セール …" at bounding box center [63, 194] width 127 height 118
drag, startPoint x: 75, startPoint y: 200, endPoint x: 0, endPoint y: 199, distance: 75.5
click at [0, 199] on div "PREMIUM　SALE => プレミアム　セール perusia => ペルシャ絨毯展 Delete Cancel プレミアム　セール プレミアム　セール …" at bounding box center [63, 194] width 127 height 118
drag, startPoint x: 42, startPoint y: 235, endPoint x: 0, endPoint y: 227, distance: 42.5
click at [0, 228] on div "PREMIUM　SALE => プレミアム　セール perusia => ペルシャ絨毯展 Delete Cancel プレミアム　セール プレミアム　セール …" at bounding box center [63, 194] width 127 height 118
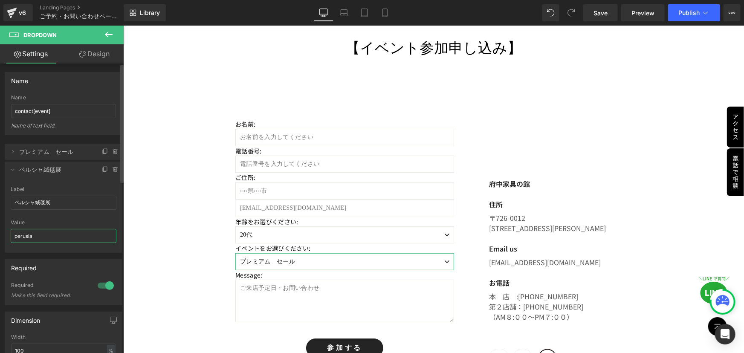
paste input "ペルシャ絨毯展"
type input "ペルシャ絨毯展"
click at [9, 151] on span at bounding box center [13, 152] width 10 height 10
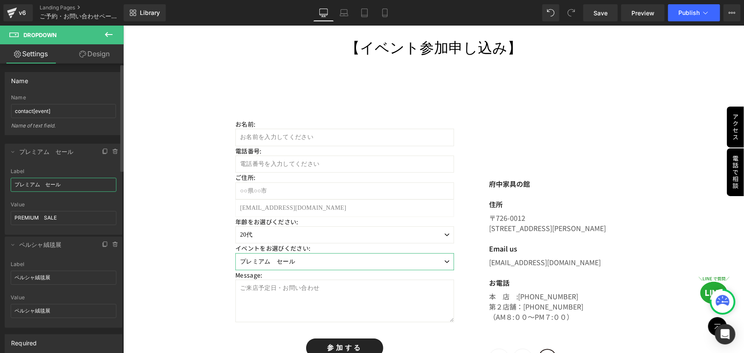
click at [59, 188] on input "プレミアム　セール" at bounding box center [64, 185] width 106 height 14
drag, startPoint x: 67, startPoint y: 185, endPoint x: 0, endPoint y: 182, distance: 67.4
click at [0, 182] on div "PREMIUM　SALE => プレミアム　セール ペルシャ絨毯展 => ペルシャ絨毯展 Delete Cancel プレミアム　セール プレミアム　セール …" at bounding box center [63, 231] width 127 height 193
type input "府中家具SALE"
click at [74, 205] on div "Value" at bounding box center [64, 205] width 106 height 6
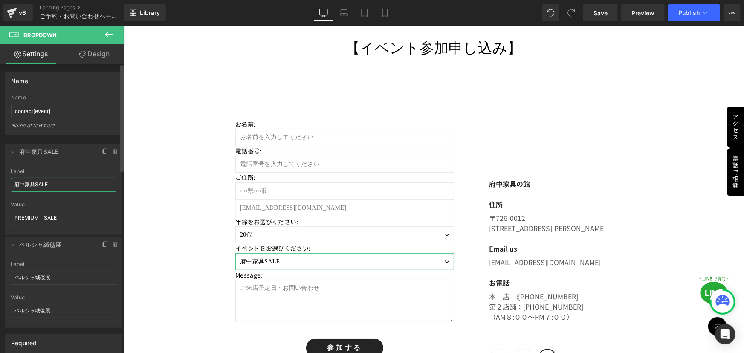
drag, startPoint x: 54, startPoint y: 182, endPoint x: 0, endPoint y: 181, distance: 54.1
click at [0, 181] on div "PREMIUM　SALE => 府中家具SALE ペルシャ絨毯展 => ペルシャ絨毯展 Delete Cancel 府中家具SALE 府中家具SALE Lab…" at bounding box center [63, 231] width 127 height 193
drag, startPoint x: 20, startPoint y: 217, endPoint x: 0, endPoint y: 216, distance: 20.1
click at [0, 216] on div "PREMIUM　SALE => 府中家具SALE ペルシャ絨毯展 => ペルシャ絨毯展 Delete Cancel 府中家具SALE 府中家具SALE Lab…" at bounding box center [63, 231] width 127 height 193
paste input "府中家具"
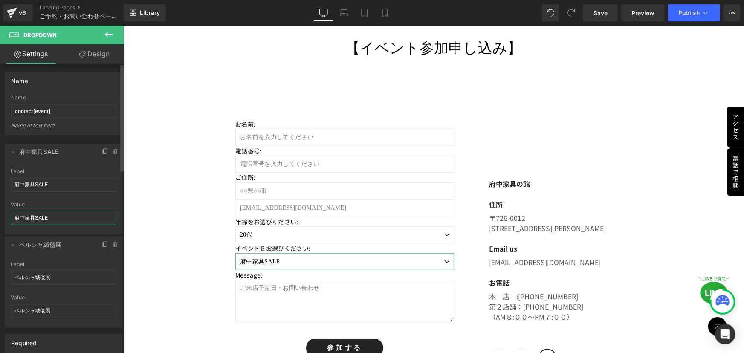
type input "府中家具SALE"
click at [58, 206] on div "Value" at bounding box center [64, 205] width 106 height 6
click at [12, 244] on icon at bounding box center [13, 245] width 3 height 2
click at [12, 150] on icon at bounding box center [12, 151] width 7 height 7
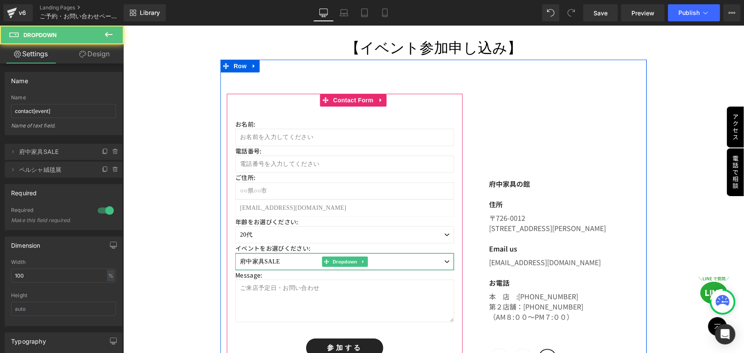
click at [448, 260] on select "府中家具SALE ペルシャ絨毯展" at bounding box center [344, 261] width 219 height 17
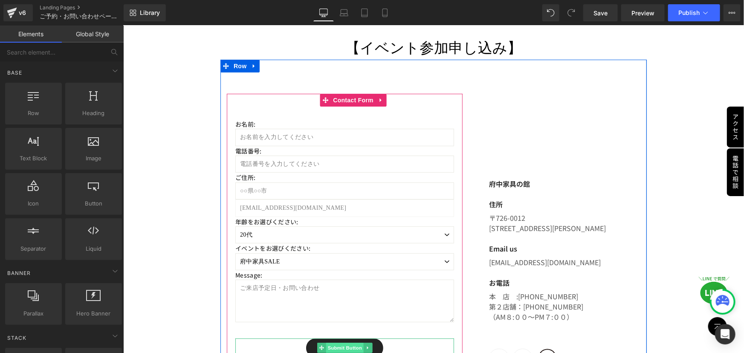
click at [341, 345] on span "Submit Button" at bounding box center [345, 347] width 38 height 10
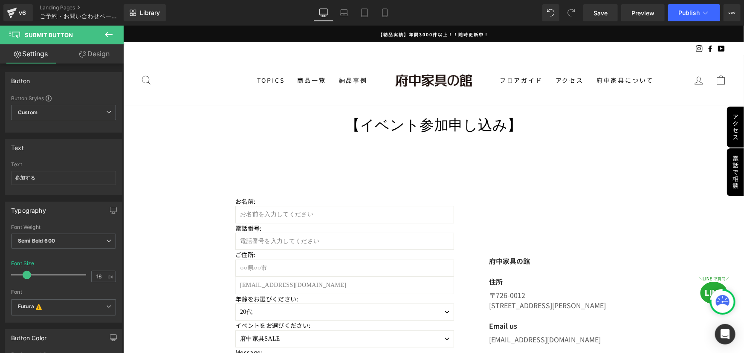
scroll to position [0, 0]
drag, startPoint x: 43, startPoint y: 175, endPoint x: 0, endPoint y: 176, distance: 43.5
click at [0, 176] on div "Text 参加する Text 参加する" at bounding box center [63, 164] width 127 height 63
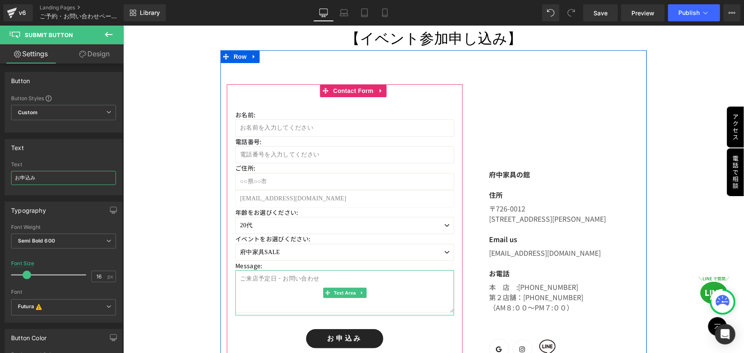
scroll to position [77, 0]
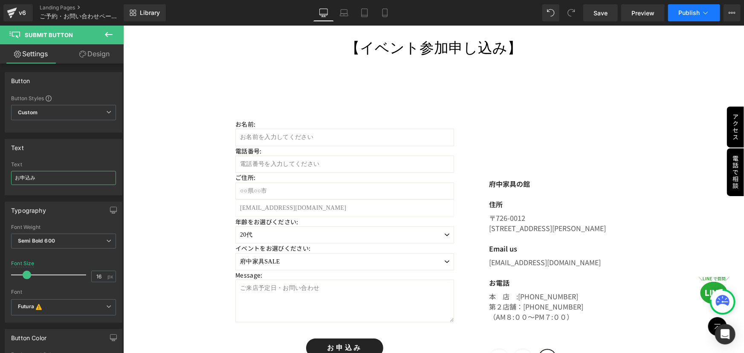
type input "お申込み"
click at [680, 12] on span "Publish" at bounding box center [688, 12] width 21 height 7
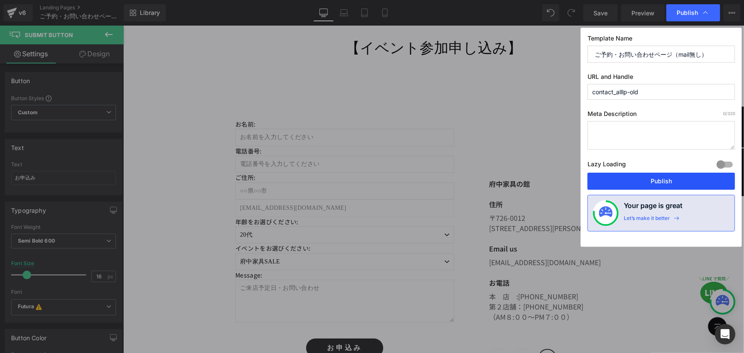
click at [652, 182] on button "Publish" at bounding box center [661, 181] width 148 height 17
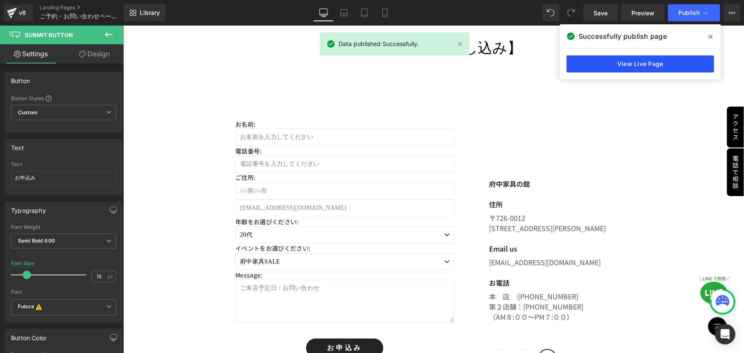
click at [650, 60] on link "View Live Page" at bounding box center [641, 63] width 148 height 17
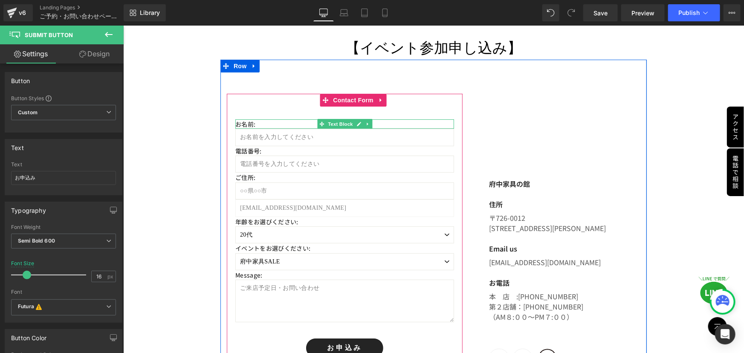
click at [255, 124] on p "お名前:" at bounding box center [344, 123] width 219 height 9
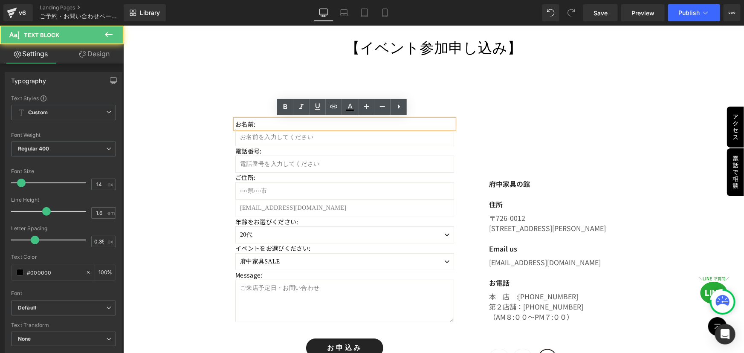
click at [255, 124] on p "お名前:" at bounding box center [344, 123] width 219 height 9
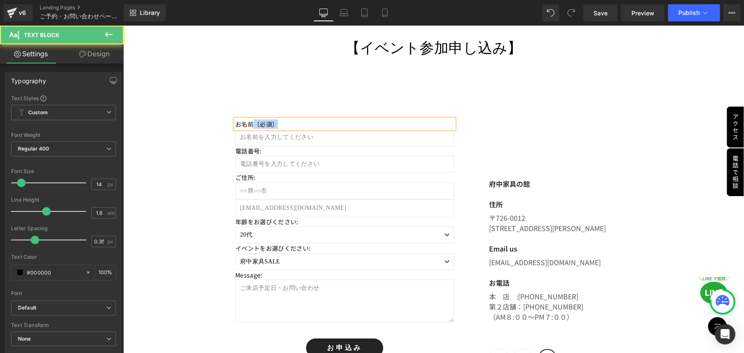
drag, startPoint x: 249, startPoint y: 122, endPoint x: 283, endPoint y: 124, distance: 33.7
click at [283, 124] on p "お名前〔必須〕" at bounding box center [344, 123] width 219 height 9
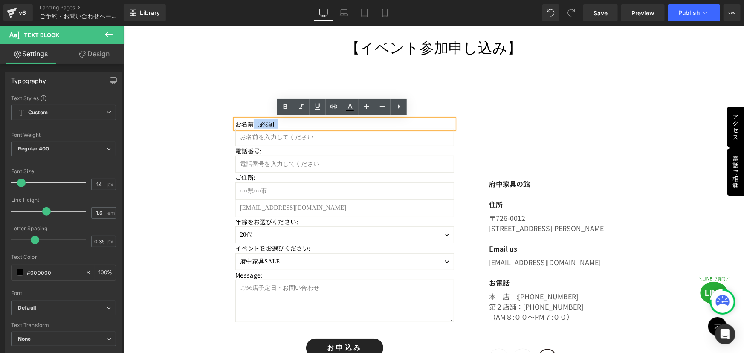
copy p "〔必須〕"
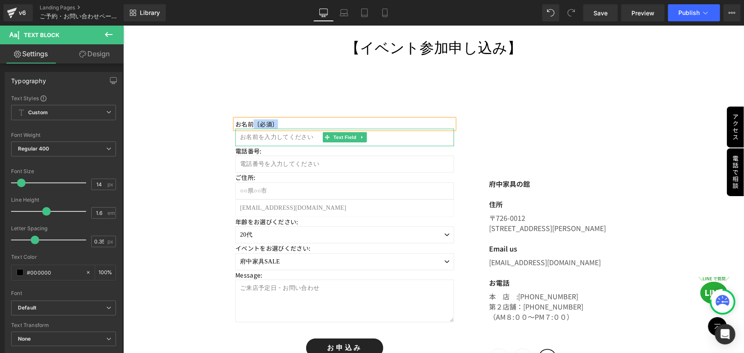
click at [270, 152] on div "電話番号: Text Block" at bounding box center [344, 150] width 219 height 9
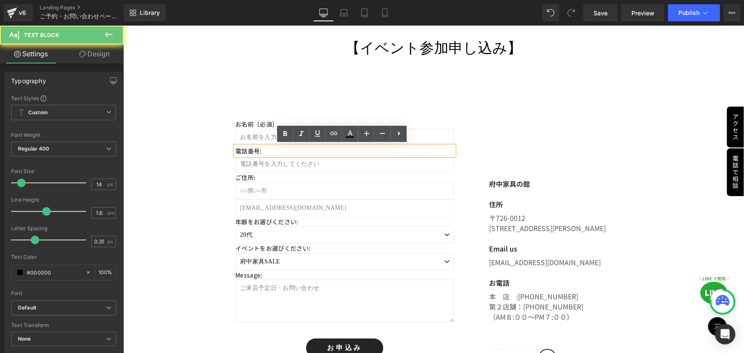
click at [267, 149] on p "電話番号:" at bounding box center [344, 150] width 219 height 9
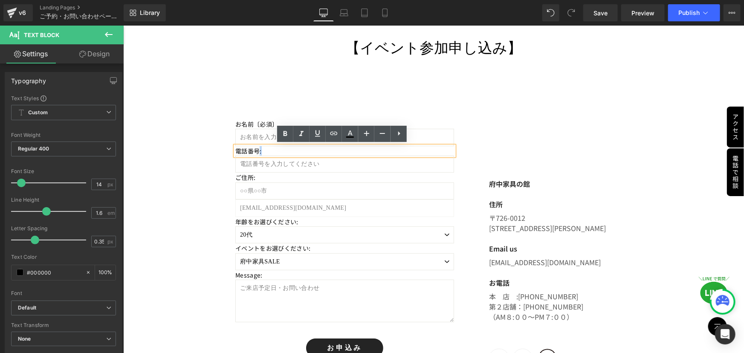
drag, startPoint x: 256, startPoint y: 149, endPoint x: 262, endPoint y: 149, distance: 6.4
click at [262, 149] on p "電話番号:" at bounding box center [344, 150] width 219 height 9
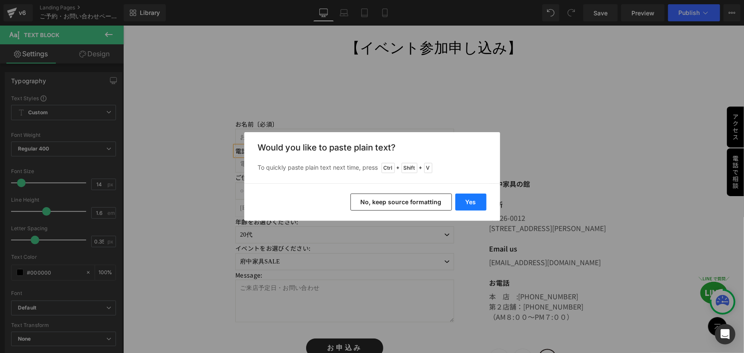
click at [476, 207] on button "Yes" at bounding box center [470, 202] width 31 height 17
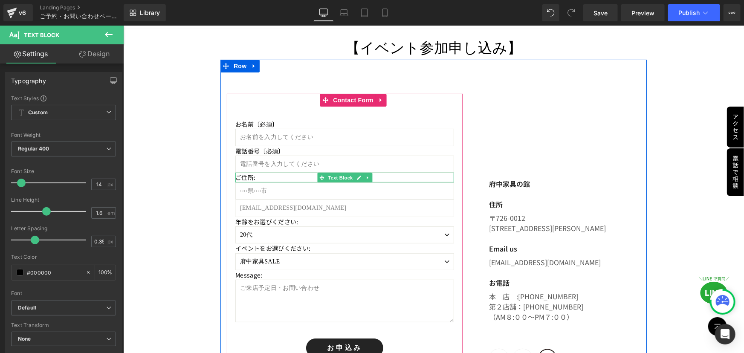
click at [286, 175] on p "ご住所:" at bounding box center [344, 176] width 219 height 9
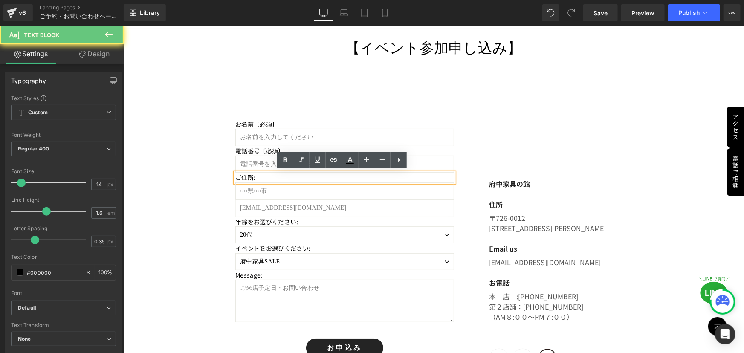
click at [266, 174] on p "ご住所:" at bounding box center [344, 176] width 219 height 9
drag, startPoint x: 249, startPoint y: 175, endPoint x: 254, endPoint y: 176, distance: 5.6
click at [254, 176] on p "ご住所:" at bounding box center [344, 176] width 219 height 9
paste div
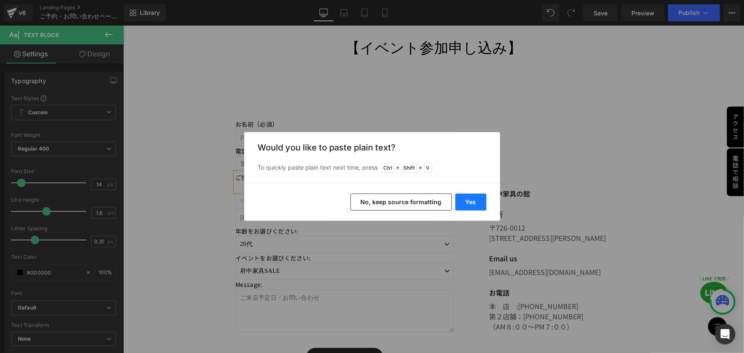
click at [473, 201] on button "Yes" at bounding box center [470, 202] width 31 height 17
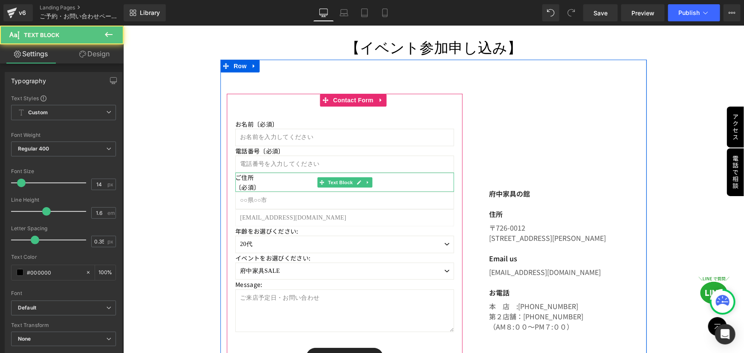
click at [254, 183] on p "〔必須〕" at bounding box center [344, 186] width 219 height 9
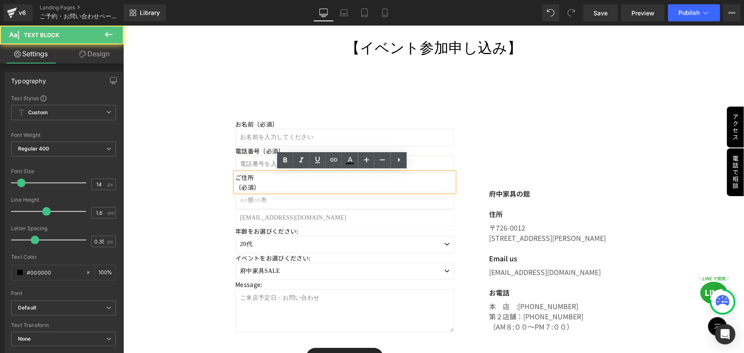
click at [258, 176] on p "ご住所" at bounding box center [344, 176] width 219 height 9
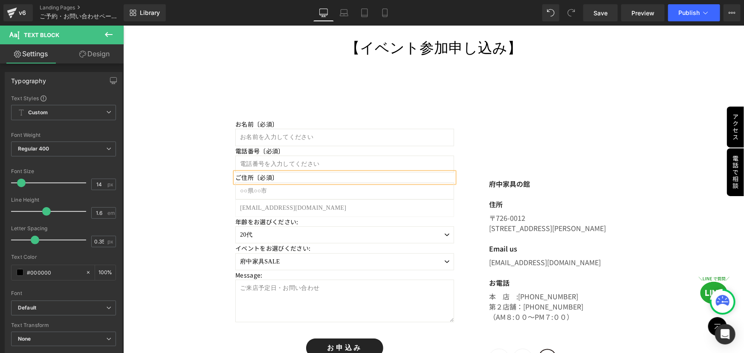
click at [525, 139] on div "府中家具の館 Text Block 住所 Text Block 〒726-0012 広島県府中市中須町1086-1 Text Block Email us T…" at bounding box center [558, 231] width 178 height 277
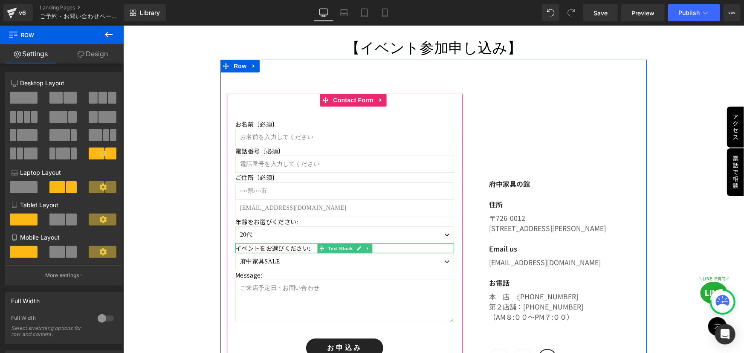
click at [292, 247] on p "イベントをお選びください :" at bounding box center [344, 247] width 219 height 9
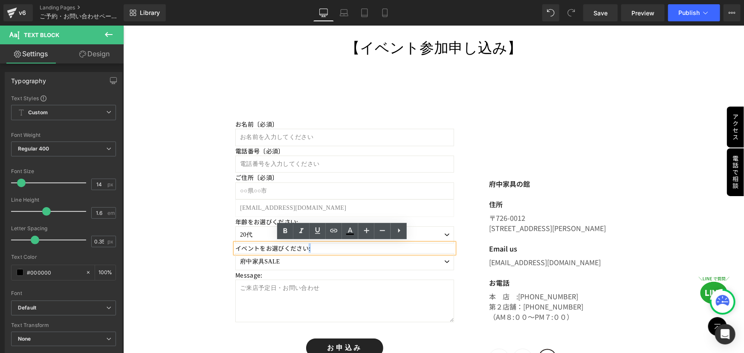
drag, startPoint x: 304, startPoint y: 248, endPoint x: 311, endPoint y: 249, distance: 6.5
click at [311, 249] on p "イベントをお選びください :" at bounding box center [344, 247] width 219 height 9
click at [616, 186] on div "府中家具の館 Text Block" at bounding box center [564, 183] width 151 height 10
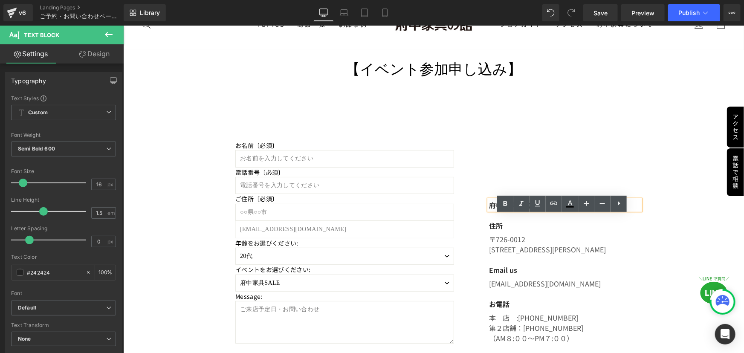
scroll to position [38, 0]
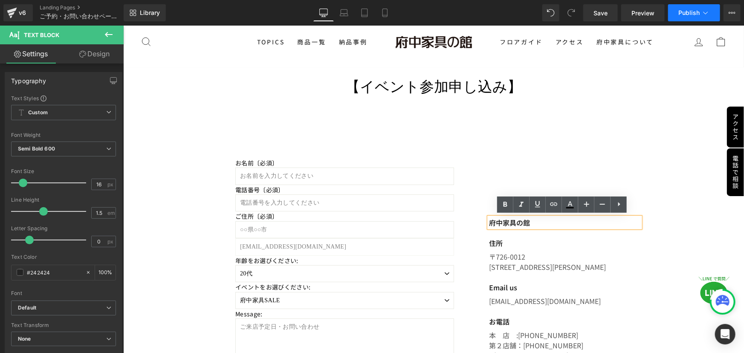
click at [697, 11] on span "Publish" at bounding box center [688, 12] width 21 height 7
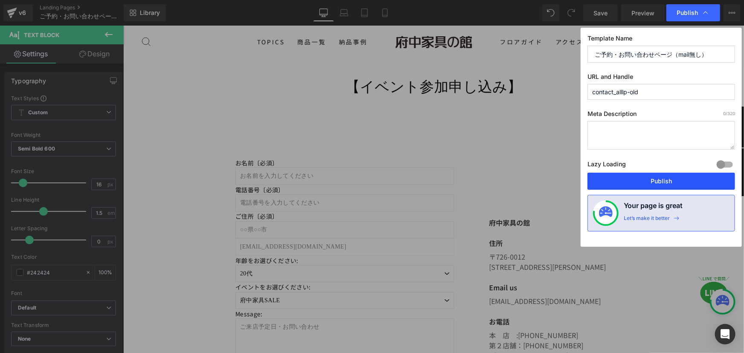
click at [646, 182] on button "Publish" at bounding box center [661, 181] width 148 height 17
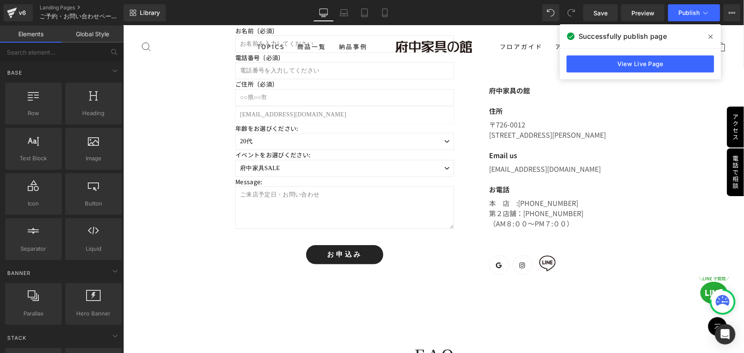
scroll to position [194, 0]
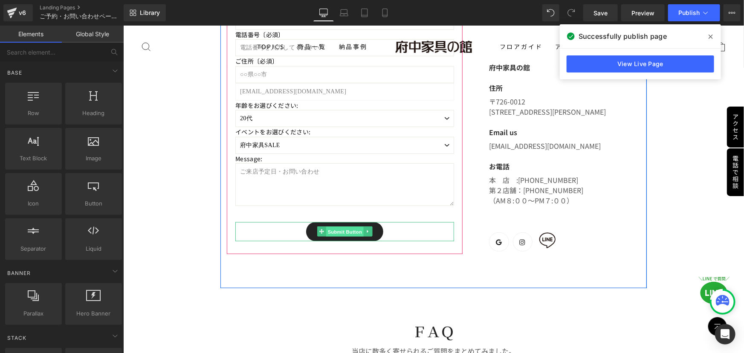
click at [344, 231] on span "Submit Button" at bounding box center [345, 231] width 38 height 10
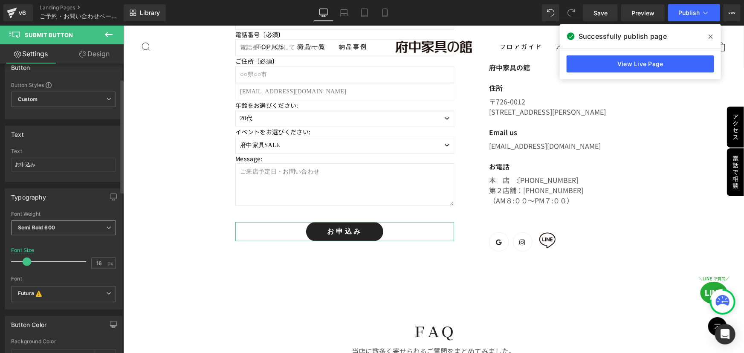
scroll to position [0, 0]
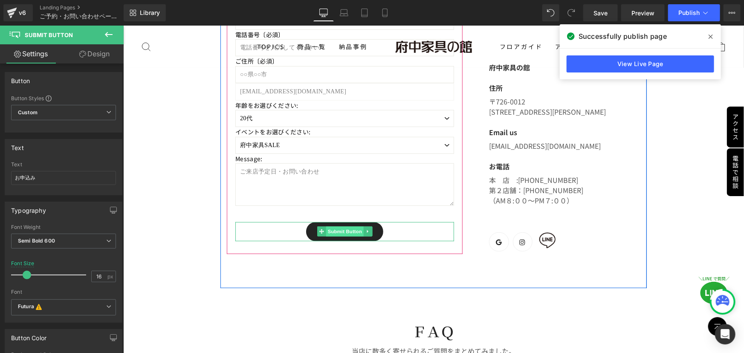
click at [342, 229] on span "Submit Button" at bounding box center [345, 231] width 38 height 10
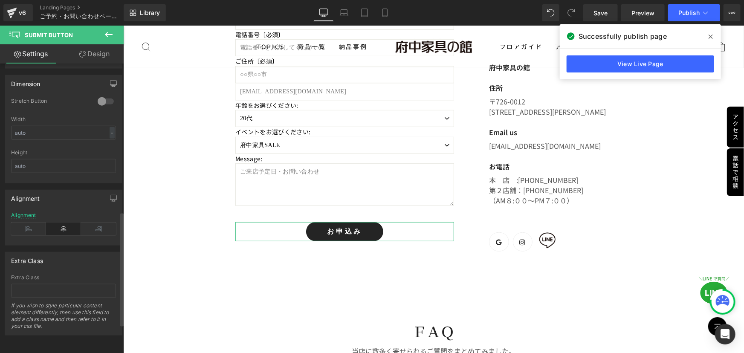
scroll to position [450, 0]
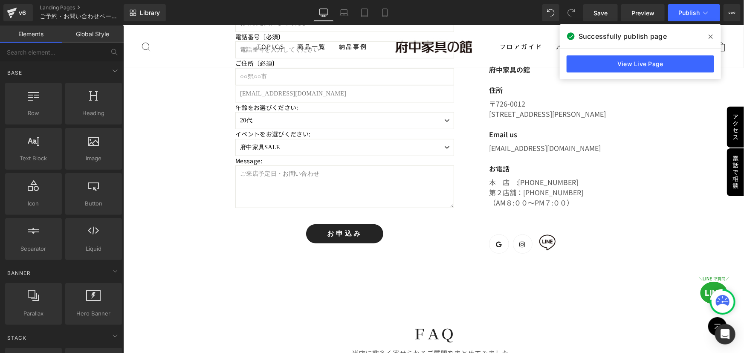
scroll to position [0, 0]
